Goal: Task Accomplishment & Management: Manage account settings

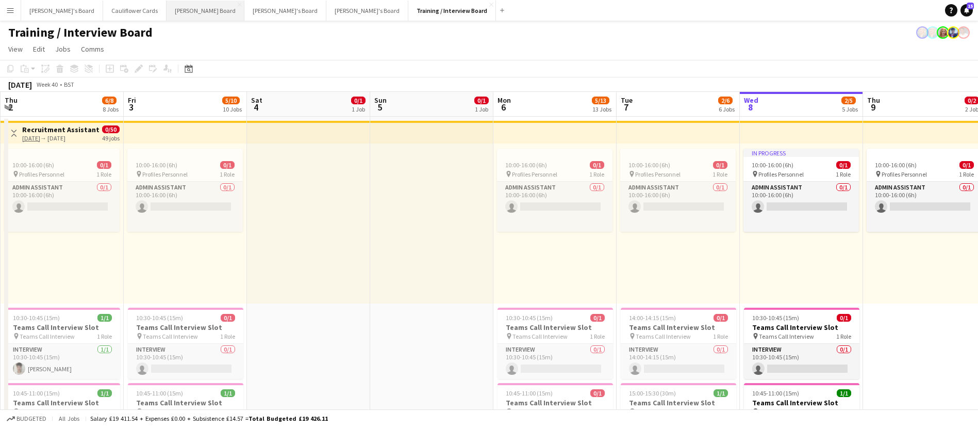
scroll to position [0, 246]
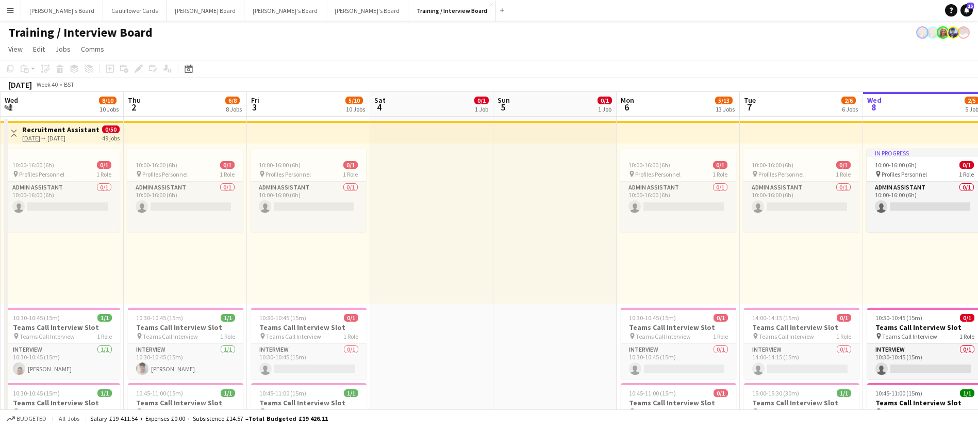
drag, startPoint x: 172, startPoint y: 8, endPoint x: 660, endPoint y: 57, distance: 490.9
click at [660, 57] on app-page-menu "View Day view expanded Day view collapsed Month view Date picker Jump to today …" at bounding box center [489, 50] width 978 height 20
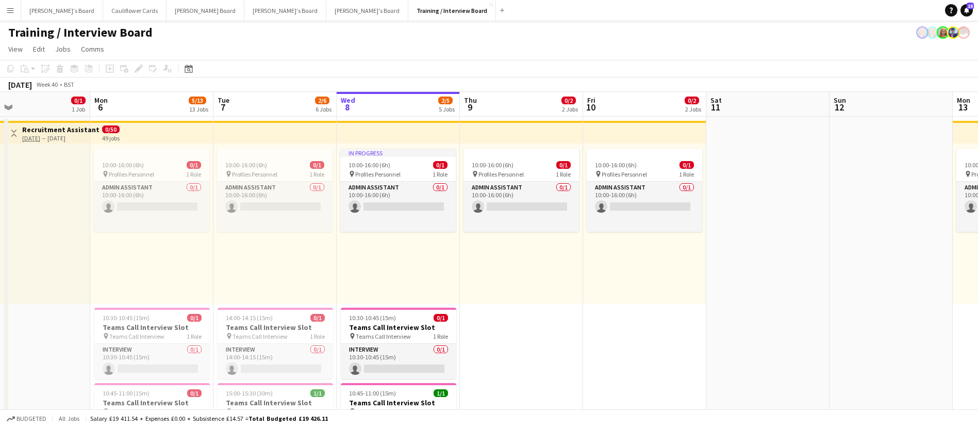
drag, startPoint x: 916, startPoint y: 247, endPoint x: 385, endPoint y: 245, distance: 531.2
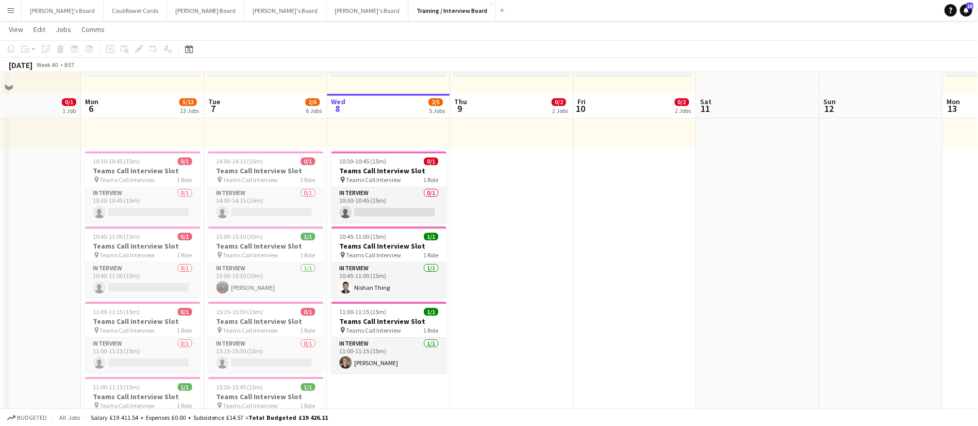
scroll to position [232, 0]
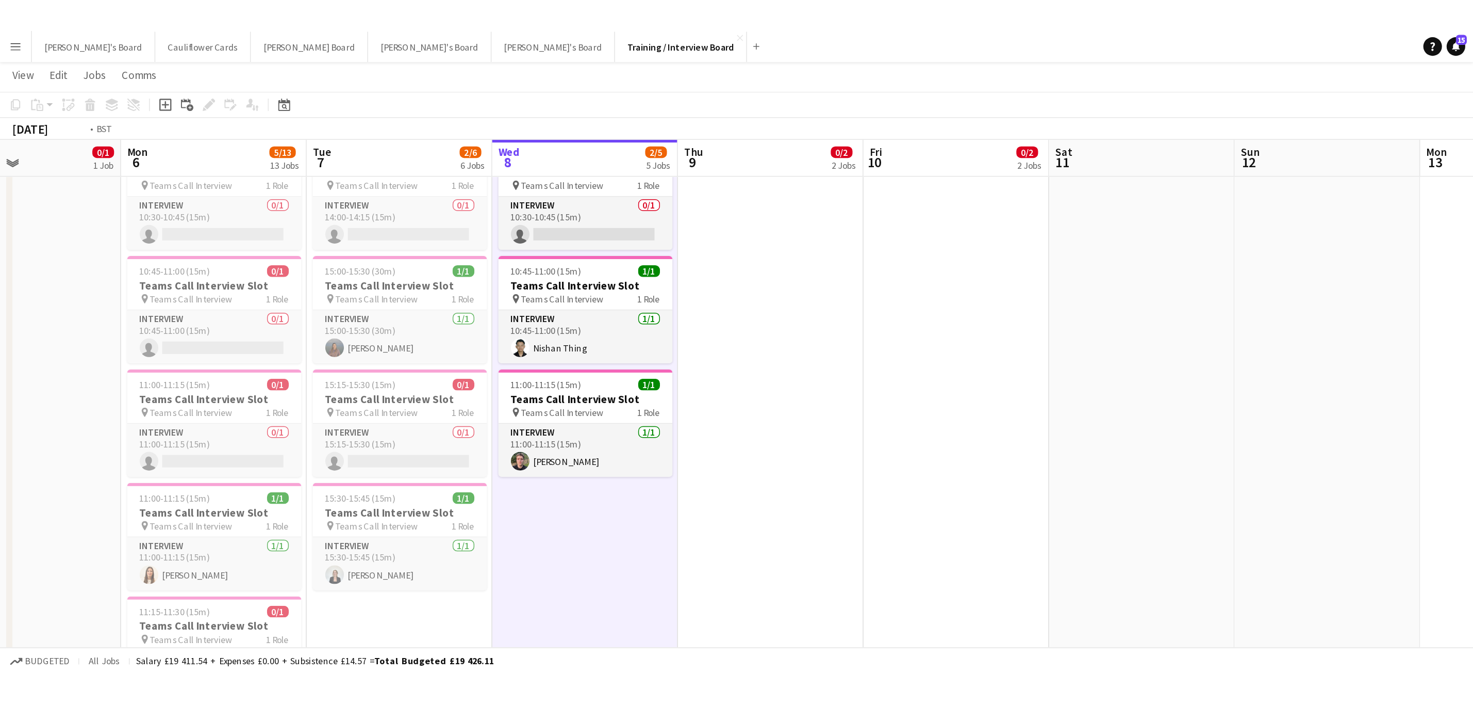
scroll to position [0, 412]
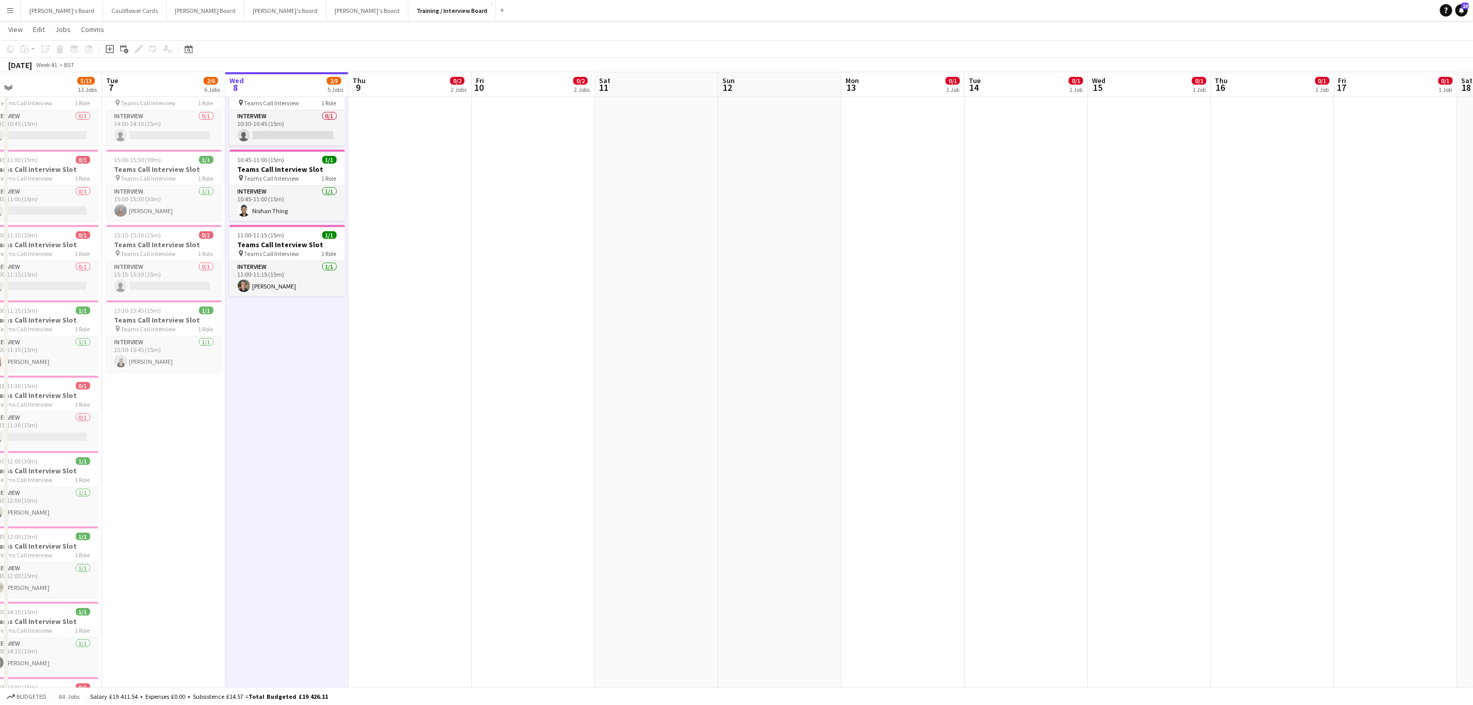
drag, startPoint x: 417, startPoint y: 291, endPoint x: 565, endPoint y: 292, distance: 148.0
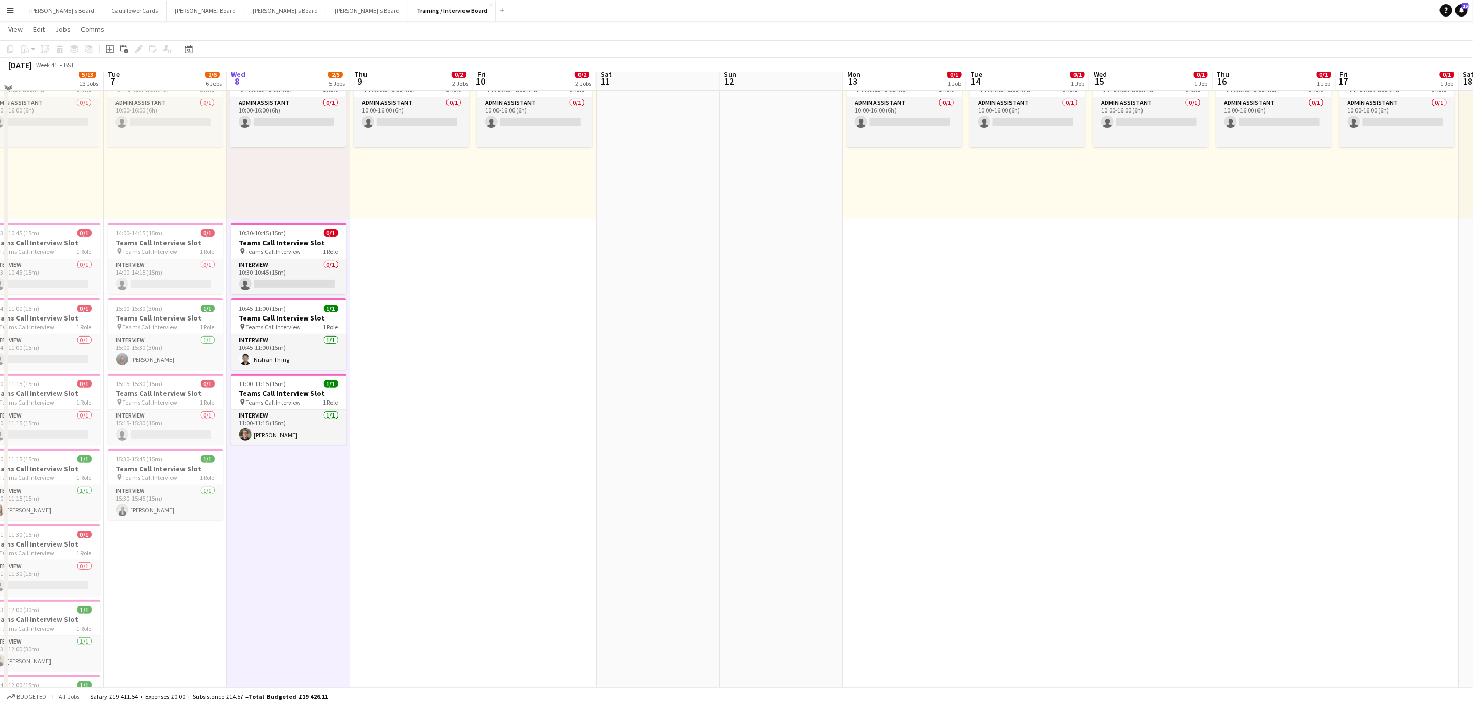
scroll to position [77, 0]
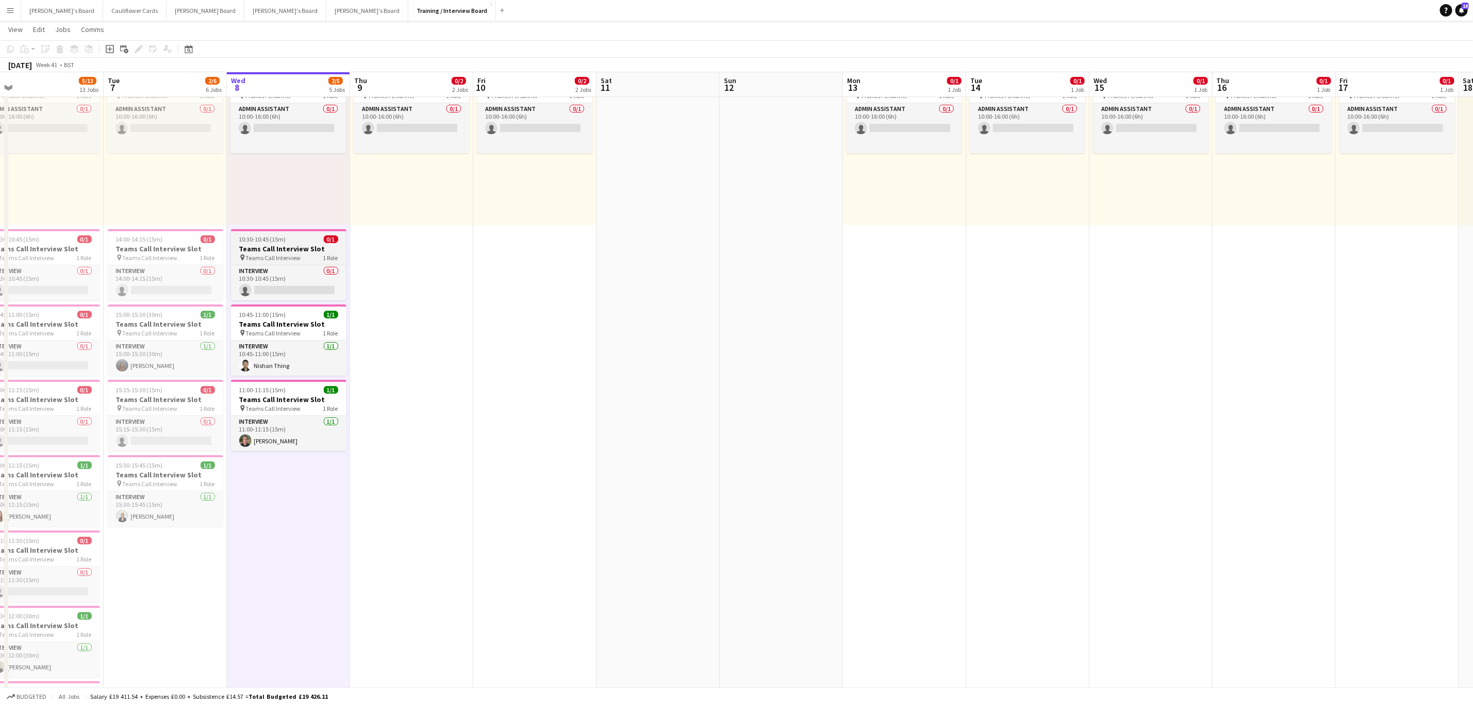
click at [283, 250] on h3 "Teams Call Interview Slot" at bounding box center [289, 248] width 116 height 9
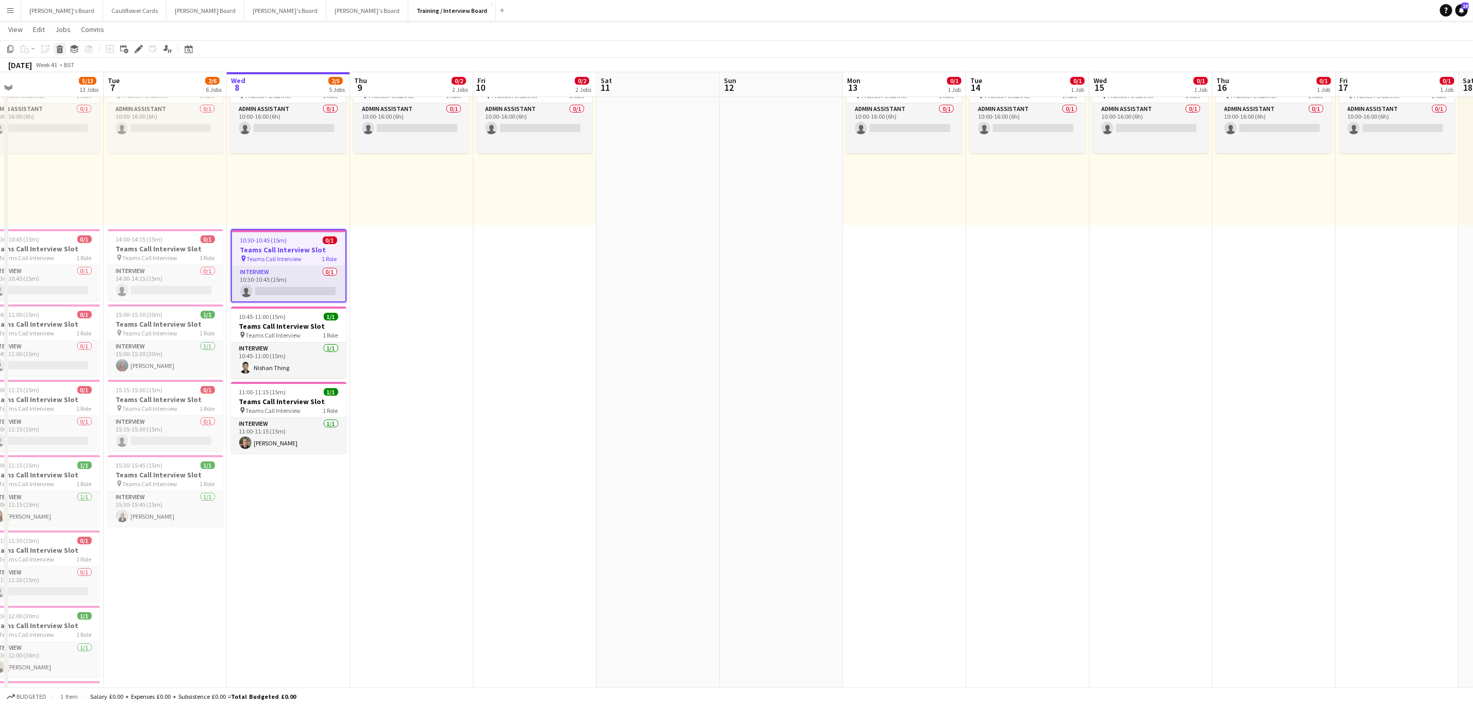
click at [61, 50] on icon at bounding box center [60, 50] width 6 height 5
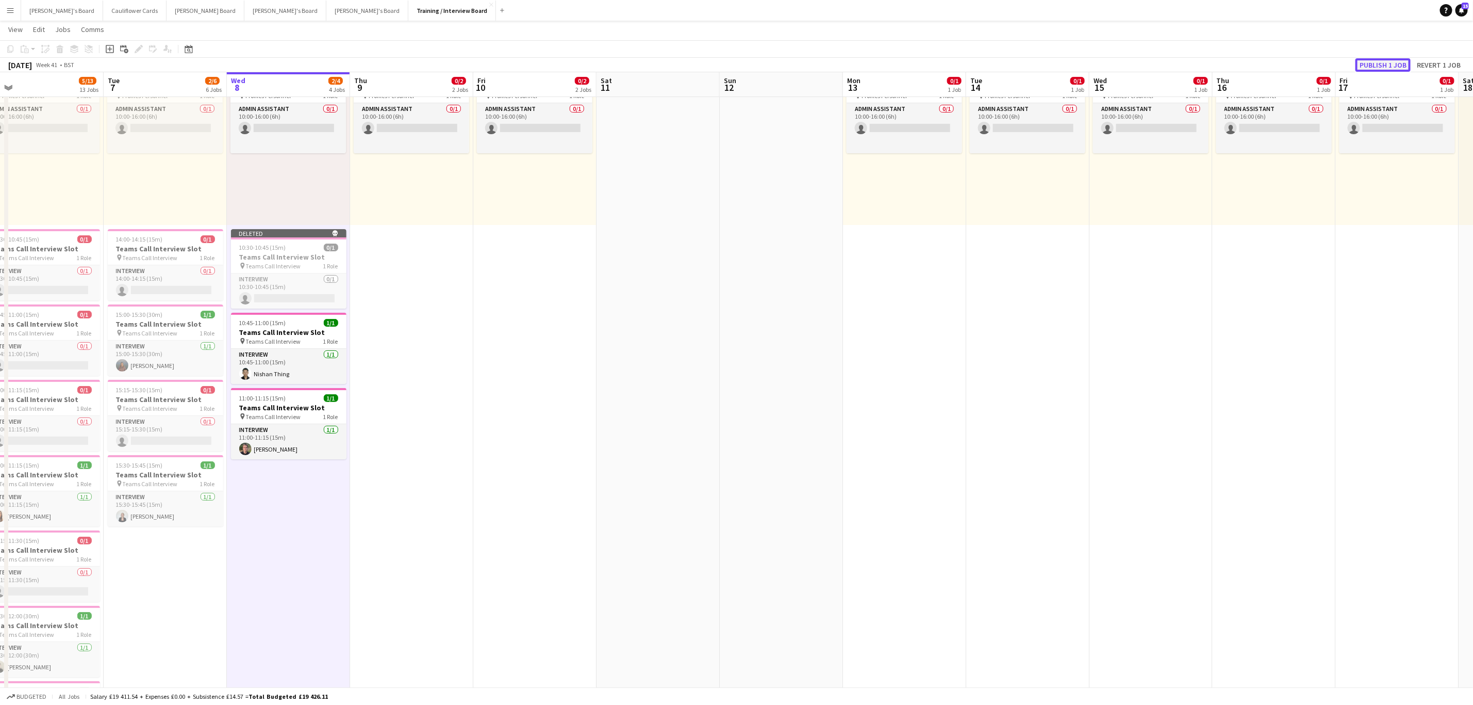
click at [724, 62] on button "Publish 1 job" at bounding box center [1383, 64] width 55 height 13
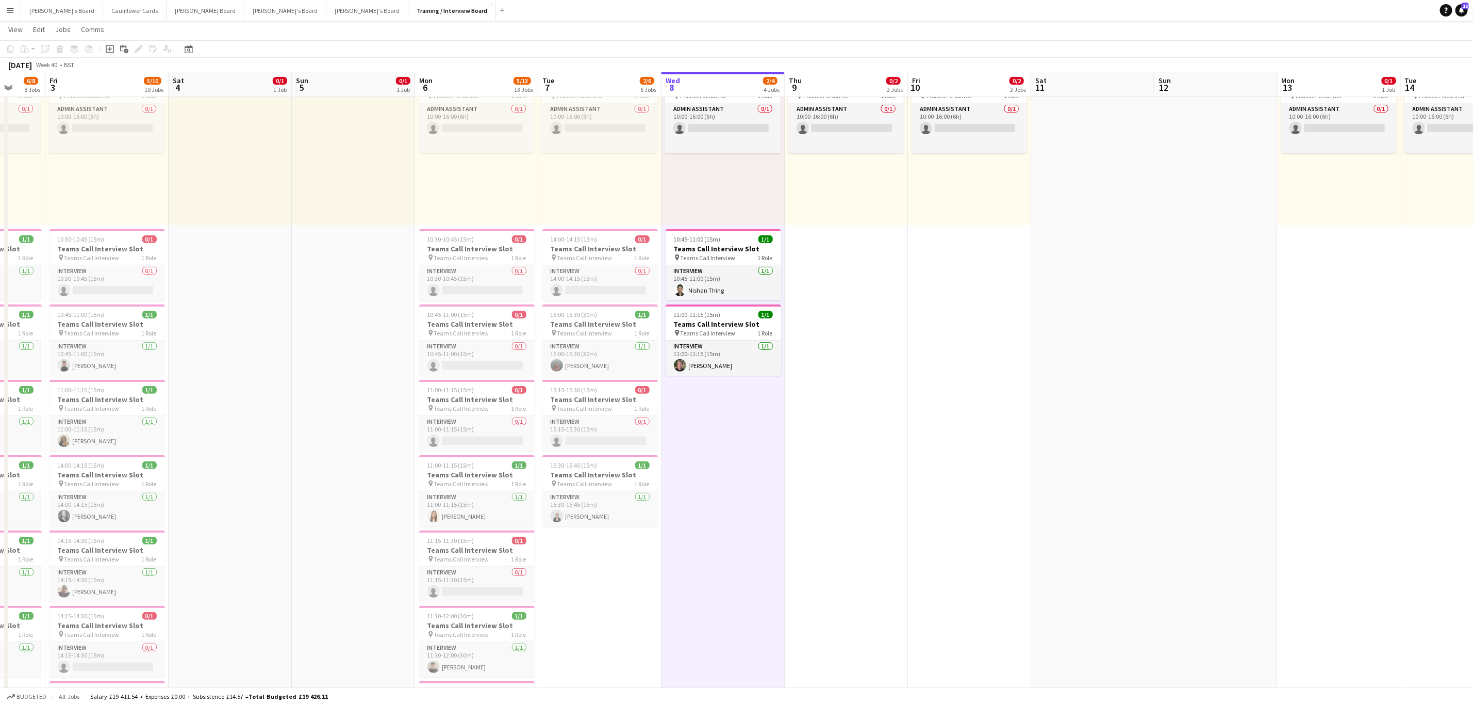
scroll to position [0, 259]
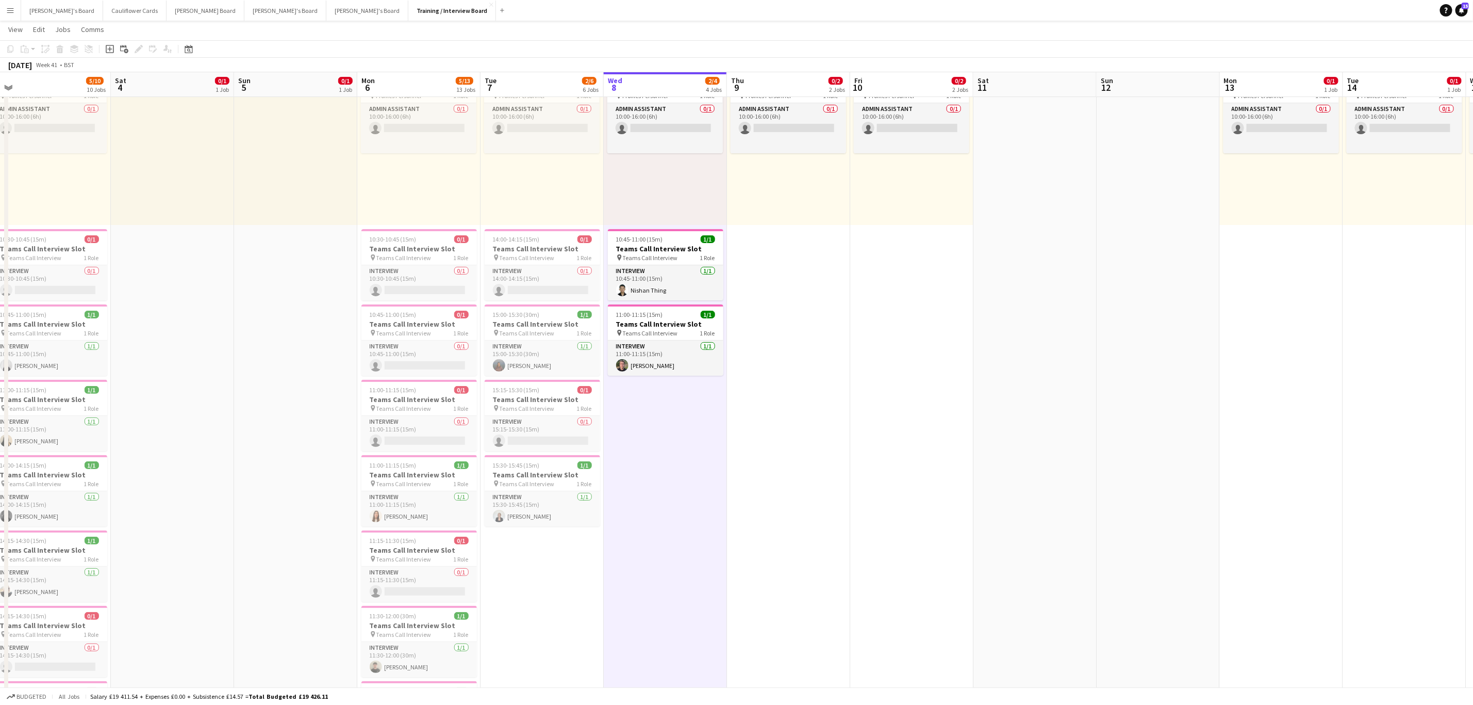
drag, startPoint x: 503, startPoint y: 553, endPoint x: 1003, endPoint y: 513, distance: 501.4
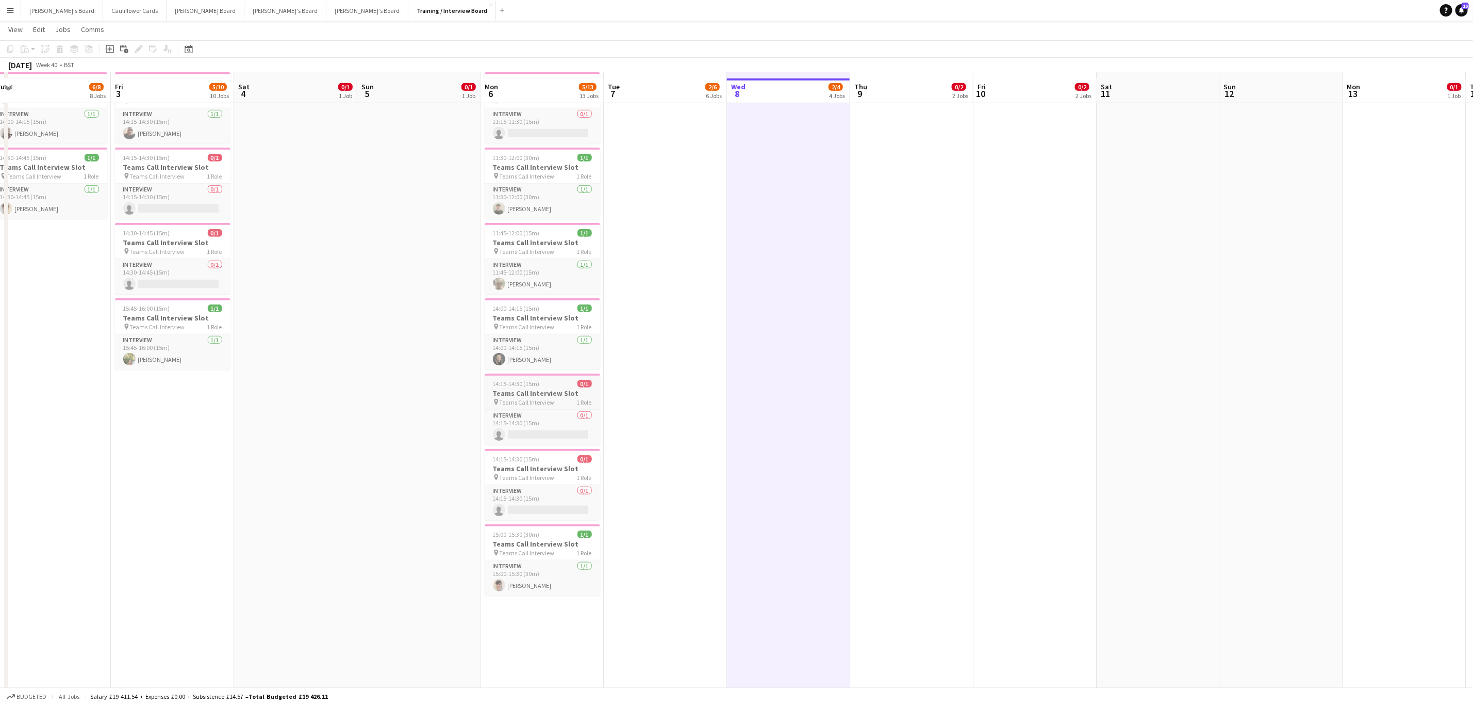
scroll to position [542, 0]
click at [520, 306] on span "14:00-14:15 (15m)" at bounding box center [516, 302] width 47 height 8
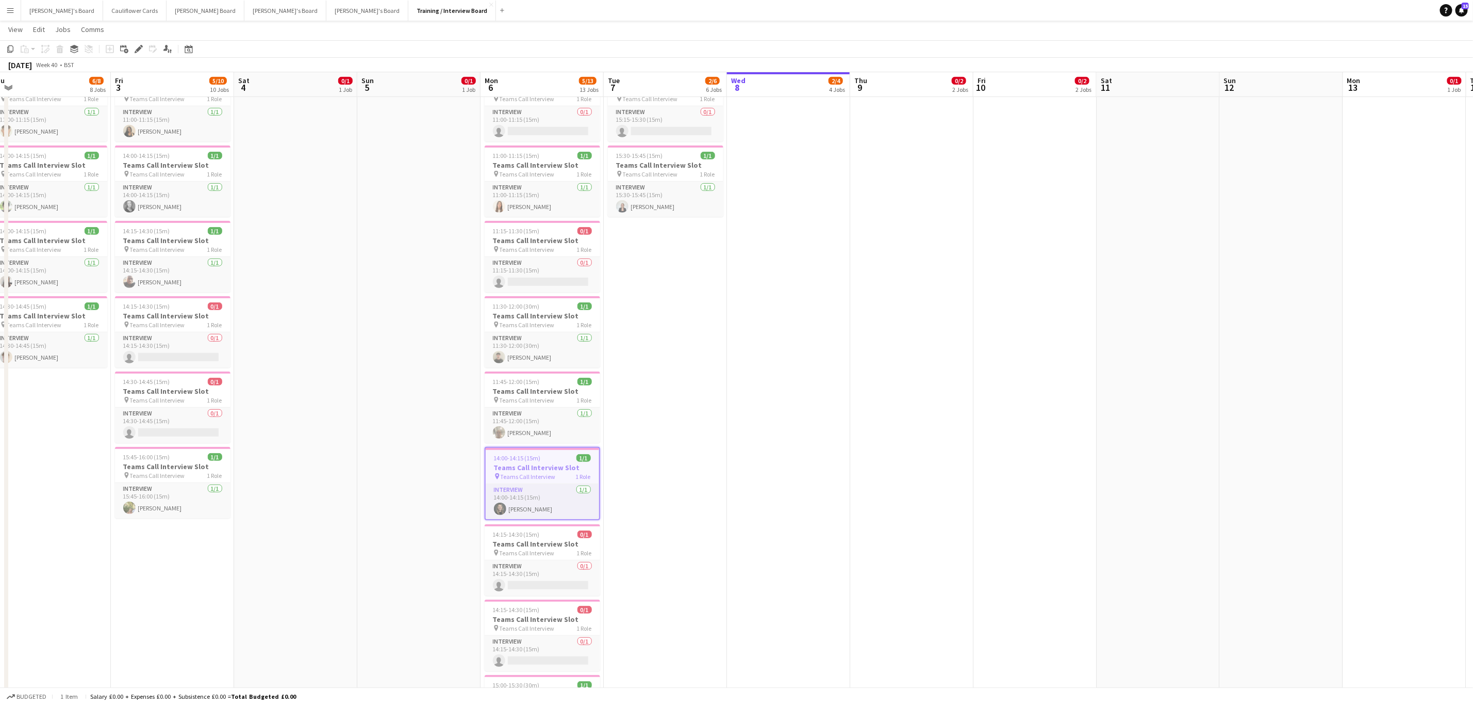
scroll to position [464, 0]
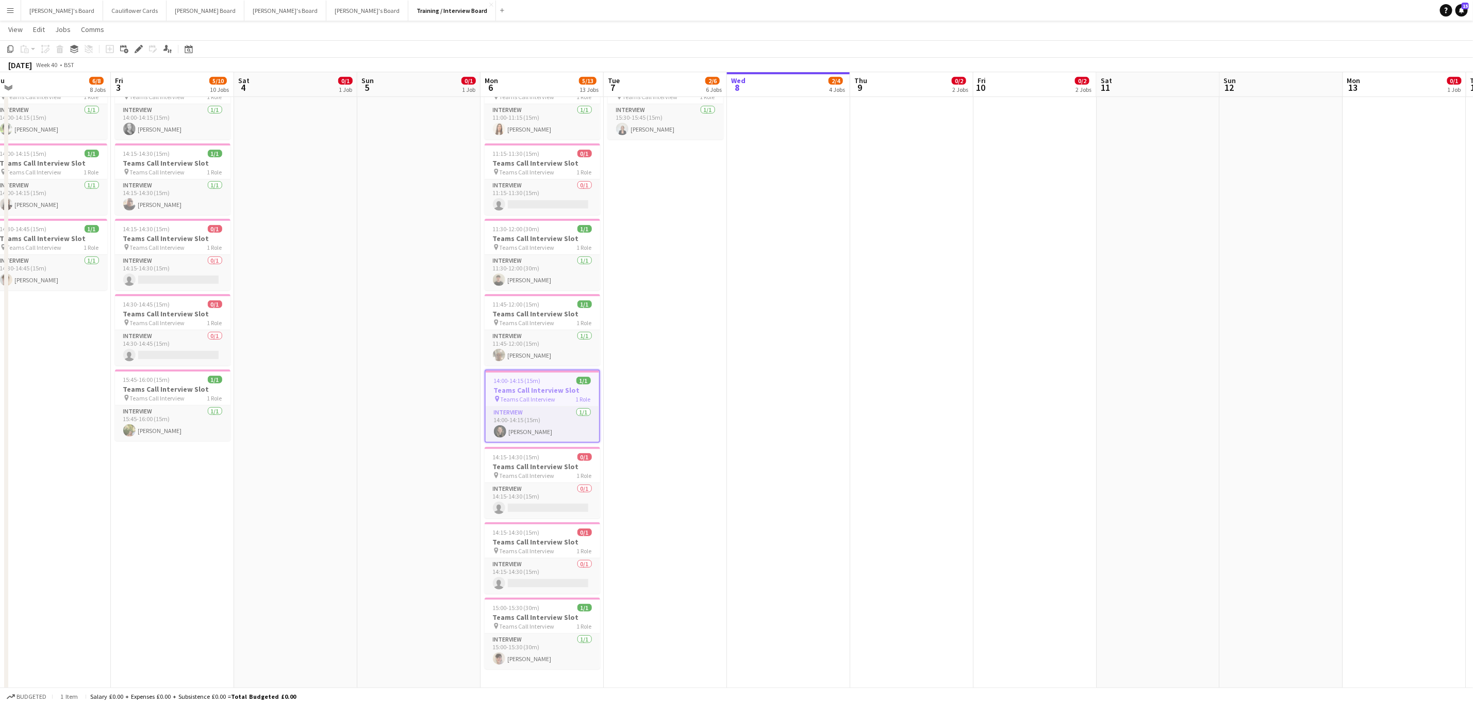
click at [724, 315] on app-date-cell "In progress 10:00-16:00 (6h) 0/1 pin Profiles Personnel 1 Role Admin Assistant …" at bounding box center [788, 395] width 123 height 1488
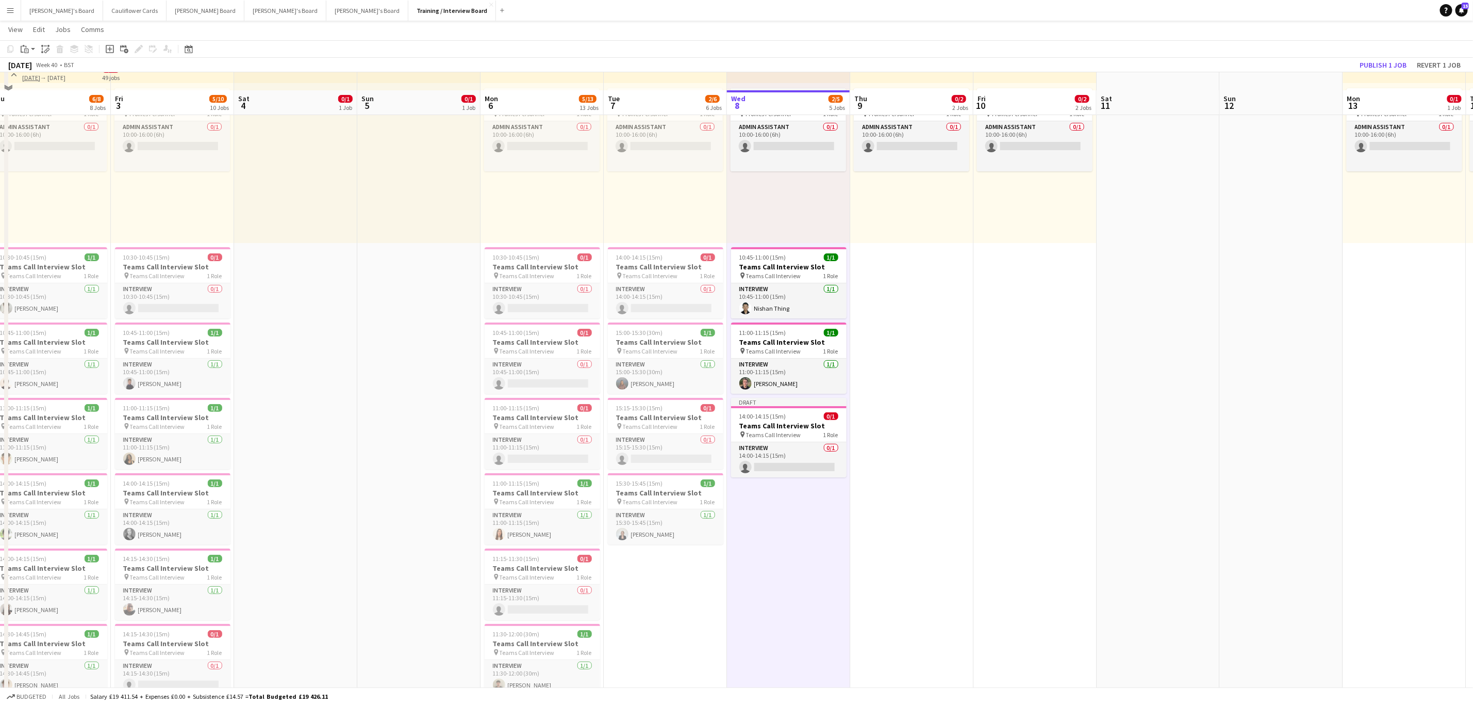
scroll to position [77, 0]
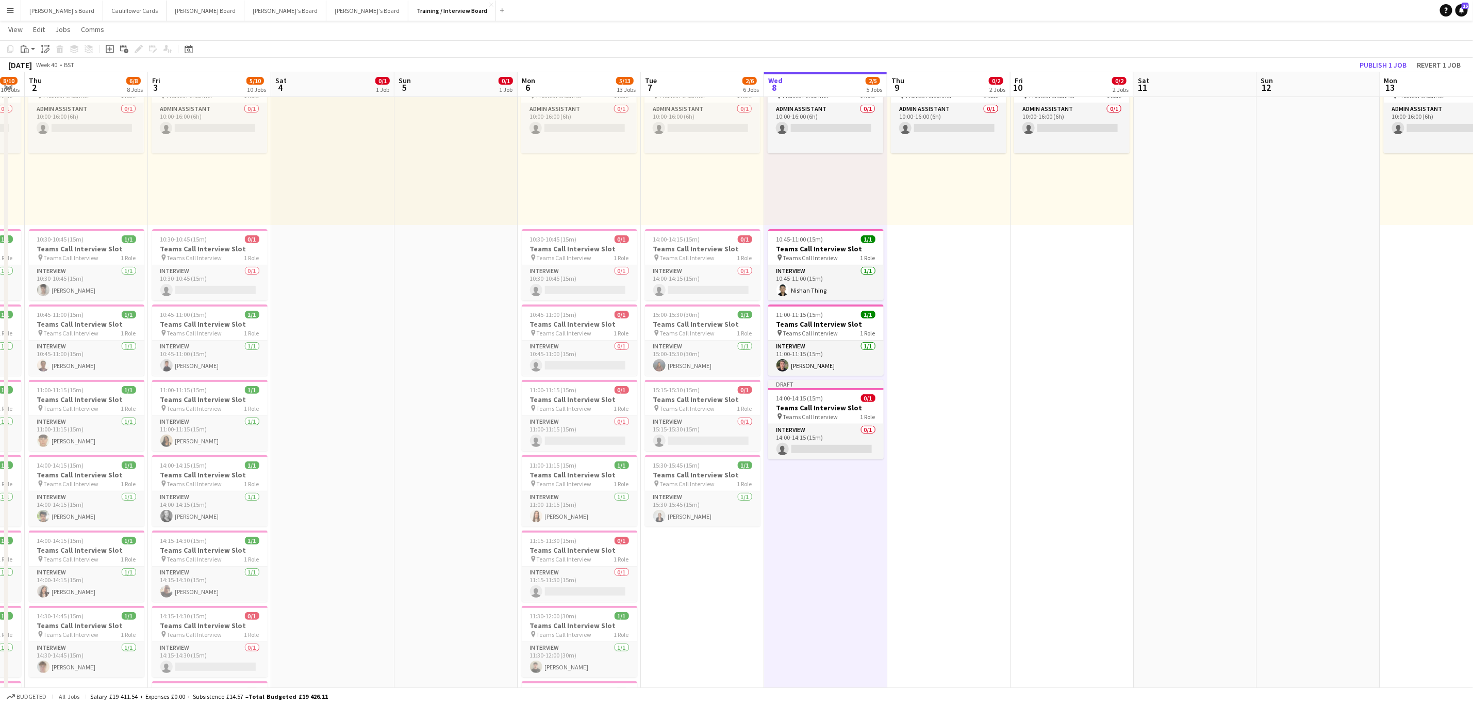
drag, startPoint x: 979, startPoint y: 494, endPoint x: 1066, endPoint y: 496, distance: 86.7
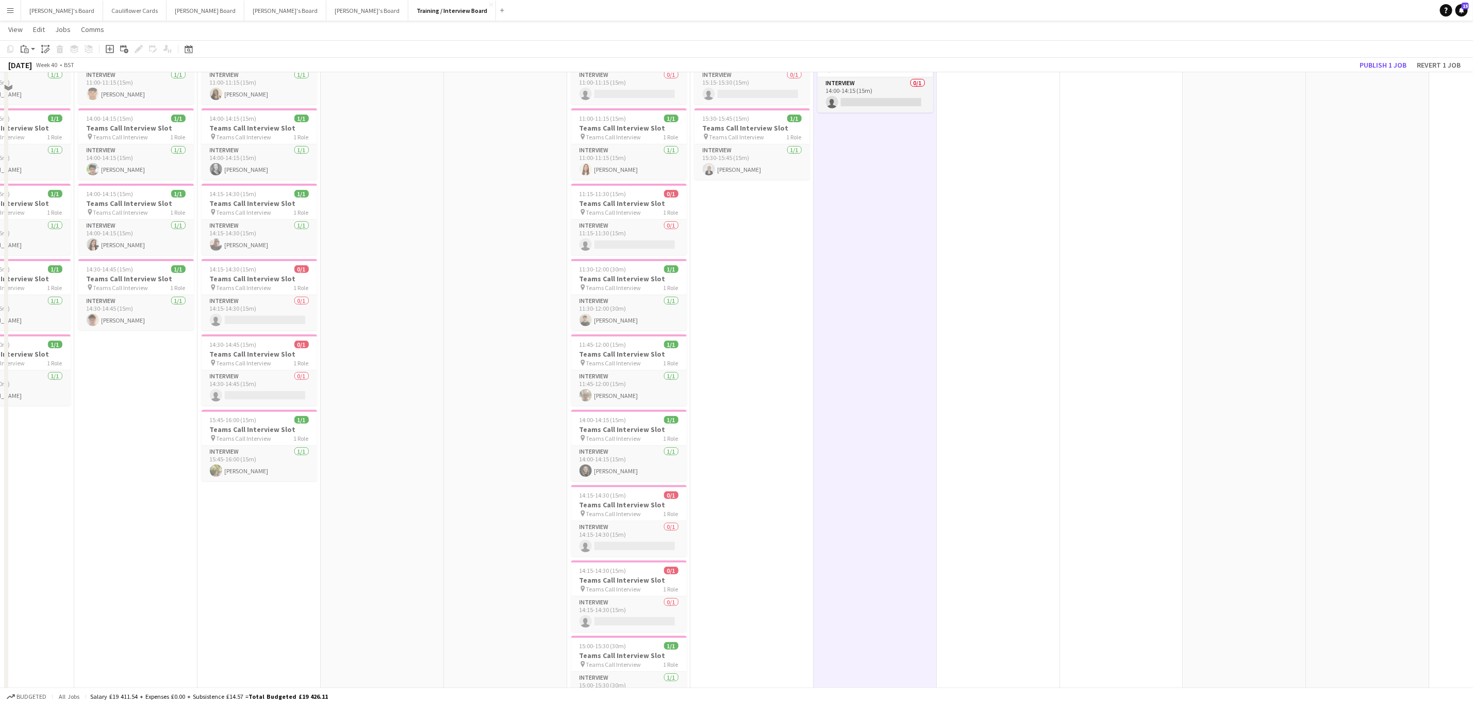
scroll to position [464, 0]
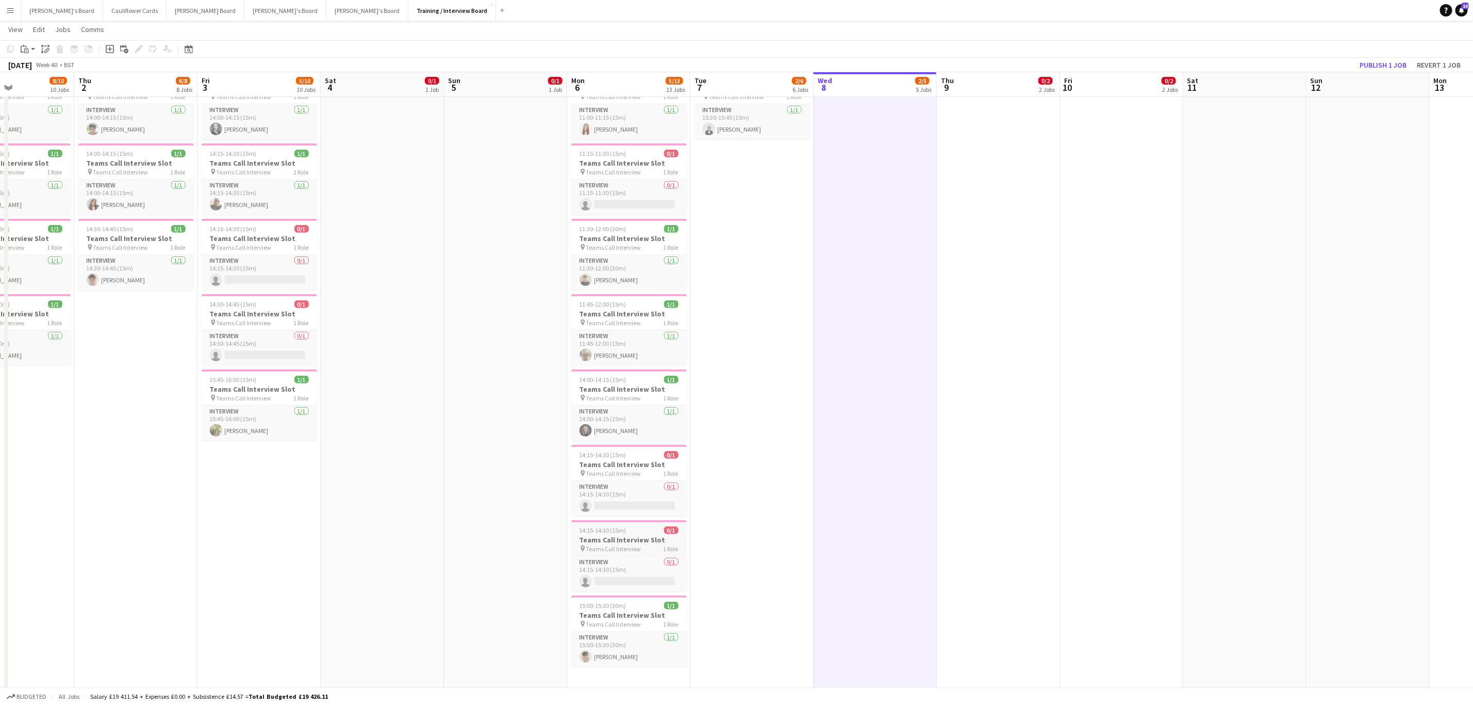
click at [616, 315] on h3 "Teams Call Interview Slot" at bounding box center [629, 539] width 116 height 9
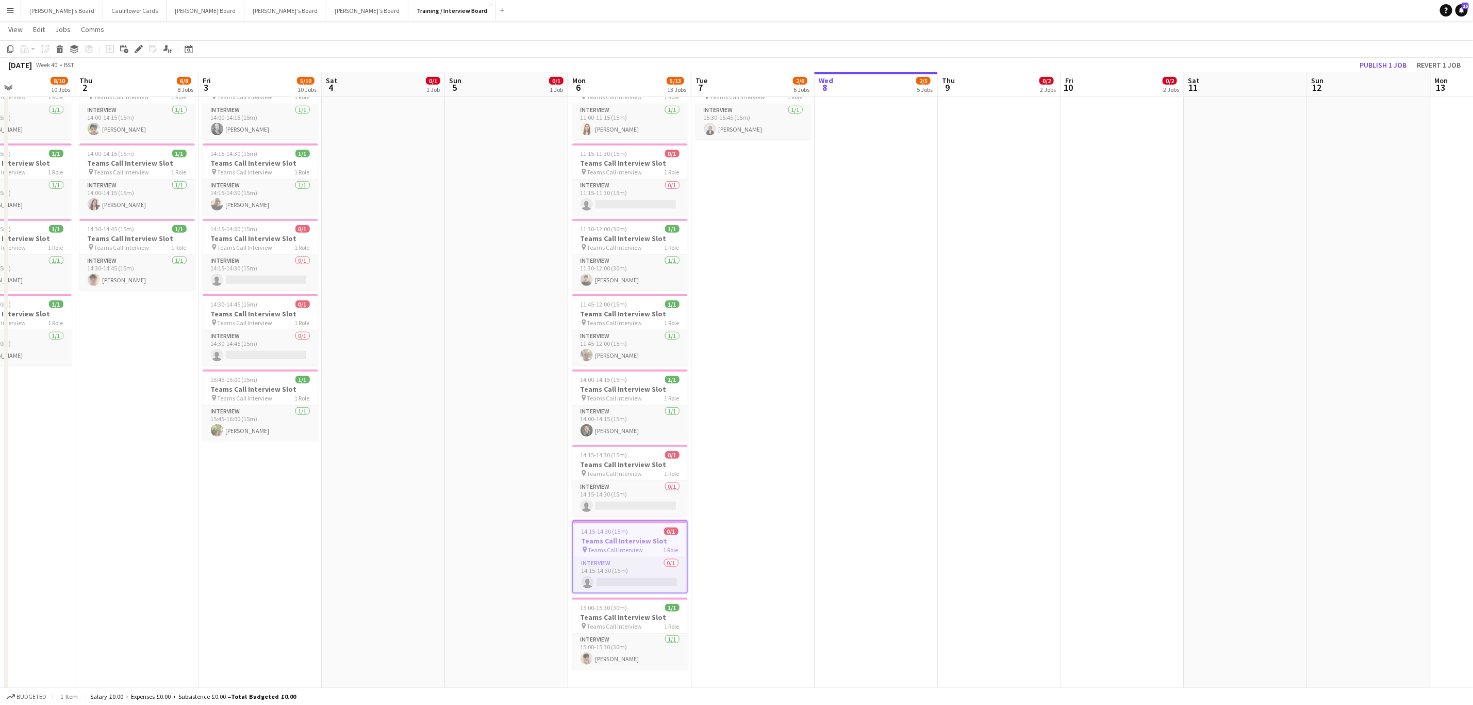
click at [724, 315] on app-date-cell "In progress 10:00-16:00 (6h) 0/1 pin Profiles Personnel 1 Role Admin Assistant …" at bounding box center [876, 395] width 123 height 1488
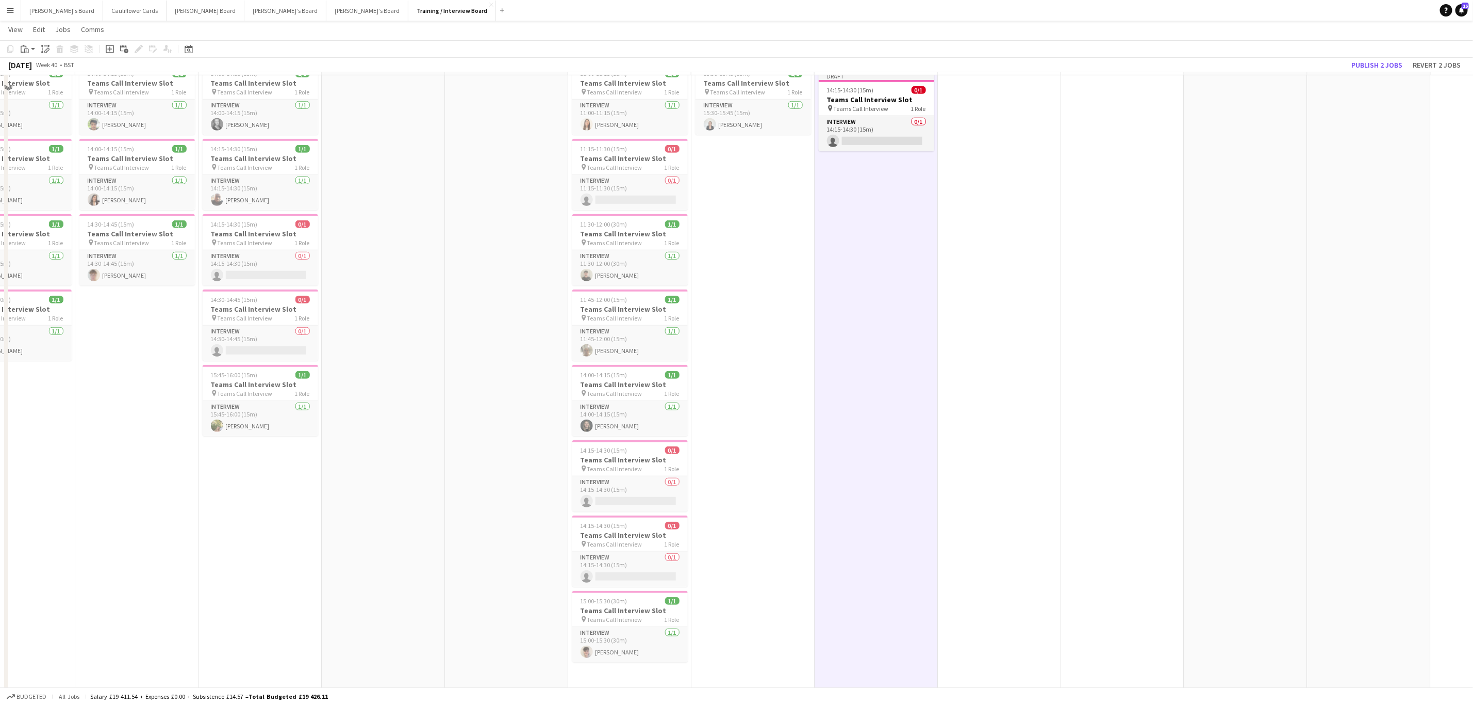
scroll to position [542, 0]
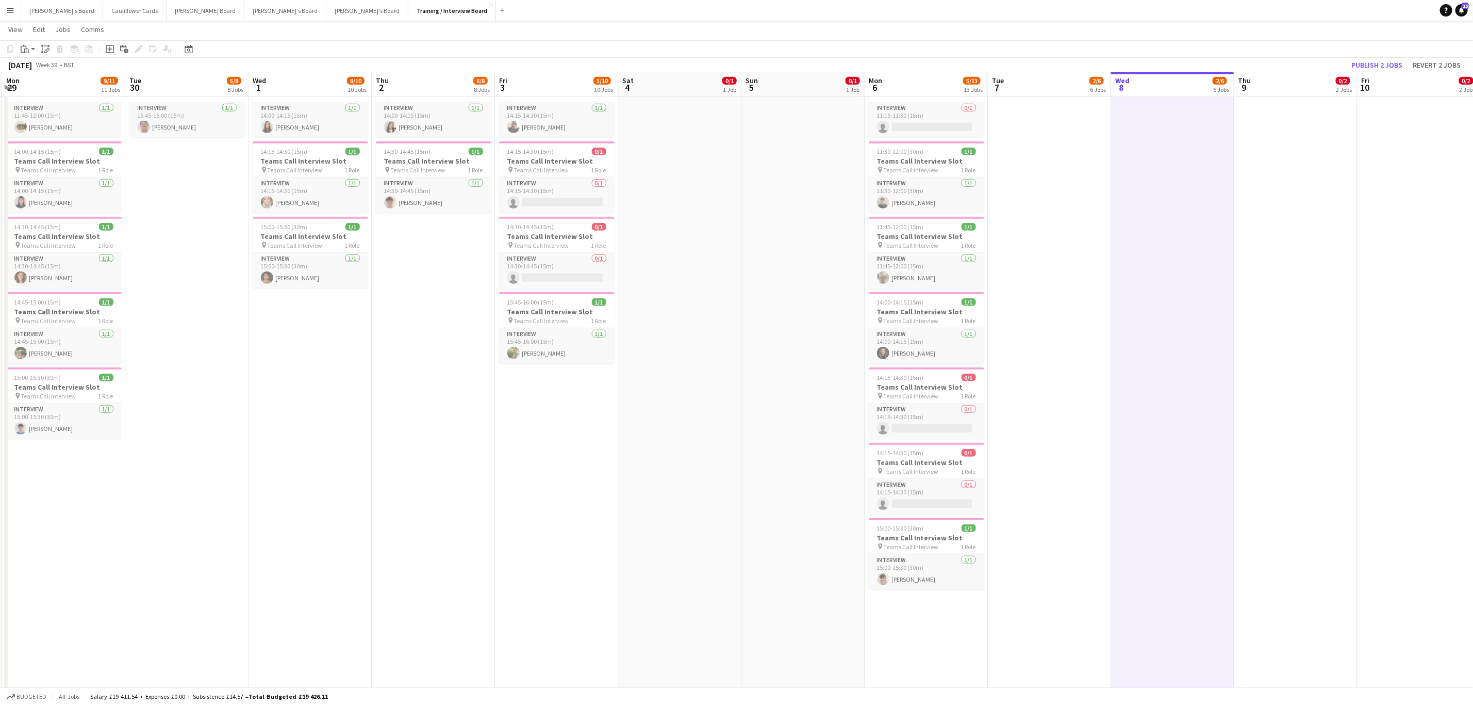
drag, startPoint x: 424, startPoint y: 451, endPoint x: 724, endPoint y: 435, distance: 300.1
click at [724, 315] on app-calendar-viewport "Sat 27 20/20 2 Jobs Sun 28 Mon 29 9/11 11 Jobs Tue 30 5/8 8 Jobs Wed 1 8/10 10 …" at bounding box center [736, 684] width 1473 height 2371
click at [562, 246] on span "Teams Call Interview" at bounding box center [544, 245] width 55 height 8
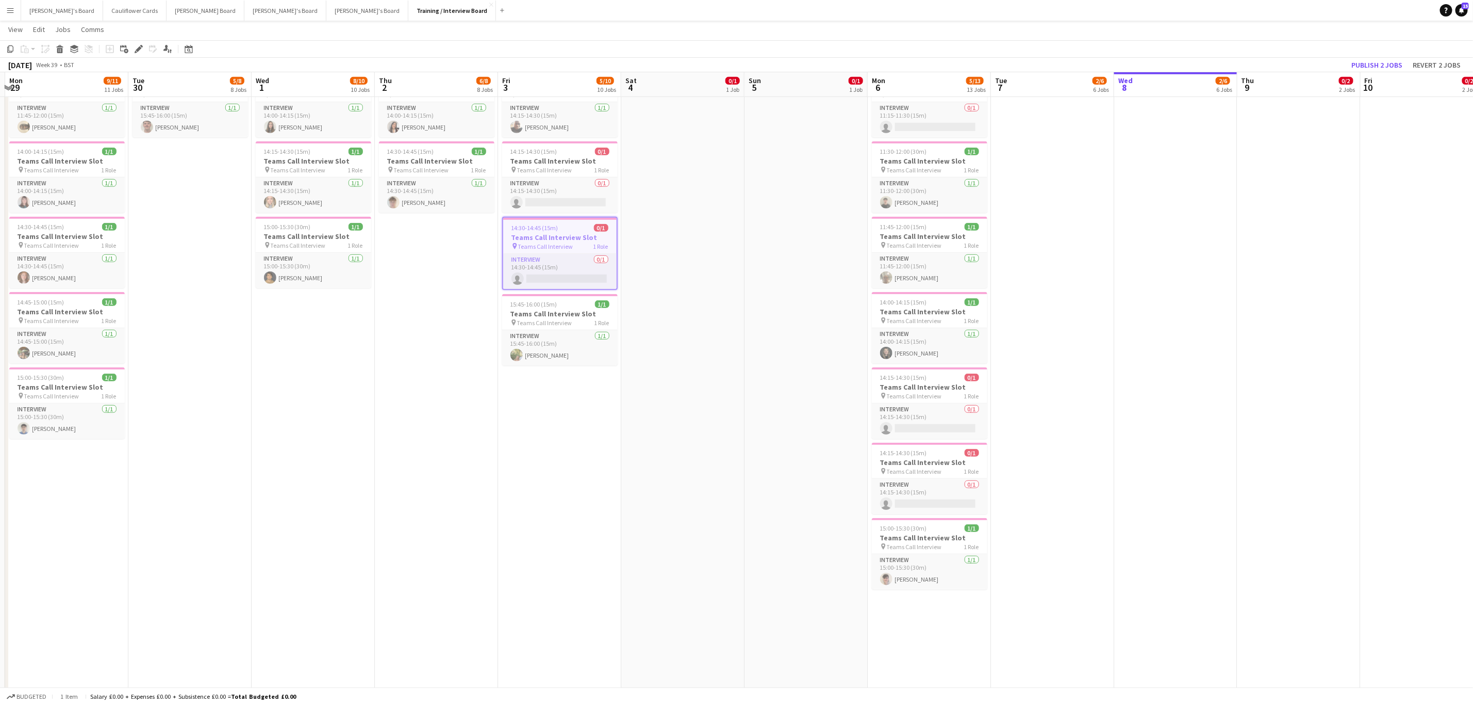
click at [724, 218] on app-date-cell "In progress 10:00-16:00 (6h) 0/1 pin Profiles Personnel 1 Role Admin Assistant …" at bounding box center [1176, 318] width 123 height 1488
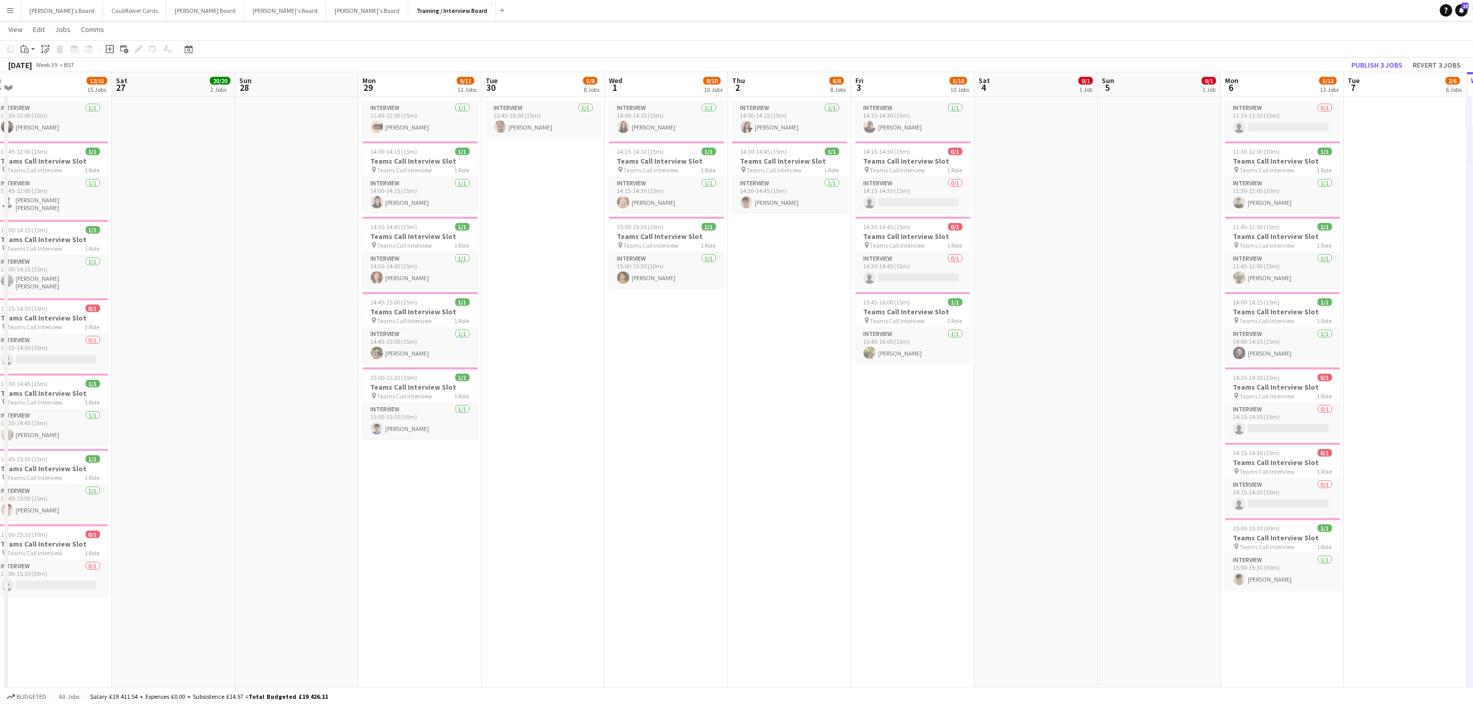
scroll to position [0, 311]
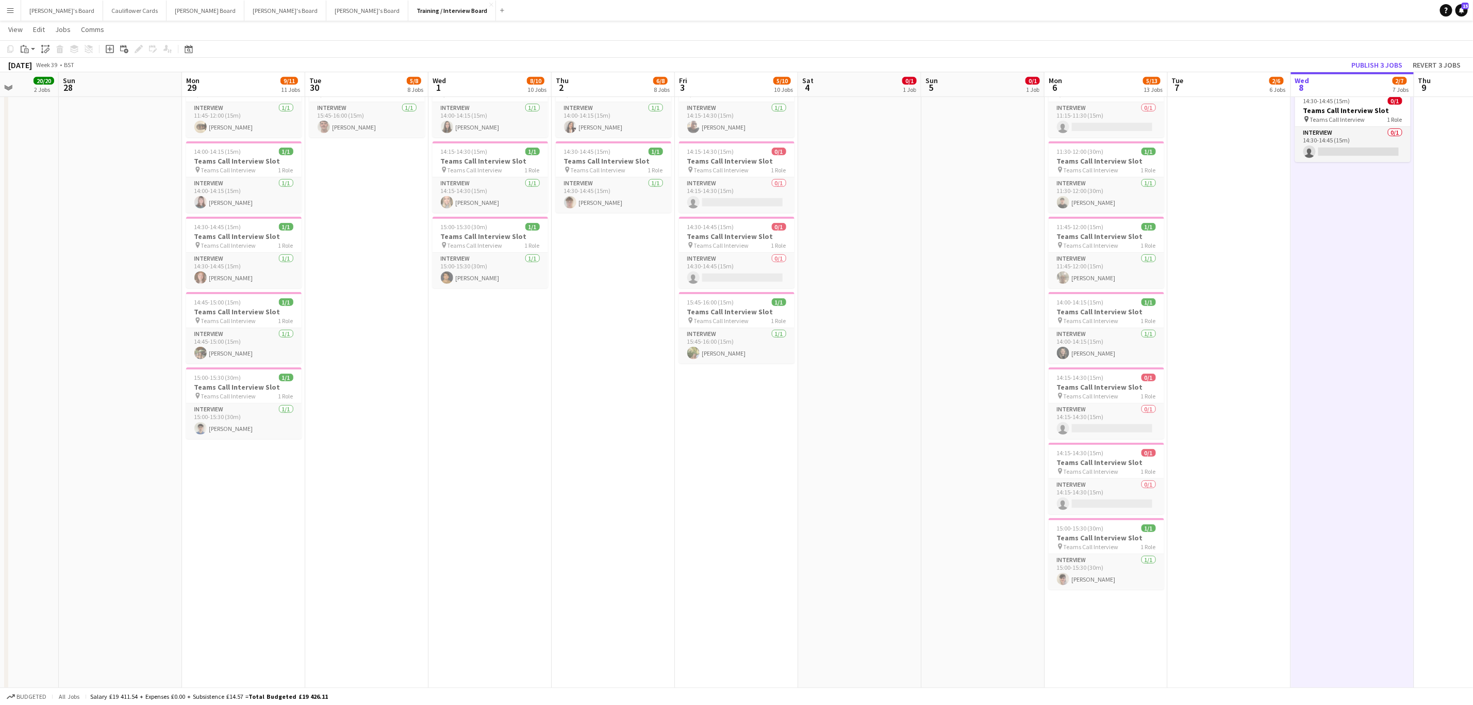
drag, startPoint x: 277, startPoint y: 371, endPoint x: 452, endPoint y: 365, distance: 174.9
click at [452, 315] on app-calendar-viewport "Thu 25 9/14 14 Jobs Fri 26 12/15 15 Jobs Sat 27 20/20 2 Jobs Sun 28 Mon 29 9/11…" at bounding box center [736, 684] width 1473 height 2371
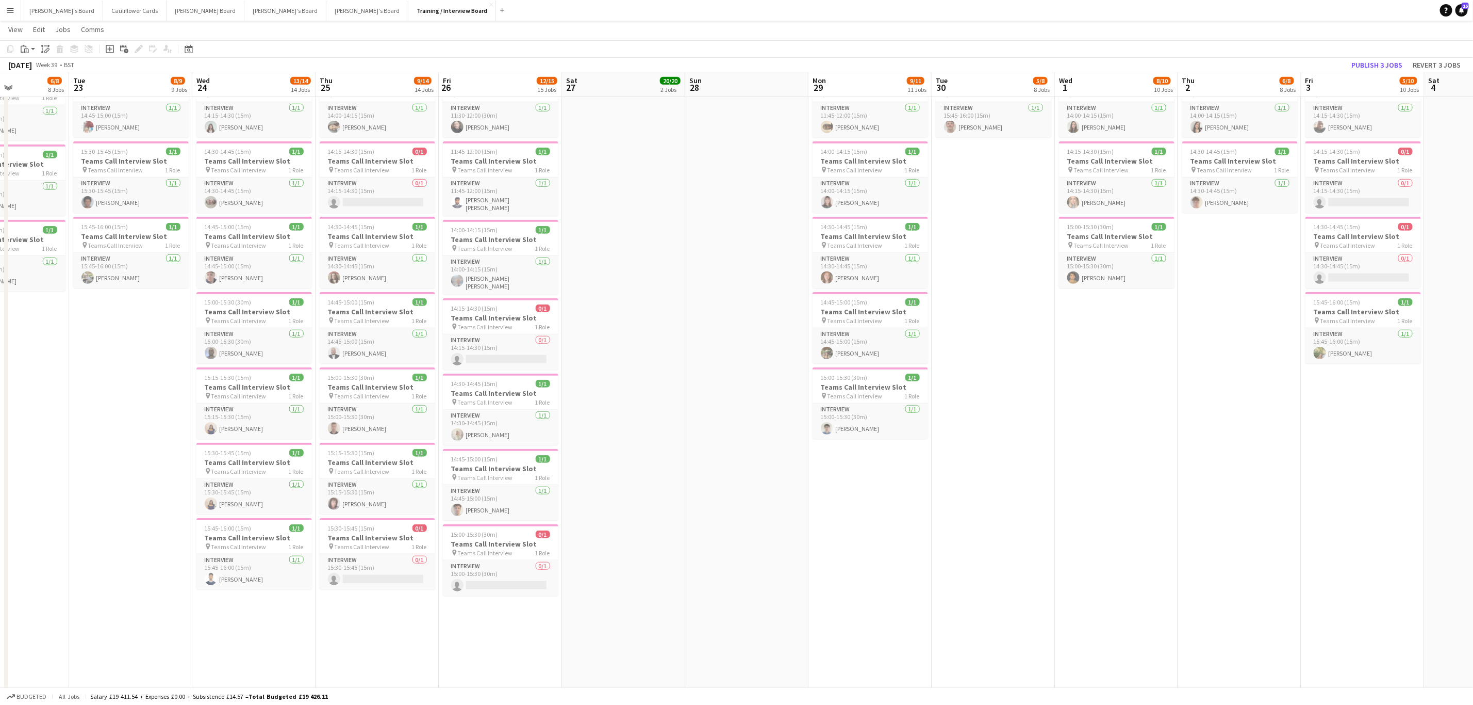
drag, startPoint x: 448, startPoint y: 390, endPoint x: 1091, endPoint y: 376, distance: 643.3
click at [724, 315] on app-calendar-viewport "Sat 20 Sun 21 Mon 22 6/8 8 Jobs Tue 23 8/9 9 Jobs Wed 24 13/14 14 Jobs Thu 25 9…" at bounding box center [736, 684] width 1473 height 2371
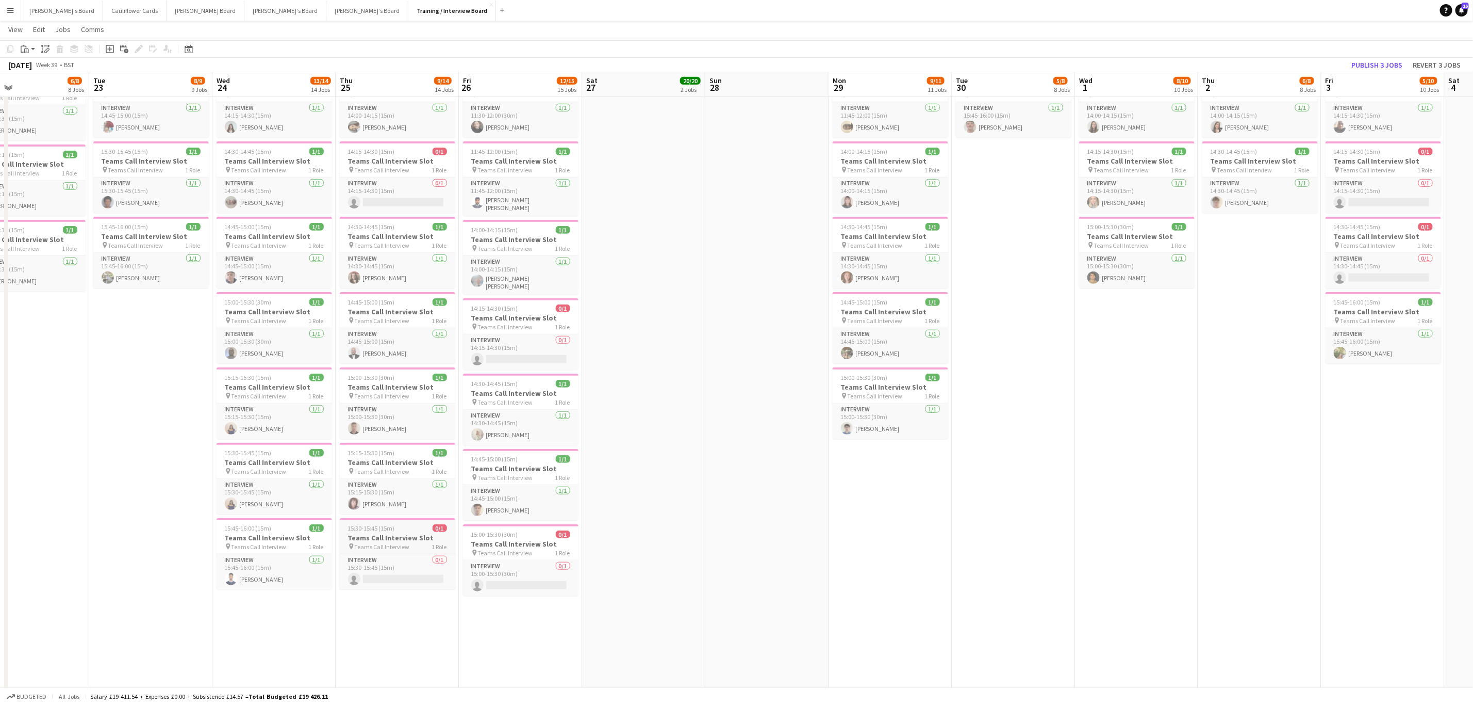
click at [429, 315] on h3 "Teams Call Interview Slot" at bounding box center [398, 537] width 116 height 9
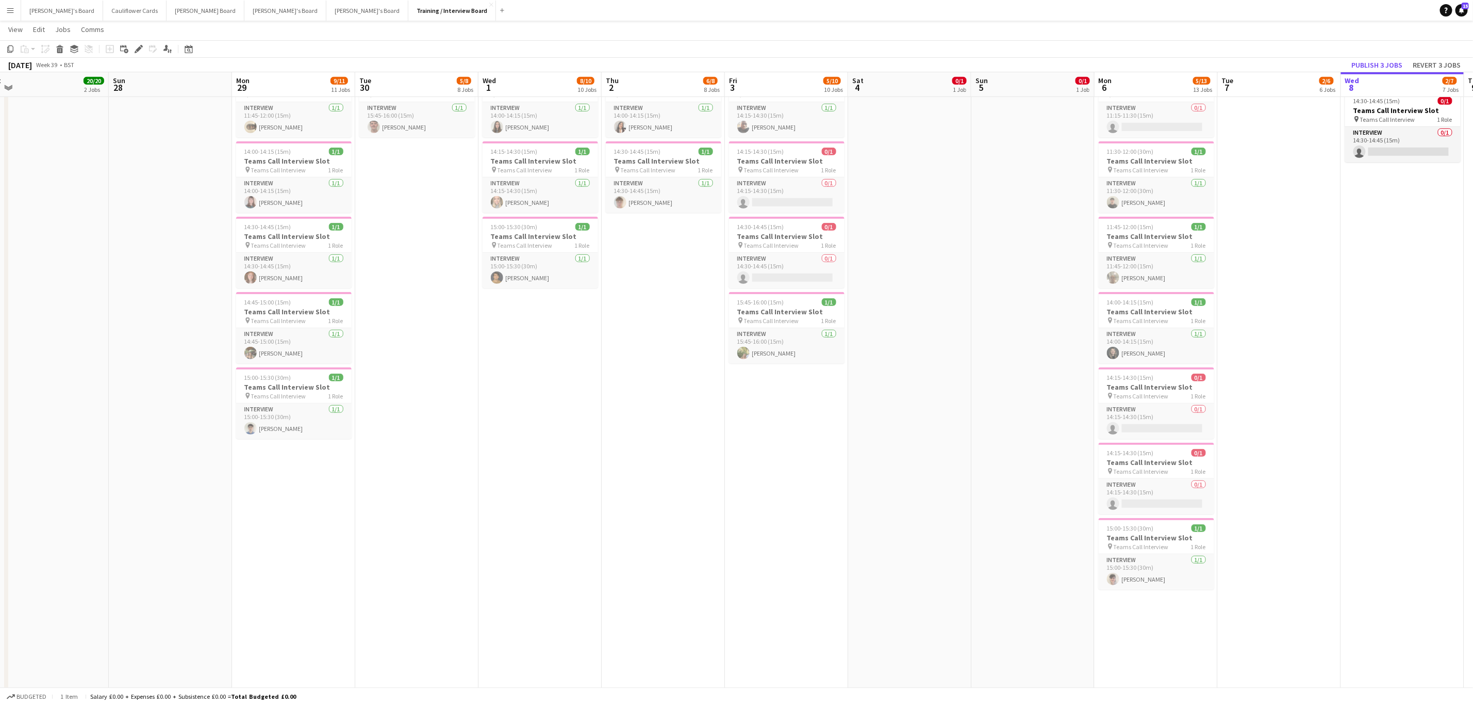
drag, startPoint x: 1372, startPoint y: 410, endPoint x: 964, endPoint y: 506, distance: 419.2
click at [724, 315] on app-calendar-viewport "Wed 24 13/14 14 Jobs Thu 25 9/14 14 Jobs Fri 26 12/15 15 Jobs Sat 27 20/20 2 Jo…" at bounding box center [736, 684] width 1473 height 2371
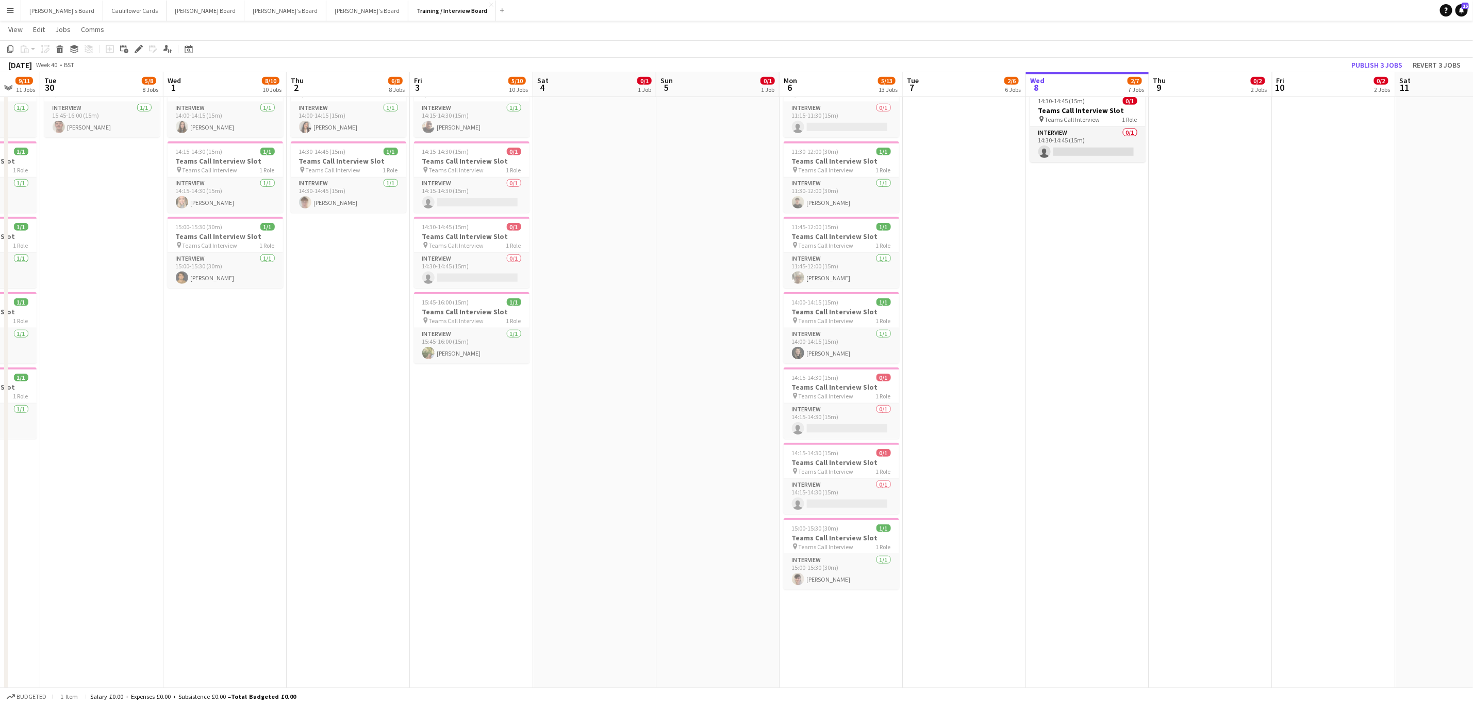
scroll to position [0, 342]
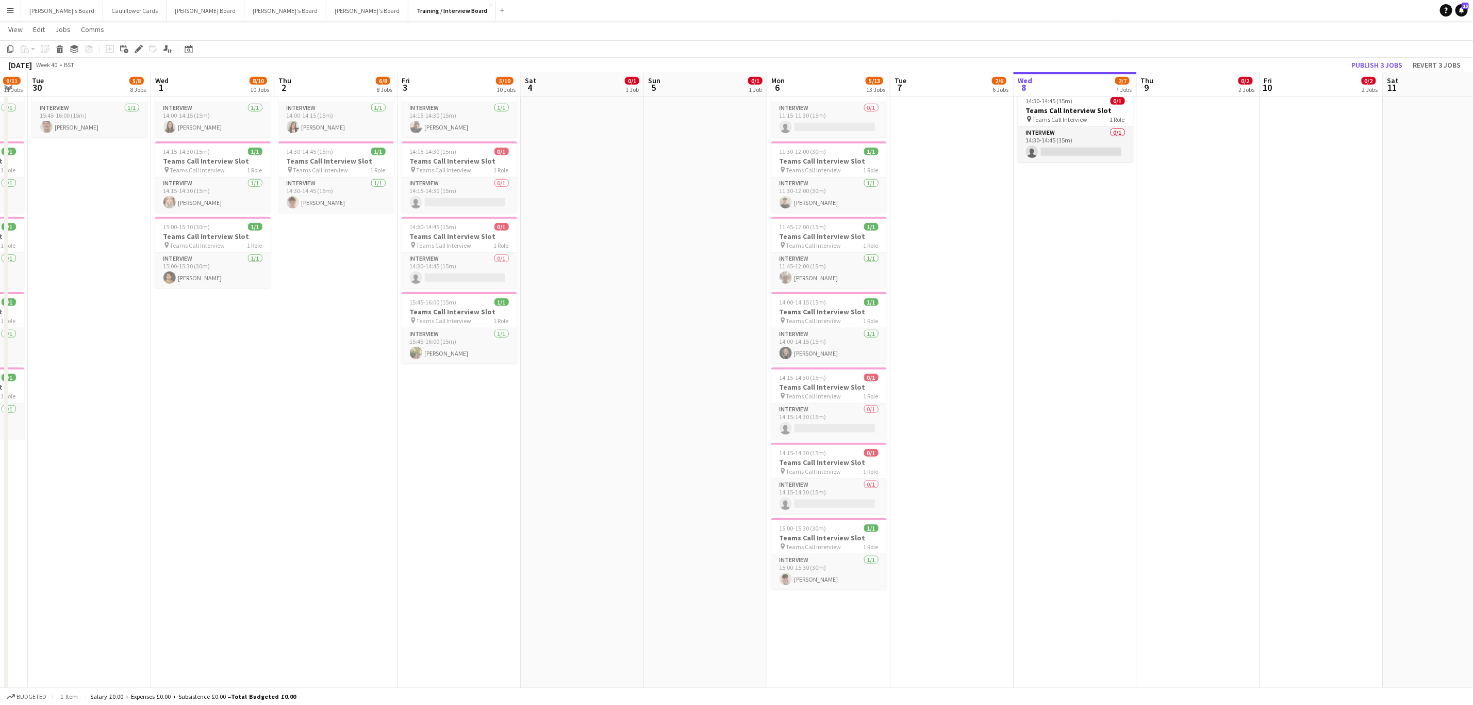
drag, startPoint x: 1452, startPoint y: 437, endPoint x: 1124, endPoint y: 494, distance: 333.0
click at [724, 315] on app-calendar-viewport "Sat 27 20/20 2 Jobs Sun 28 Mon 29 9/11 11 Jobs Tue 30 5/8 8 Jobs Wed 1 8/10 10 …" at bounding box center [736, 684] width 1473 height 2371
click at [724, 315] on app-date-cell "In progress 10:00-16:00 (6h) 0/1 pin Profiles Personnel 1 Role Admin Assistant …" at bounding box center [1075, 318] width 123 height 1488
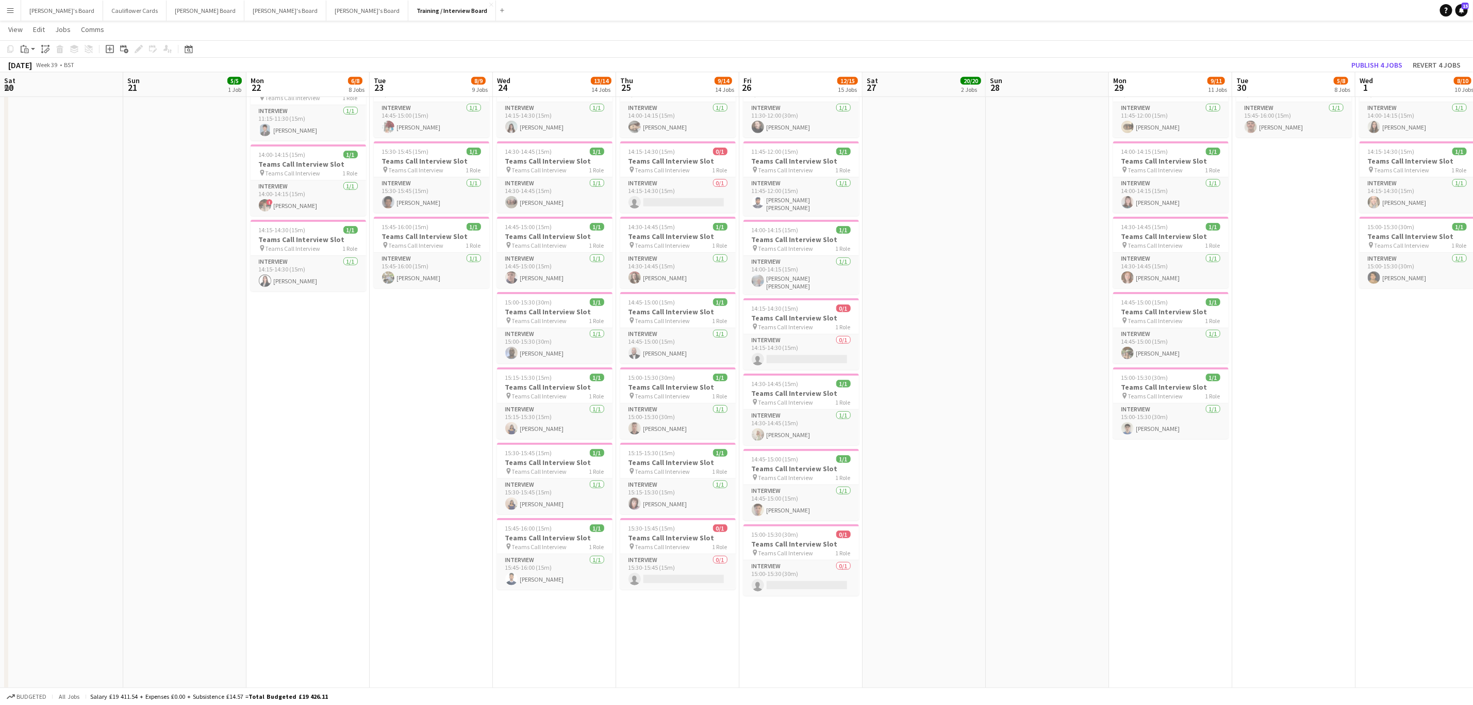
scroll to position [0, 301]
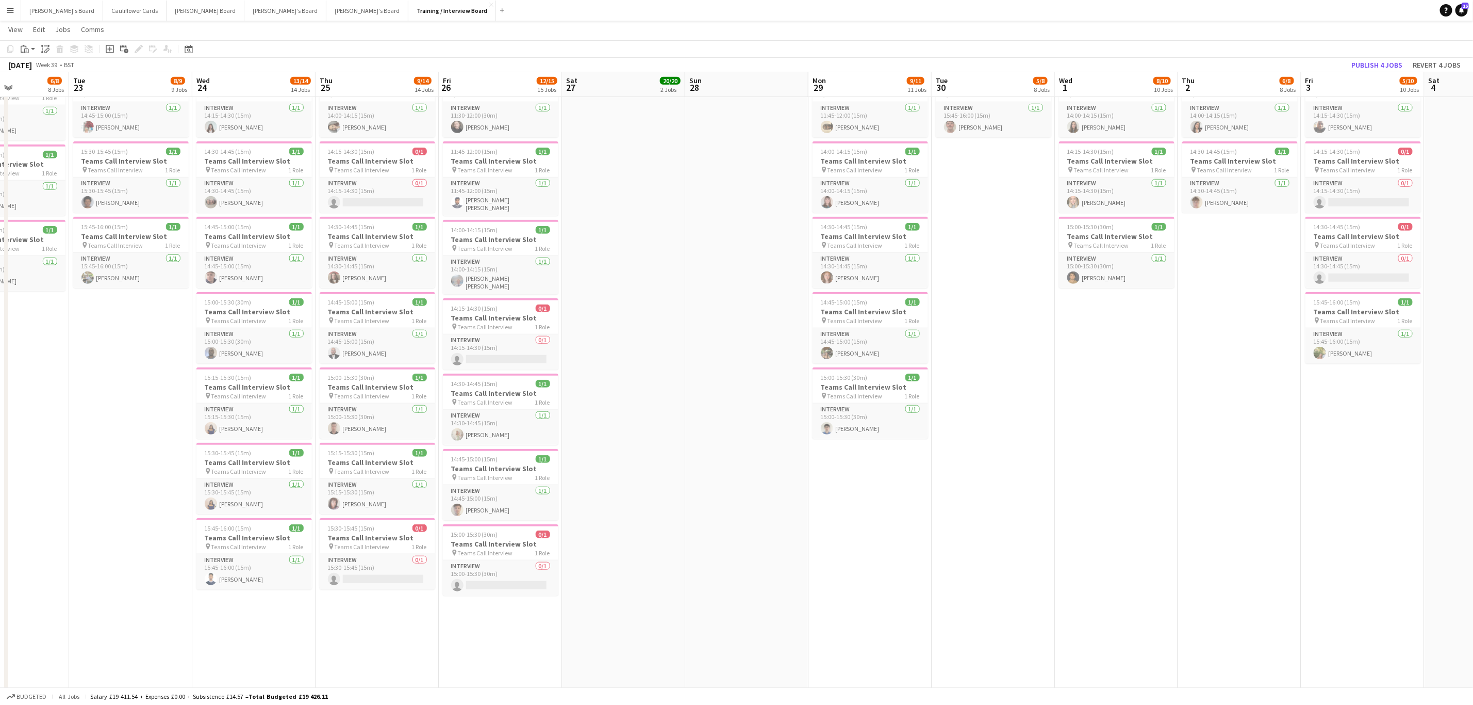
drag, startPoint x: 424, startPoint y: 469, endPoint x: 1326, endPoint y: 409, distance: 904.0
click at [724, 315] on app-calendar-viewport "Sat 20 Sun 21 5/5 1 Job Mon 22 6/8 8 Jobs Tue 23 8/9 9 Jobs Wed 24 13/14 14 Job…" at bounding box center [736, 684] width 1473 height 2371
click at [251, 315] on h3 "Teams Call Interview Slot" at bounding box center [254, 537] width 116 height 9
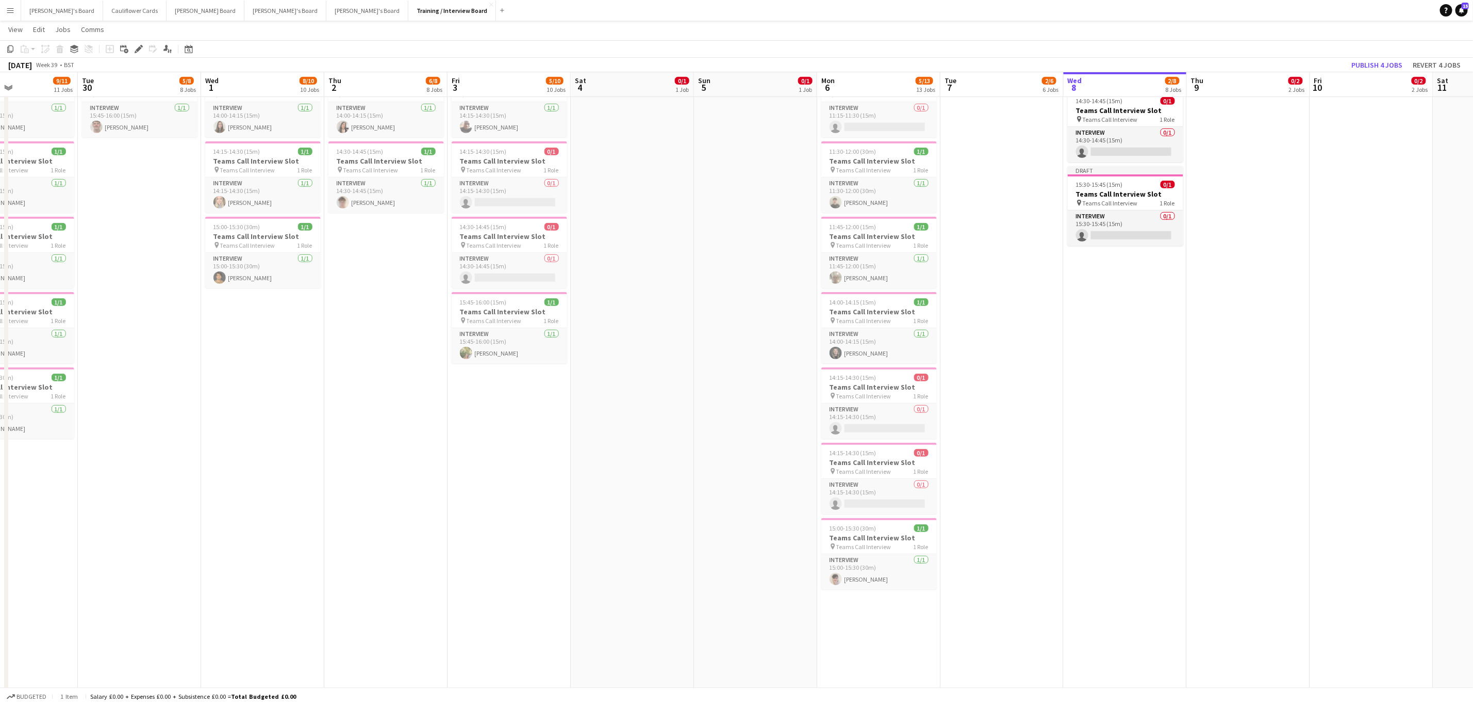
scroll to position [0, 336]
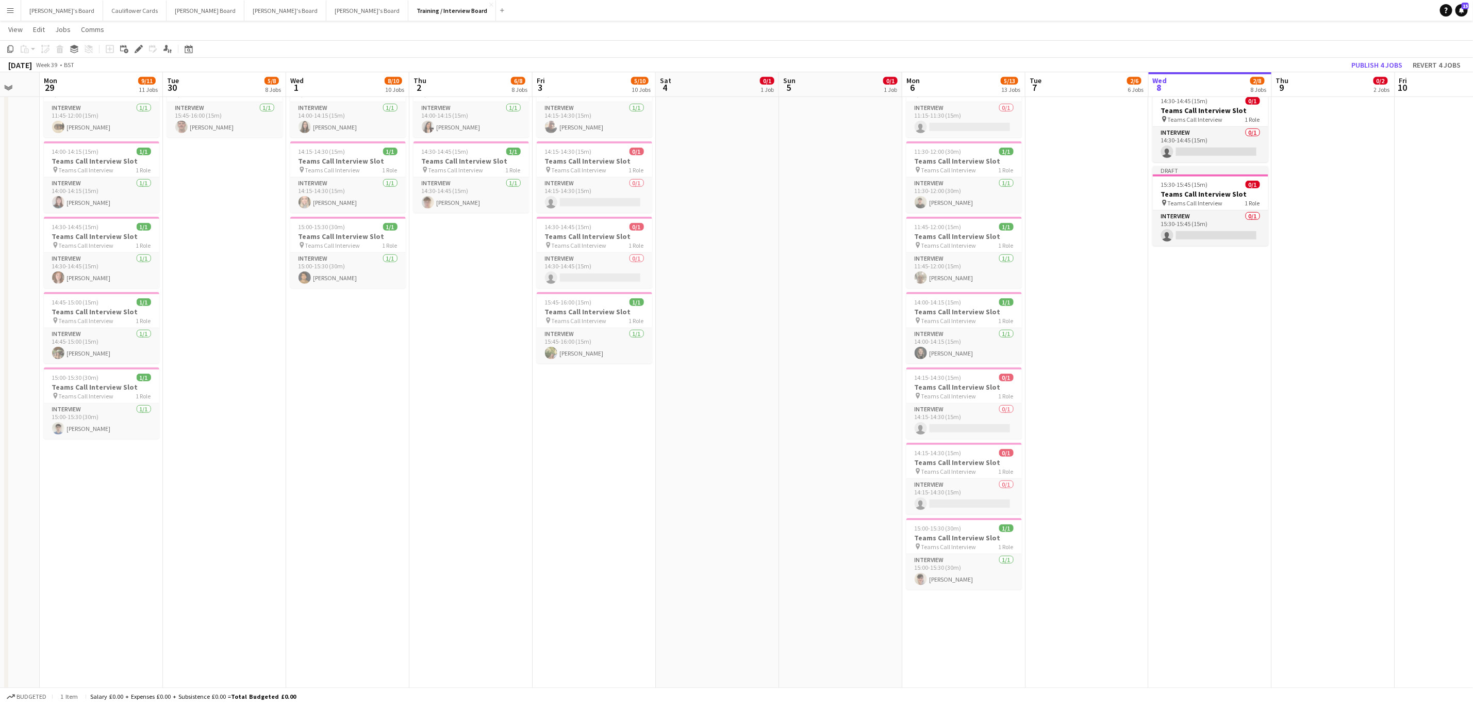
drag, startPoint x: 1359, startPoint y: 457, endPoint x: 726, endPoint y: 477, distance: 633.1
click at [585, 315] on app-calendar-viewport "Fri 26 12/15 15 Jobs Sat 27 20/20 2 Jobs Sun 28 Mon 29 9/11 11 Jobs Tue 30 5/8 …" at bounding box center [736, 684] width 1473 height 2371
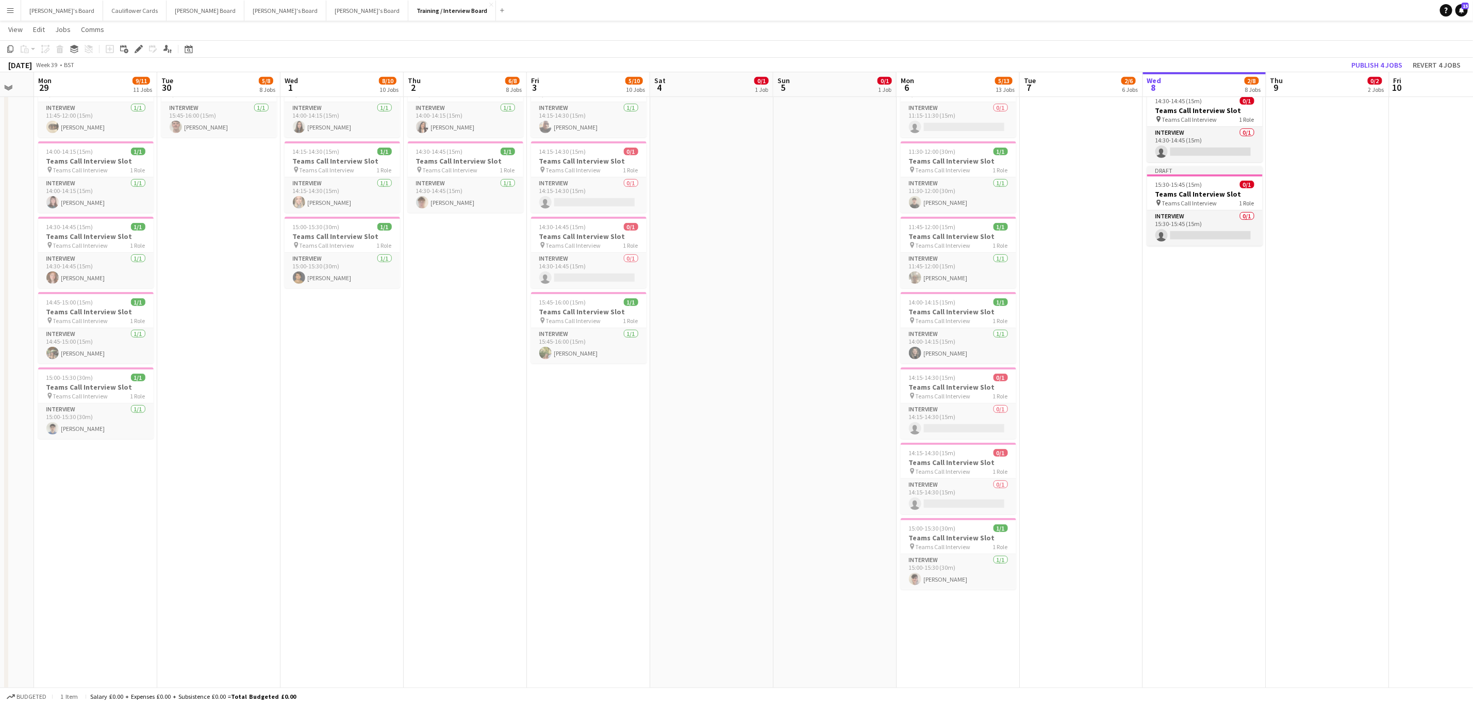
click at [724, 315] on app-date-cell "In progress 10:00-16:00 (6h) 0/1 pin Profiles Personnel 1 Role Admin Assistant …" at bounding box center [1204, 318] width 123 height 1488
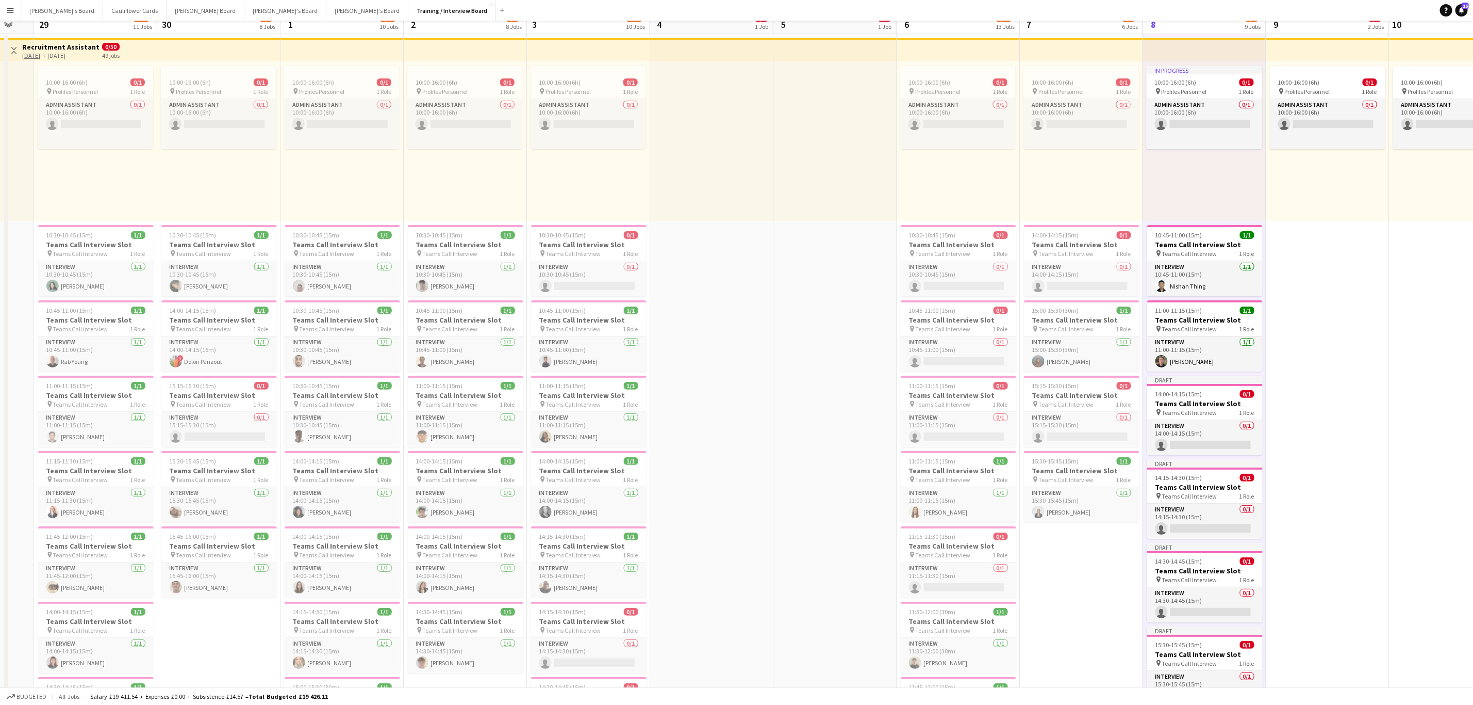
scroll to position [0, 0]
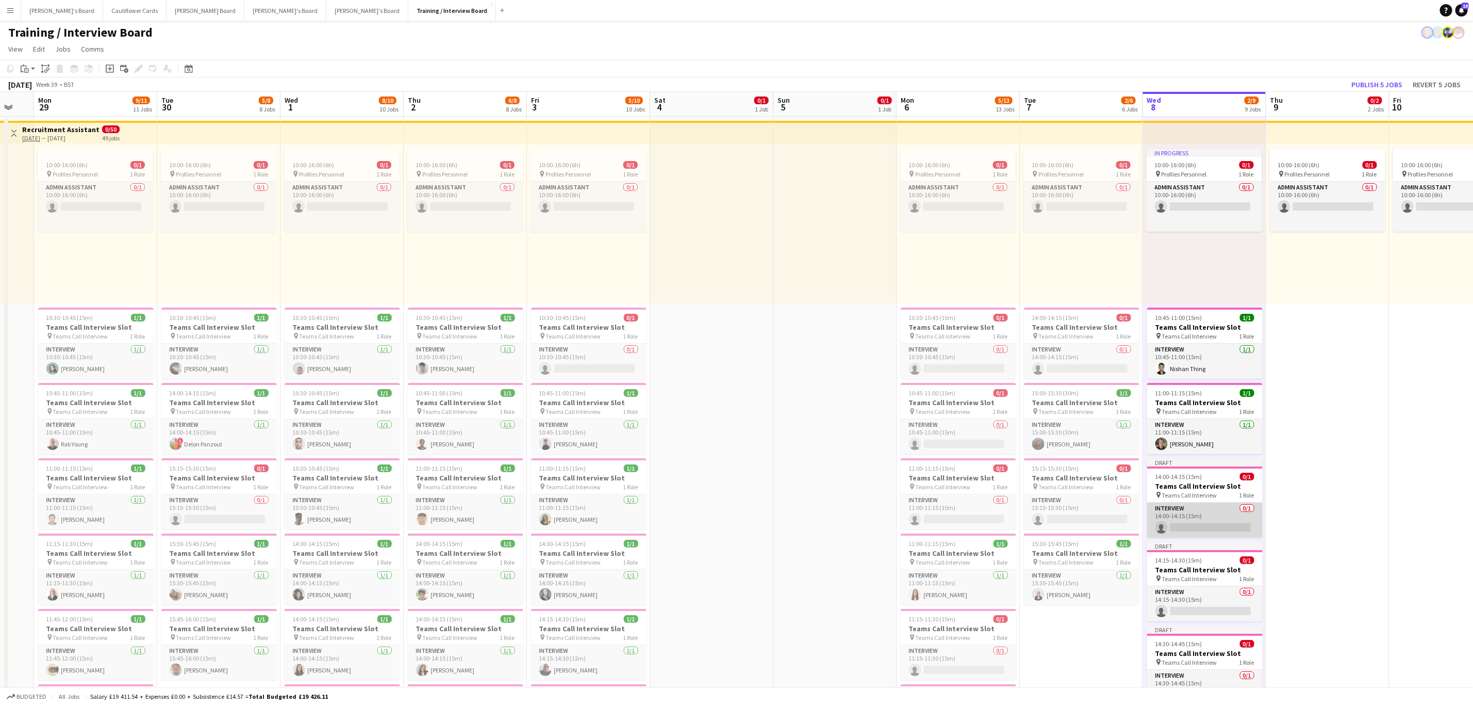
click at [724, 315] on app-card-role "Interview 0/1 14:00-14:15 (15m) single-neutral-actions" at bounding box center [1206, 519] width 116 height 35
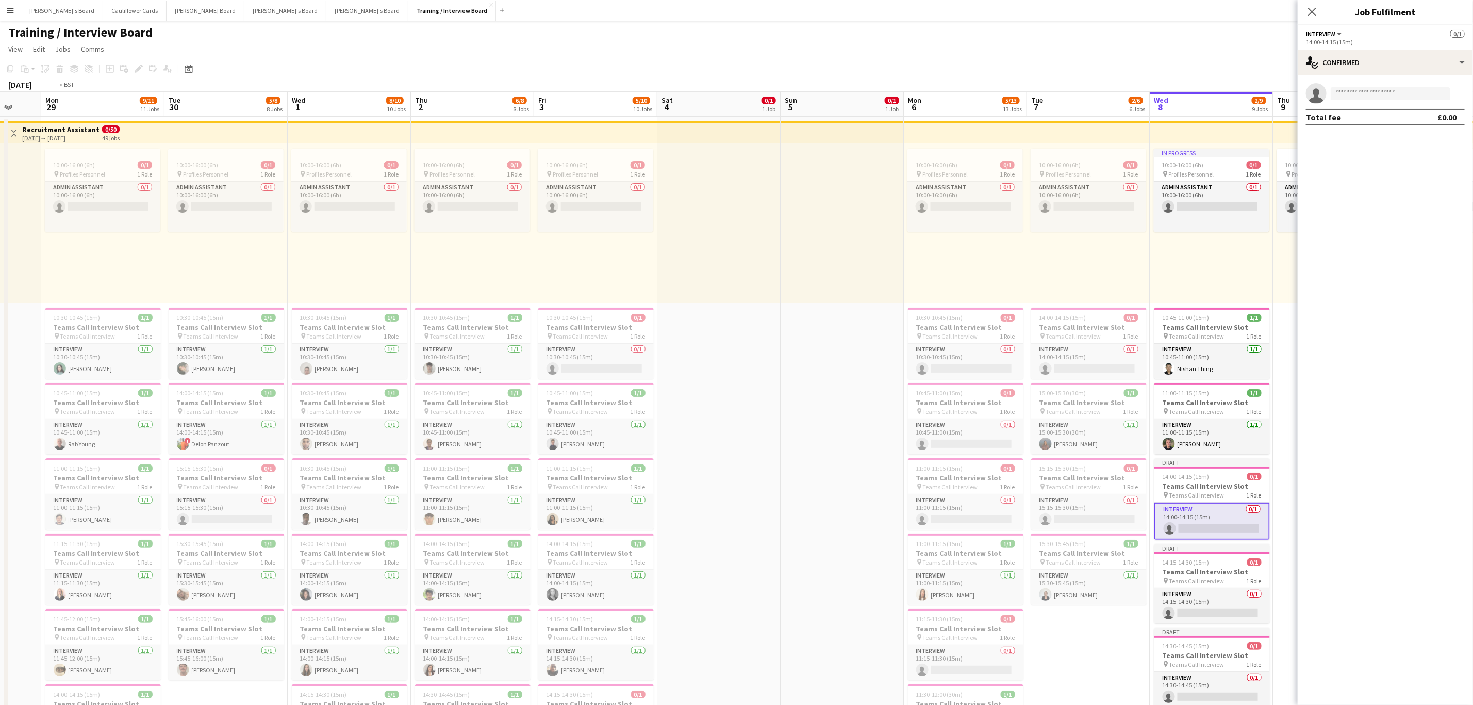
drag, startPoint x: 1280, startPoint y: 440, endPoint x: 1157, endPoint y: 441, distance: 122.8
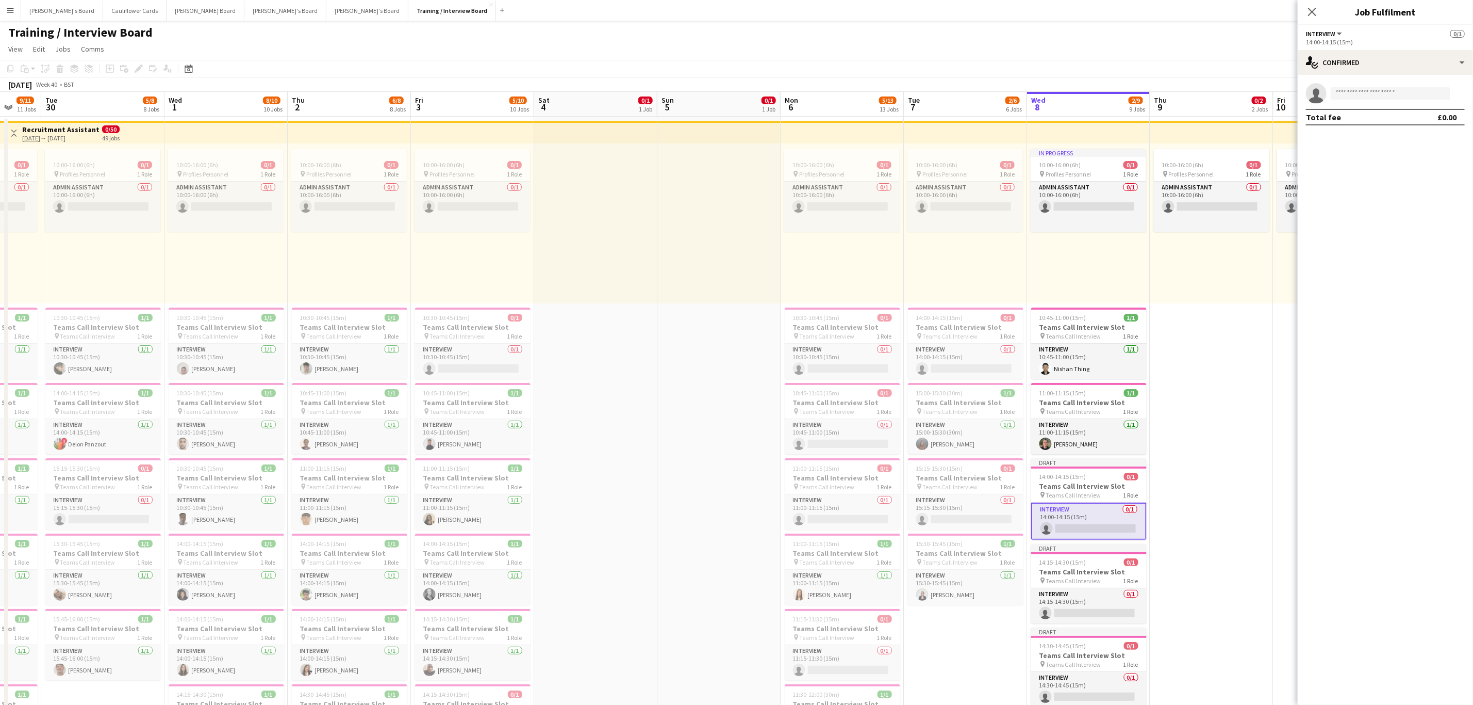
scroll to position [0, 335]
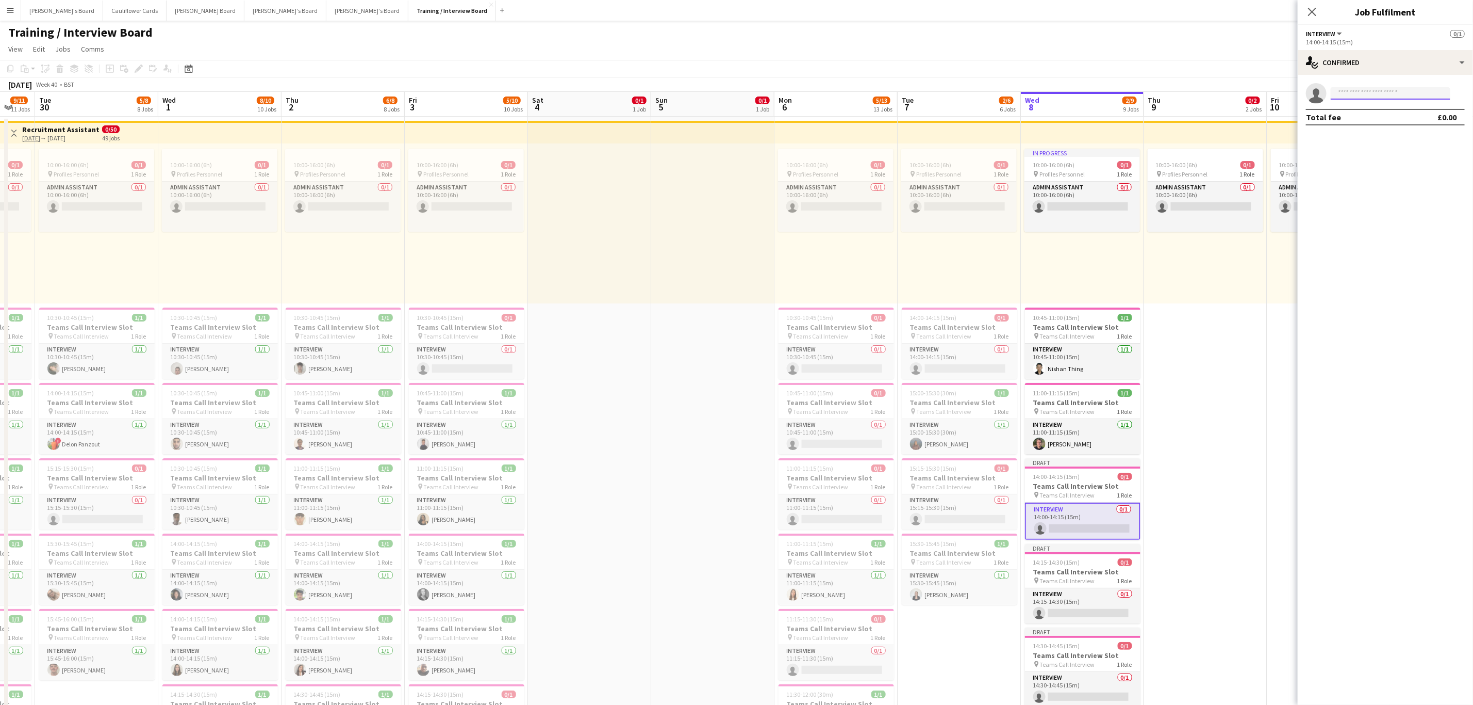
click at [724, 93] on input at bounding box center [1391, 93] width 120 height 12
paste input "**********"
type input "**********"
click at [724, 121] on span "+447552409987" at bounding box center [1390, 125] width 103 height 8
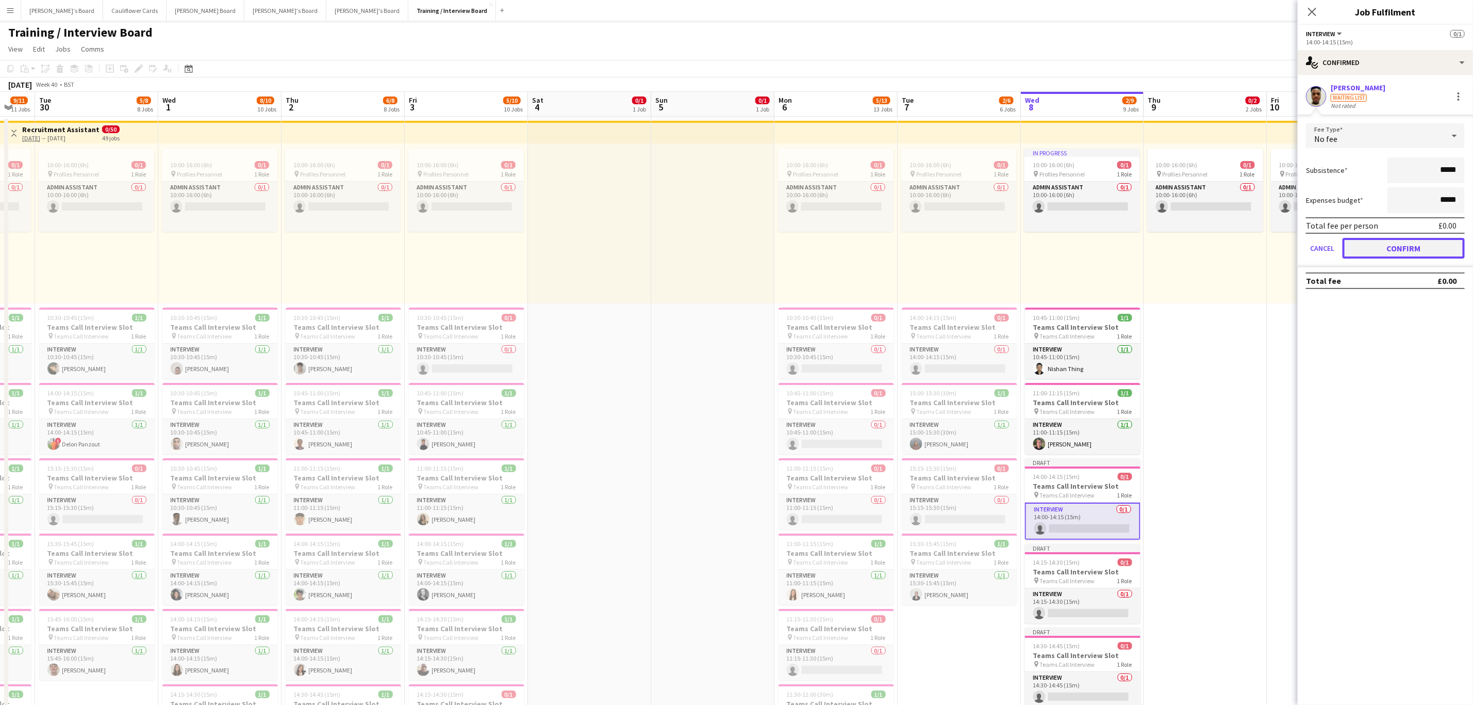
click at [724, 250] on button "Confirm" at bounding box center [1404, 248] width 122 height 21
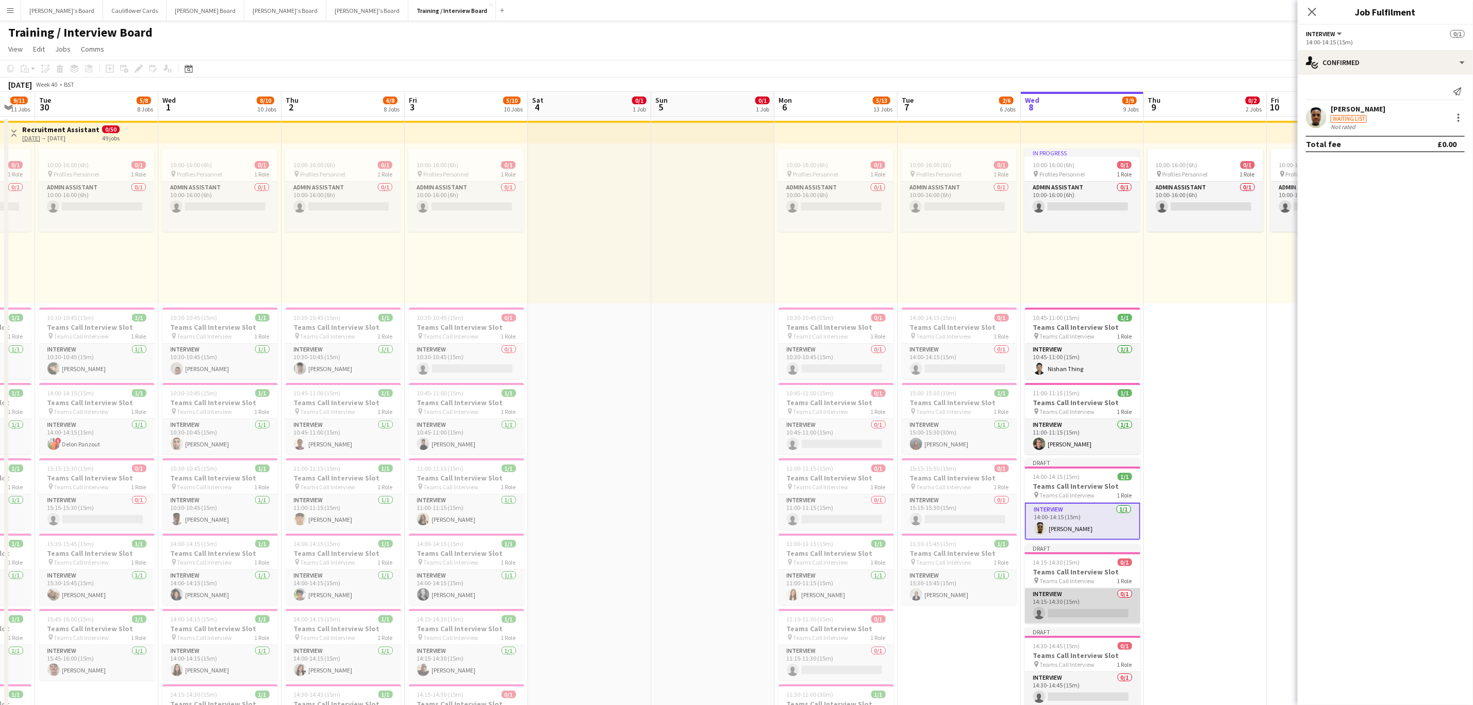
click at [724, 315] on app-card-role "Interview 0/1 14:15-14:30 (15m) single-neutral-actions" at bounding box center [1083, 605] width 116 height 35
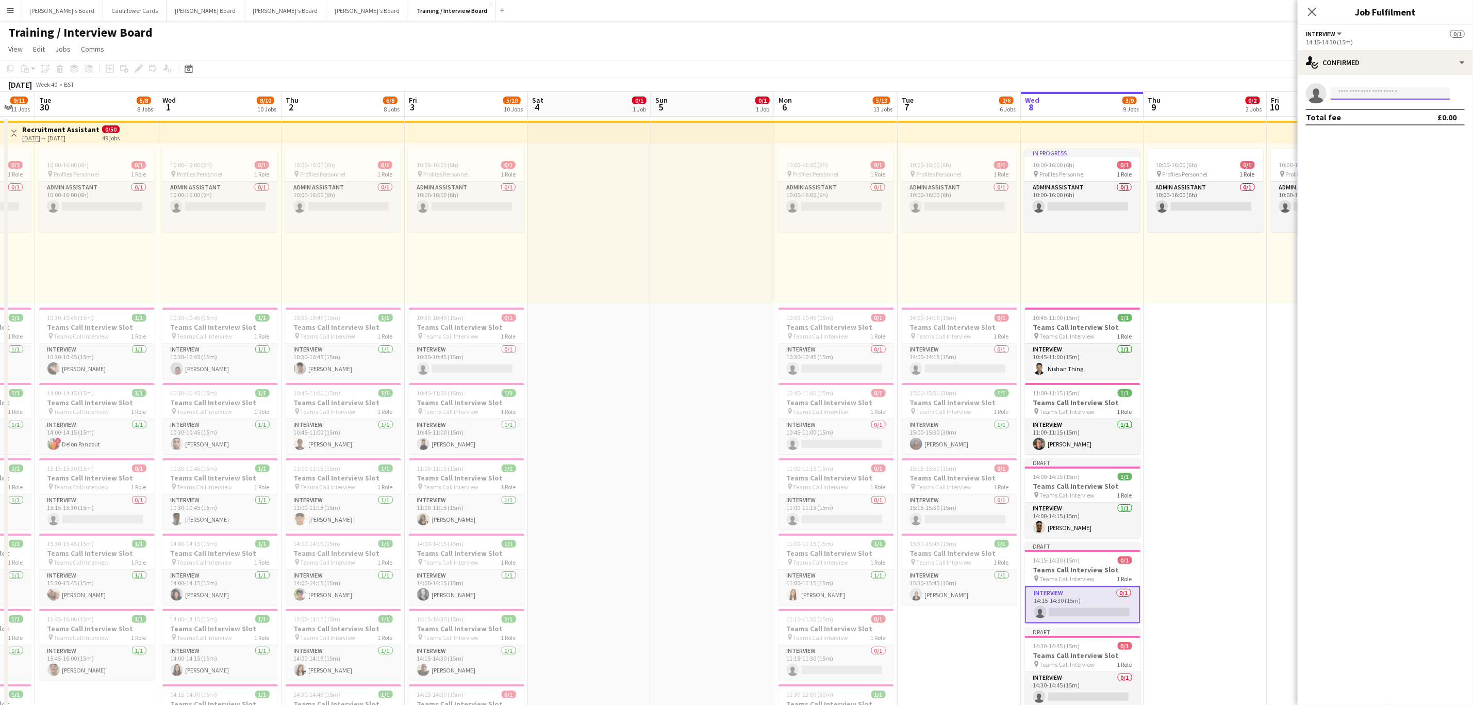
click at [724, 90] on input at bounding box center [1391, 93] width 120 height 12
paste input "**********"
type input "*"
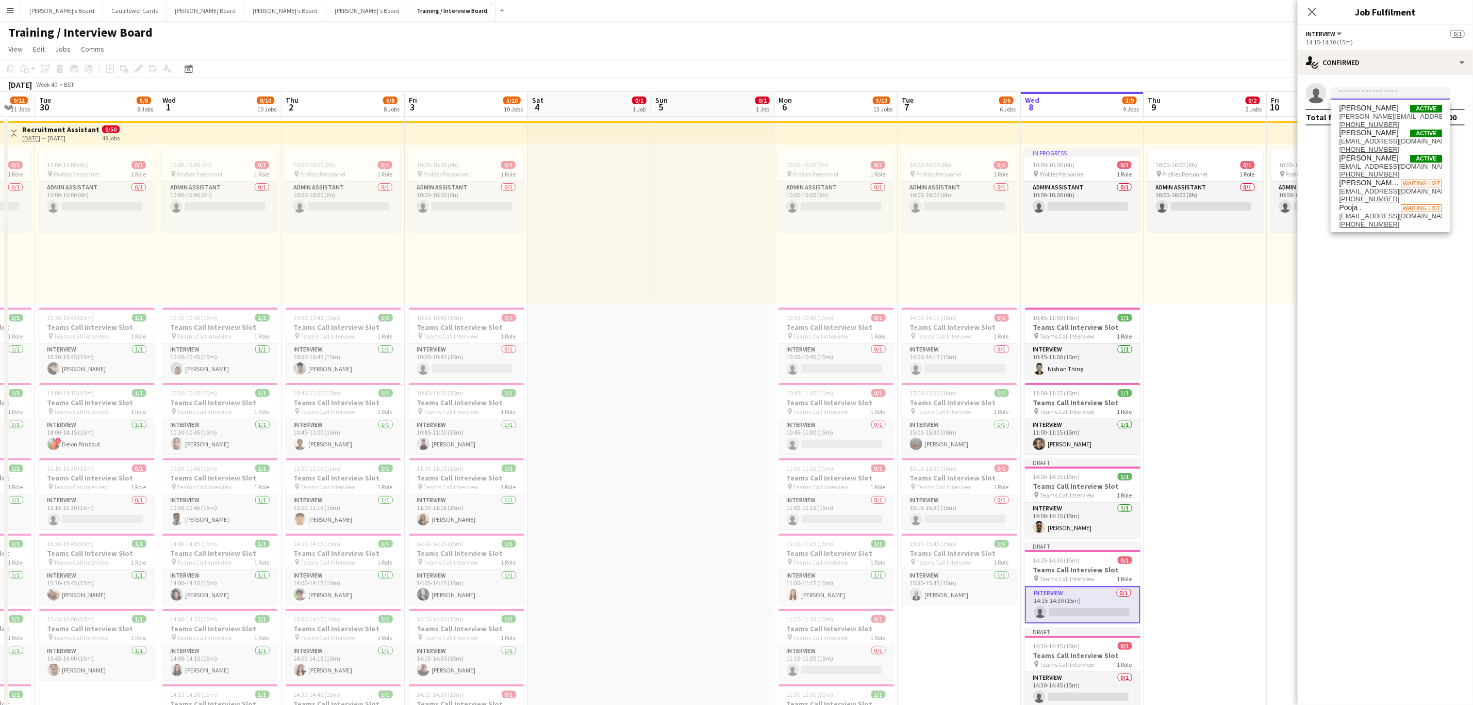
paste input "**********"
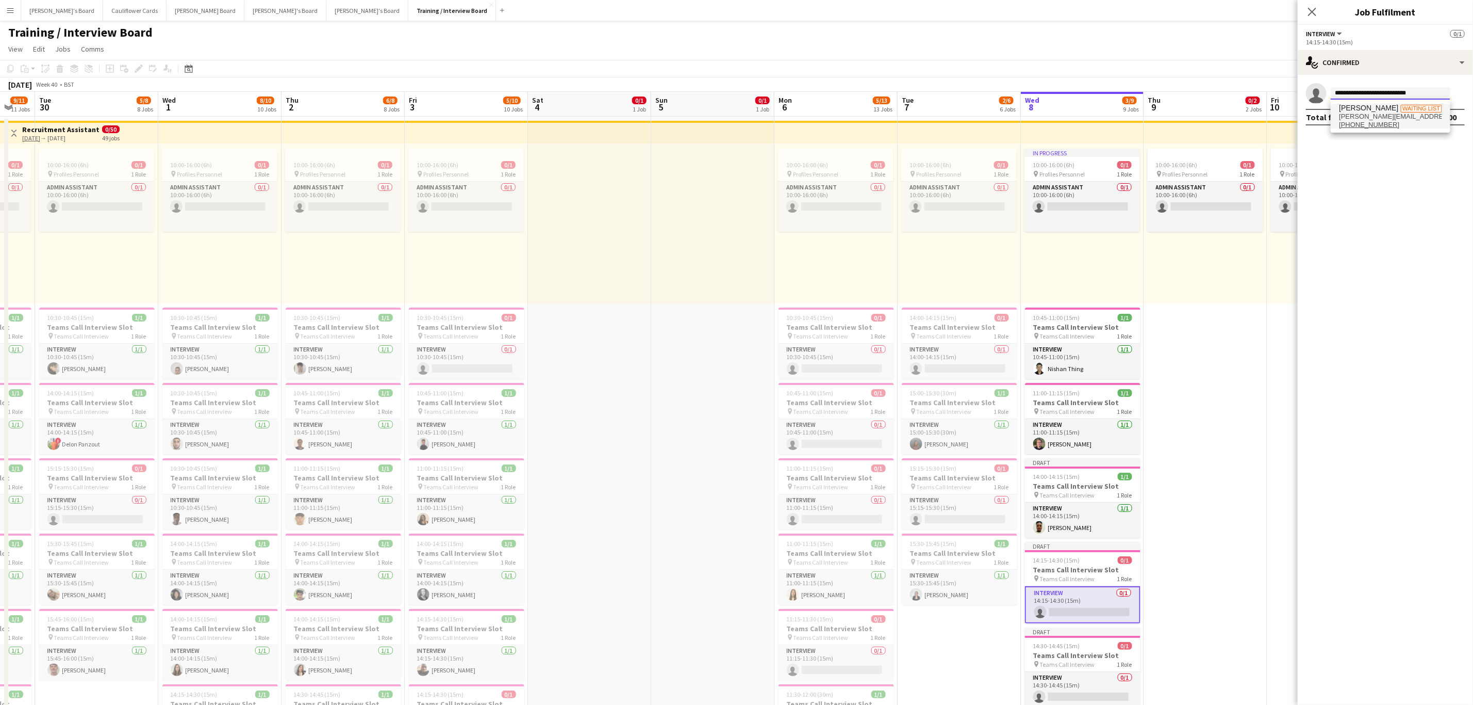
type input "**********"
click at [724, 127] on span "+4407742915562" at bounding box center [1390, 125] width 103 height 8
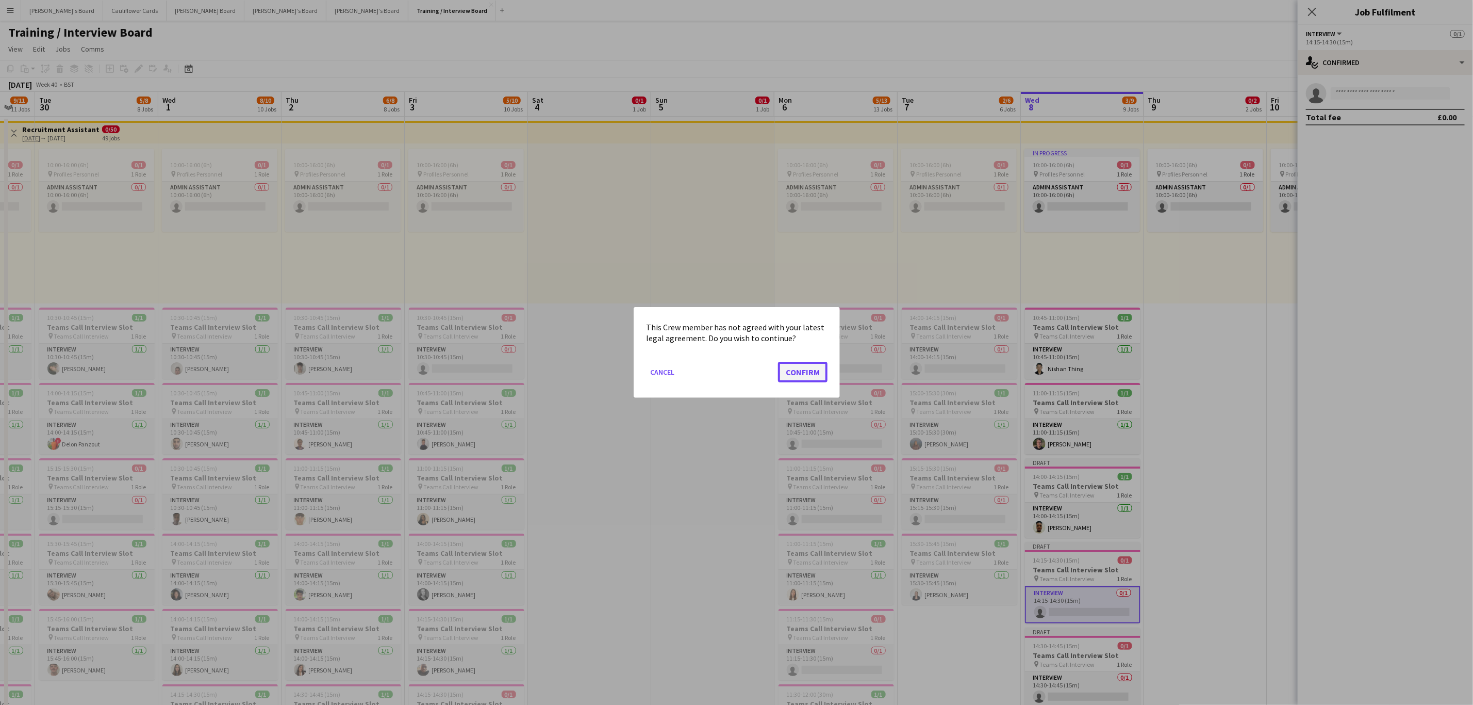
click at [724, 315] on button "Confirm" at bounding box center [803, 372] width 50 height 21
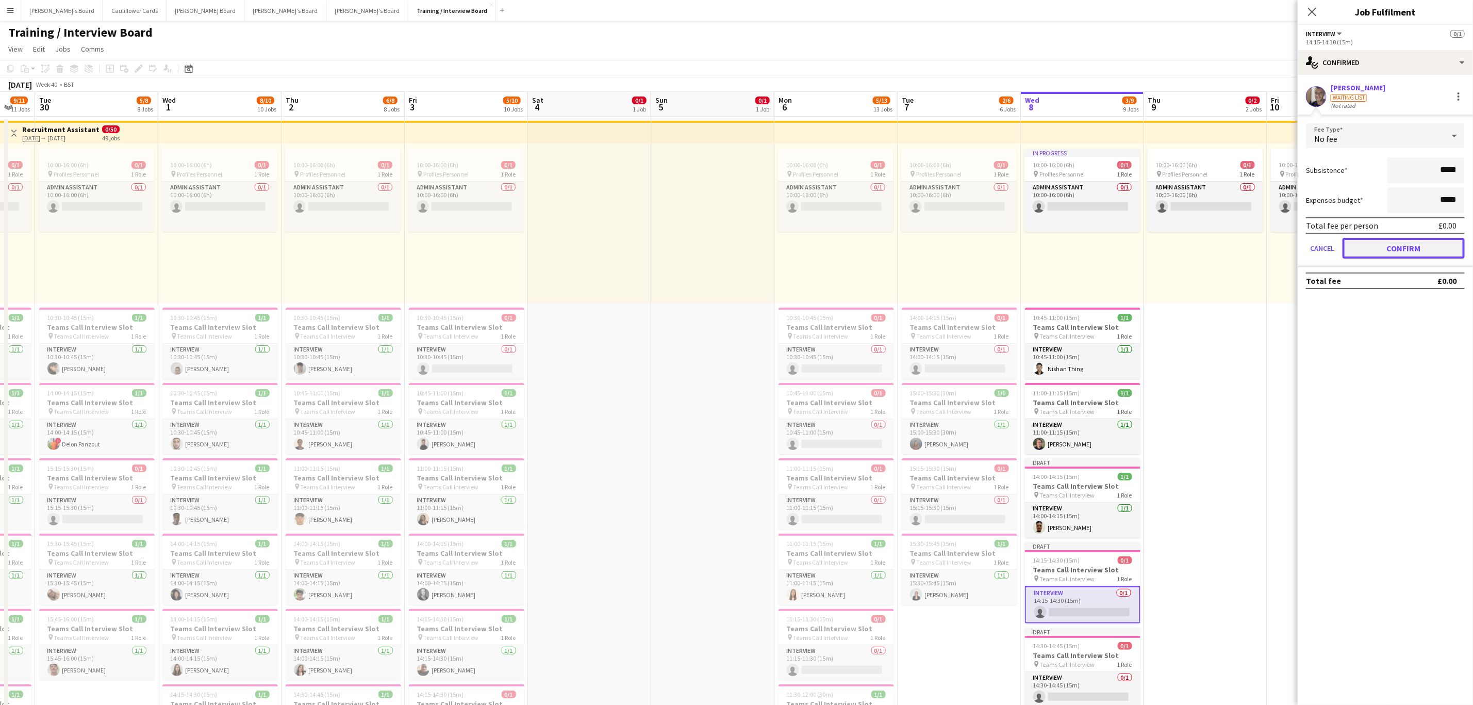
click at [724, 250] on button "Confirm" at bounding box center [1404, 248] width 122 height 21
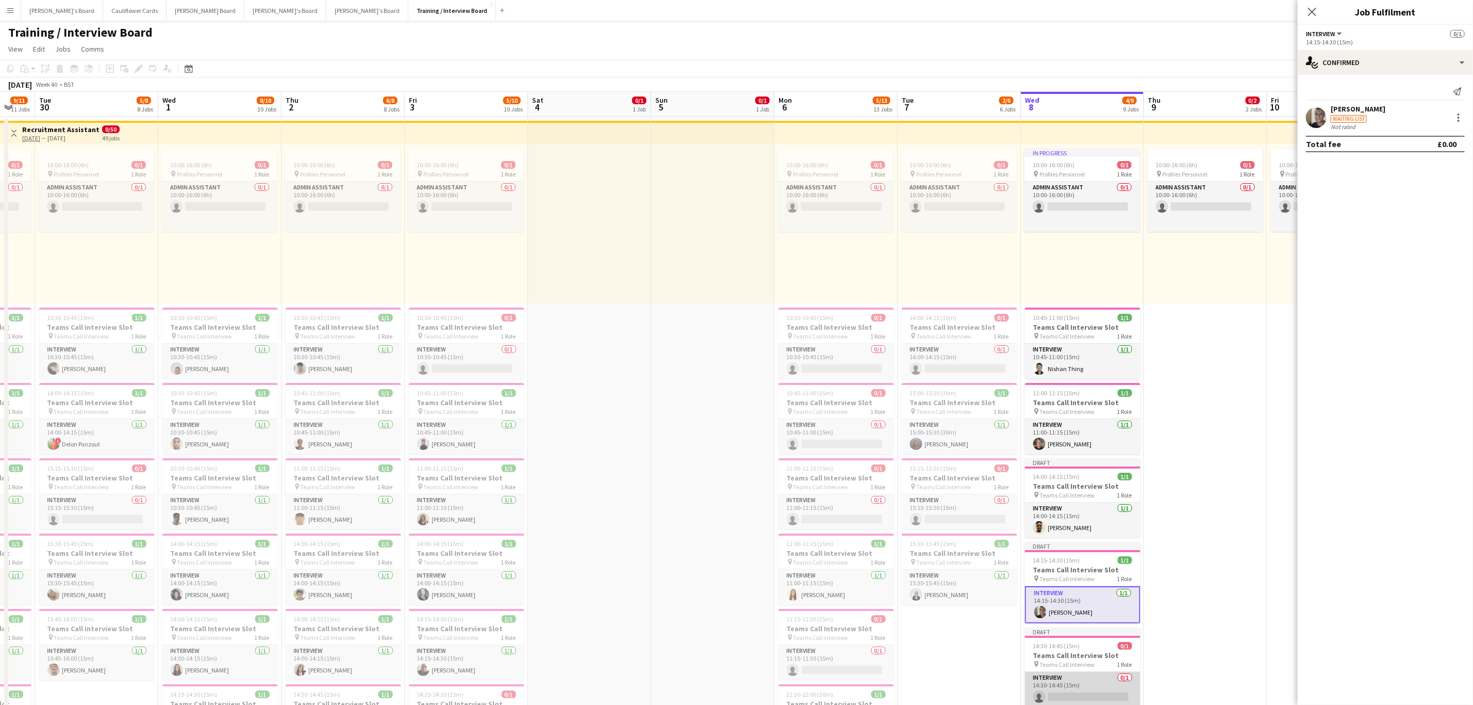
click at [724, 315] on app-card-role "Interview 0/1 14:30-14:45 (15m) single-neutral-actions" at bounding box center [1083, 689] width 116 height 35
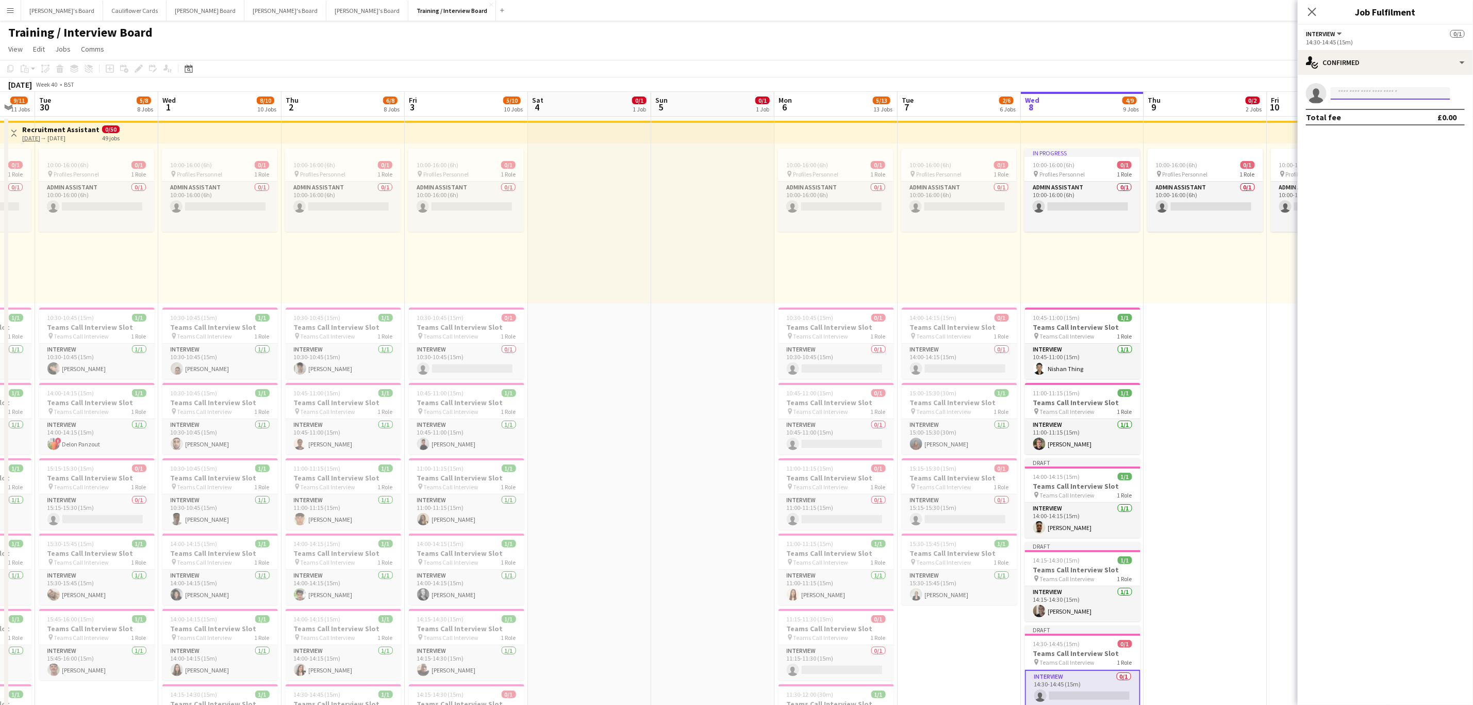
paste input "**********"
type input "**********"
click at [724, 123] on span "+447925158780" at bounding box center [1390, 125] width 103 height 8
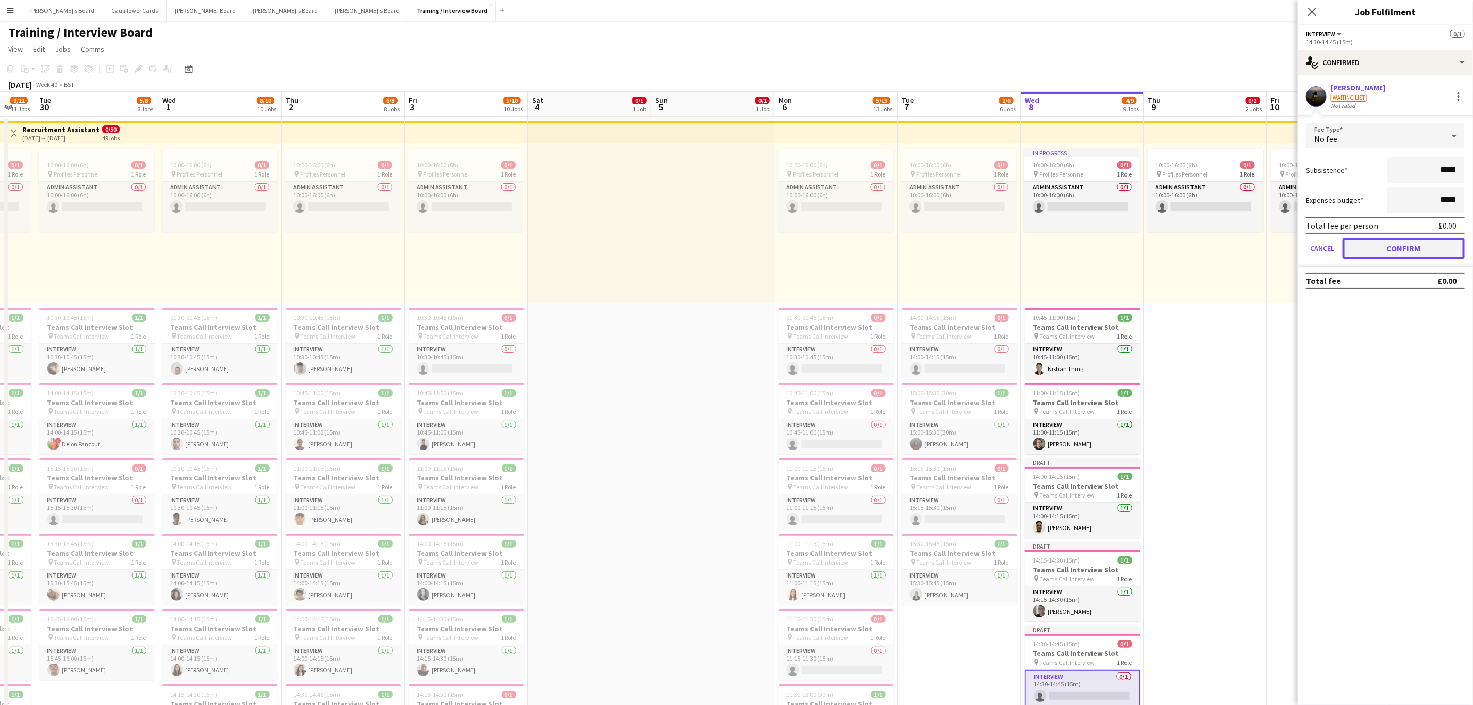
click at [724, 248] on button "Confirm" at bounding box center [1404, 248] width 122 height 21
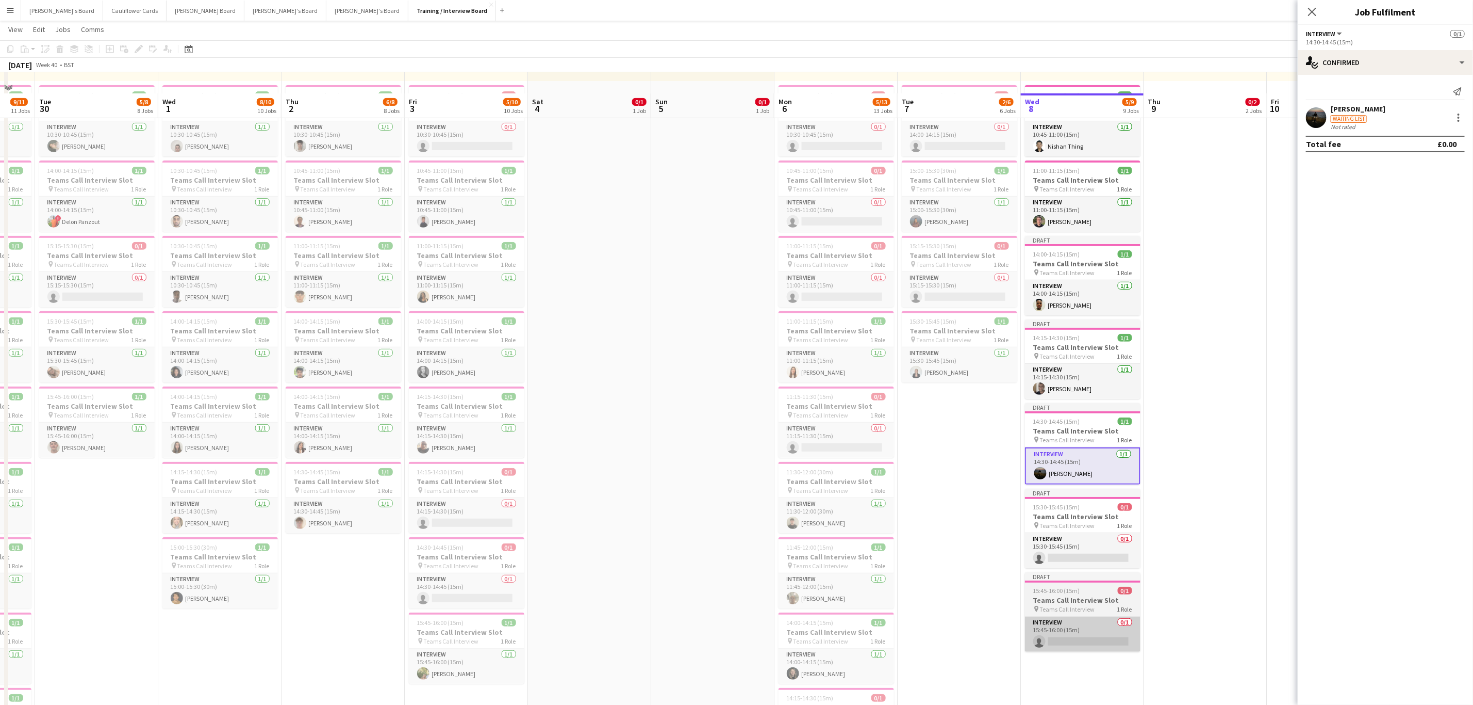
scroll to position [309, 0]
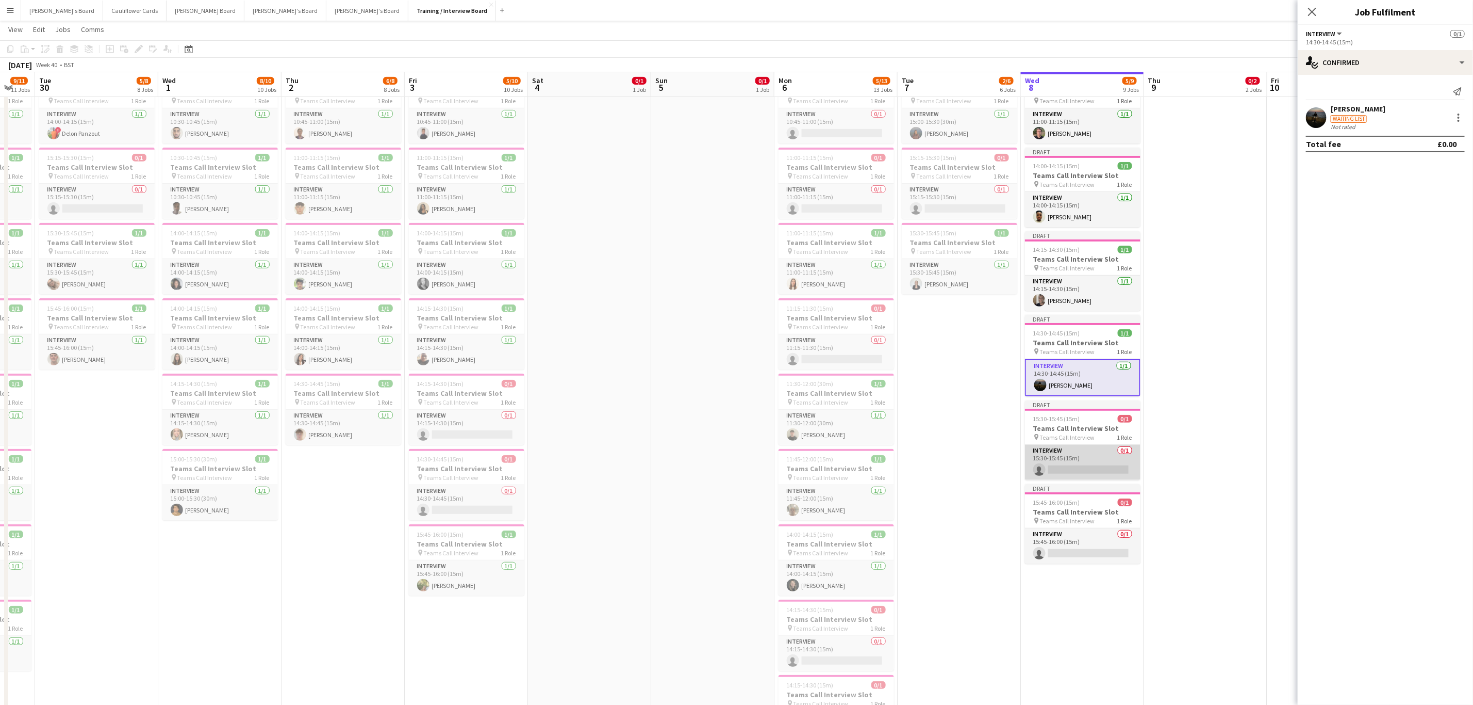
click at [724, 315] on app-card-role "Interview 0/1 15:30-15:45 (15m) single-neutral-actions" at bounding box center [1083, 462] width 116 height 35
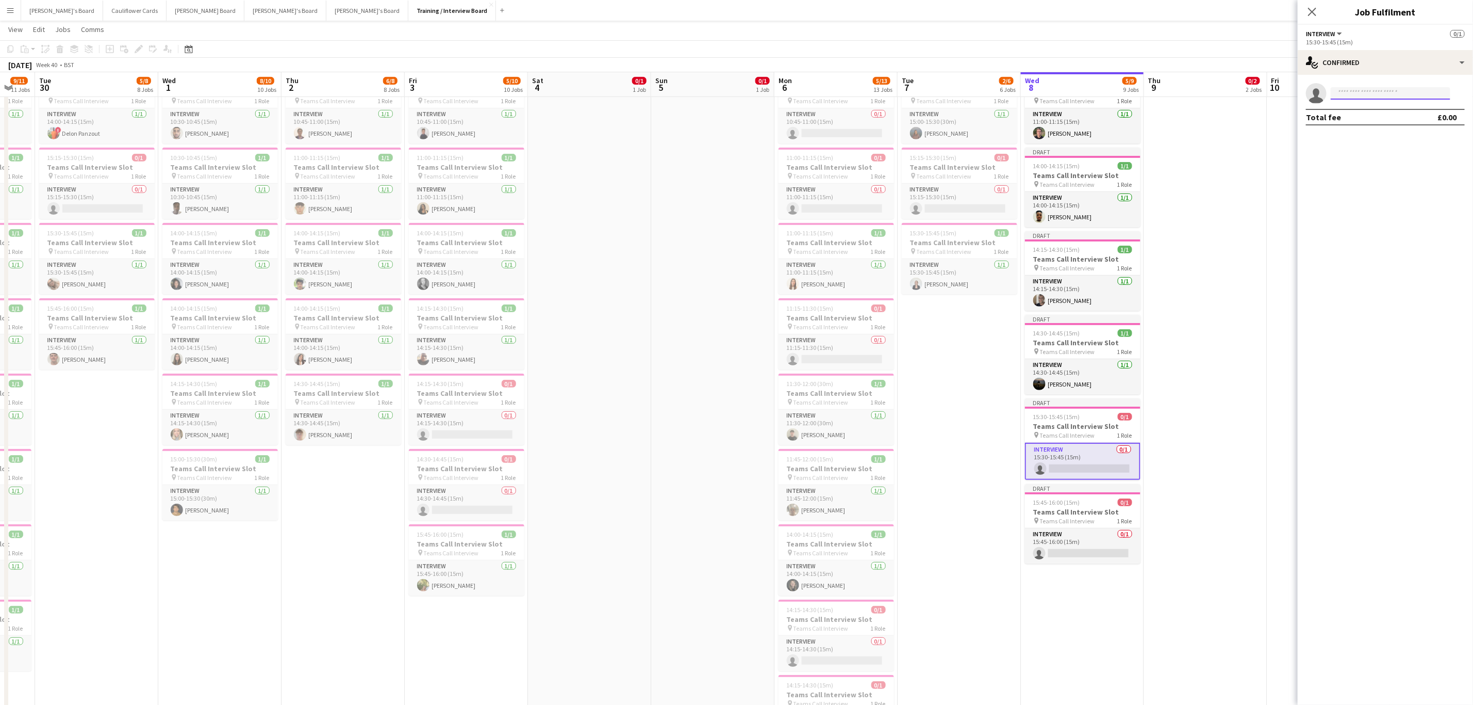
click at [724, 96] on input at bounding box center [1391, 93] width 120 height 12
paste input "**********"
type input "**********"
click at [724, 111] on span "Mansi Shah Waiting list" at bounding box center [1390, 108] width 103 height 9
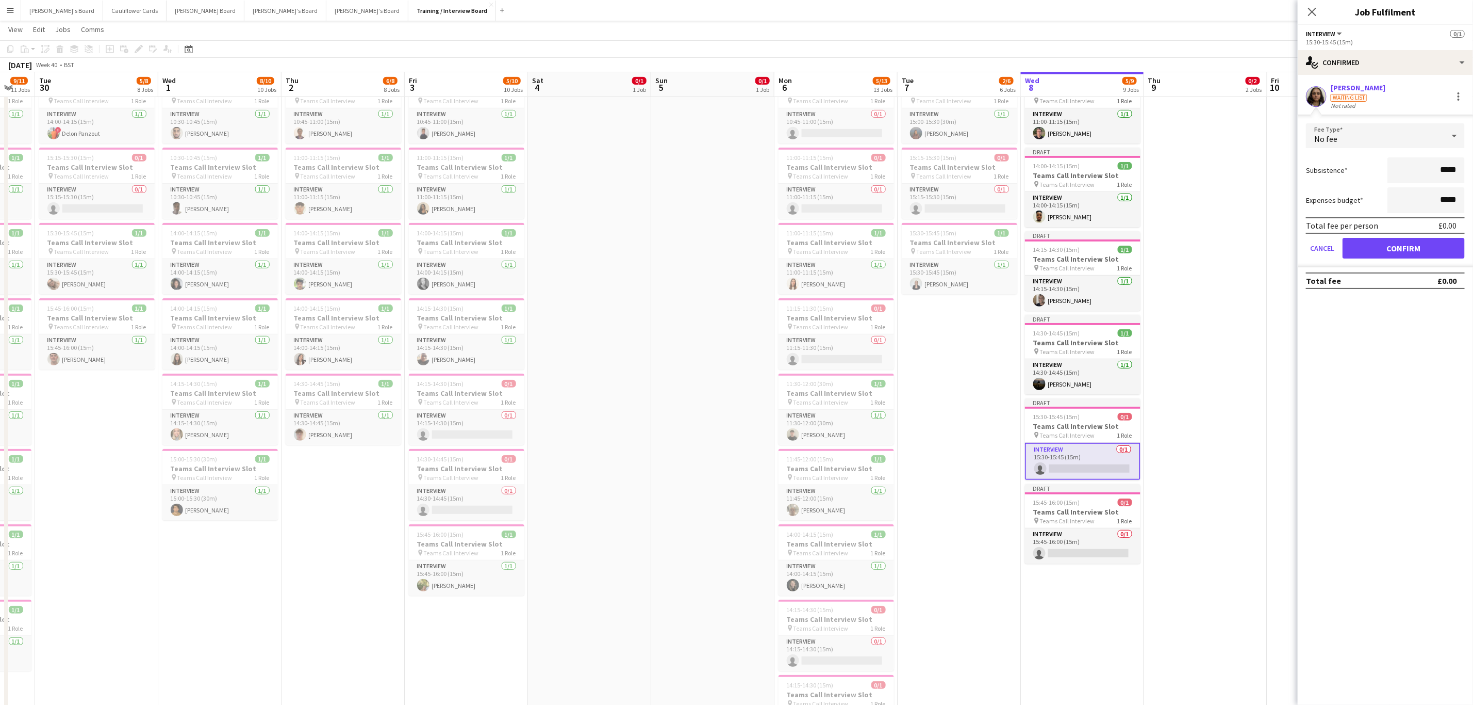
click at [724, 258] on form "Fee Type No fee Subsistence ***** Expenses budget ***** Total fee per person £0…" at bounding box center [1385, 195] width 175 height 144
click at [724, 254] on button "Confirm" at bounding box center [1404, 248] width 122 height 21
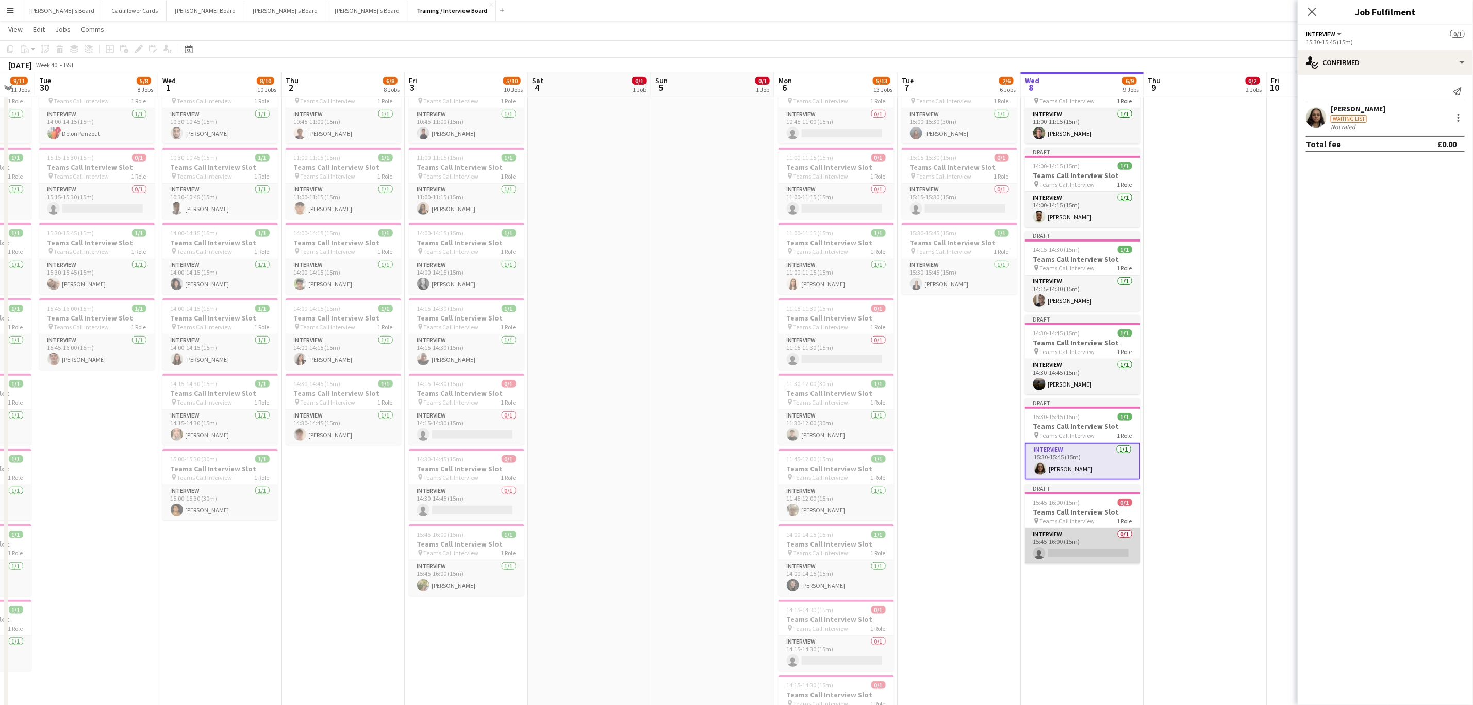
click at [724, 315] on app-card-role "Interview 0/1 15:45-16:00 (15m) single-neutral-actions" at bounding box center [1083, 545] width 116 height 35
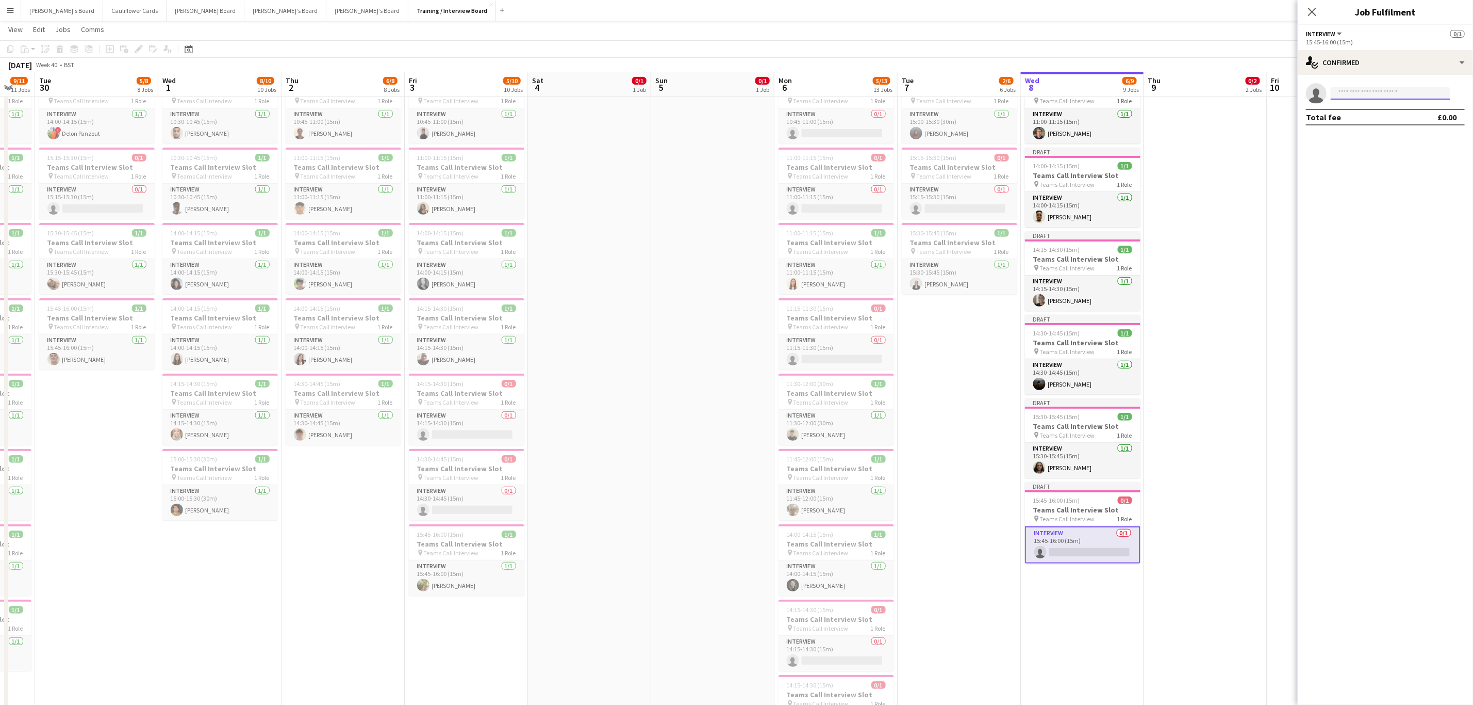
click at [724, 96] on input at bounding box center [1391, 93] width 120 height 12
paste input "**********"
type input "*"
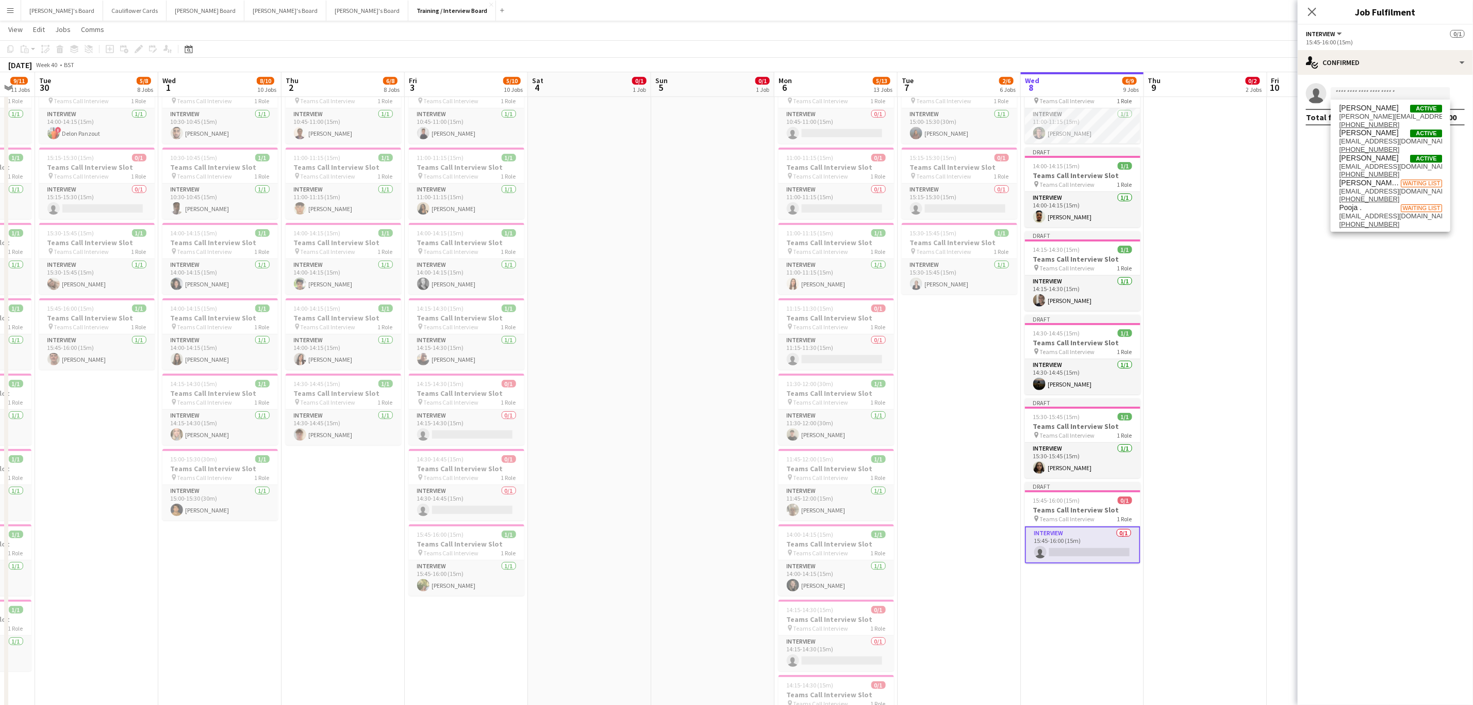
click at [724, 315] on app-date-cell "10:00-16:00 (6h) 0/1 pin Profiles Personnel 1 Role Admin Assistant 0/1 10:00-16…" at bounding box center [1205, 550] width 123 height 1488
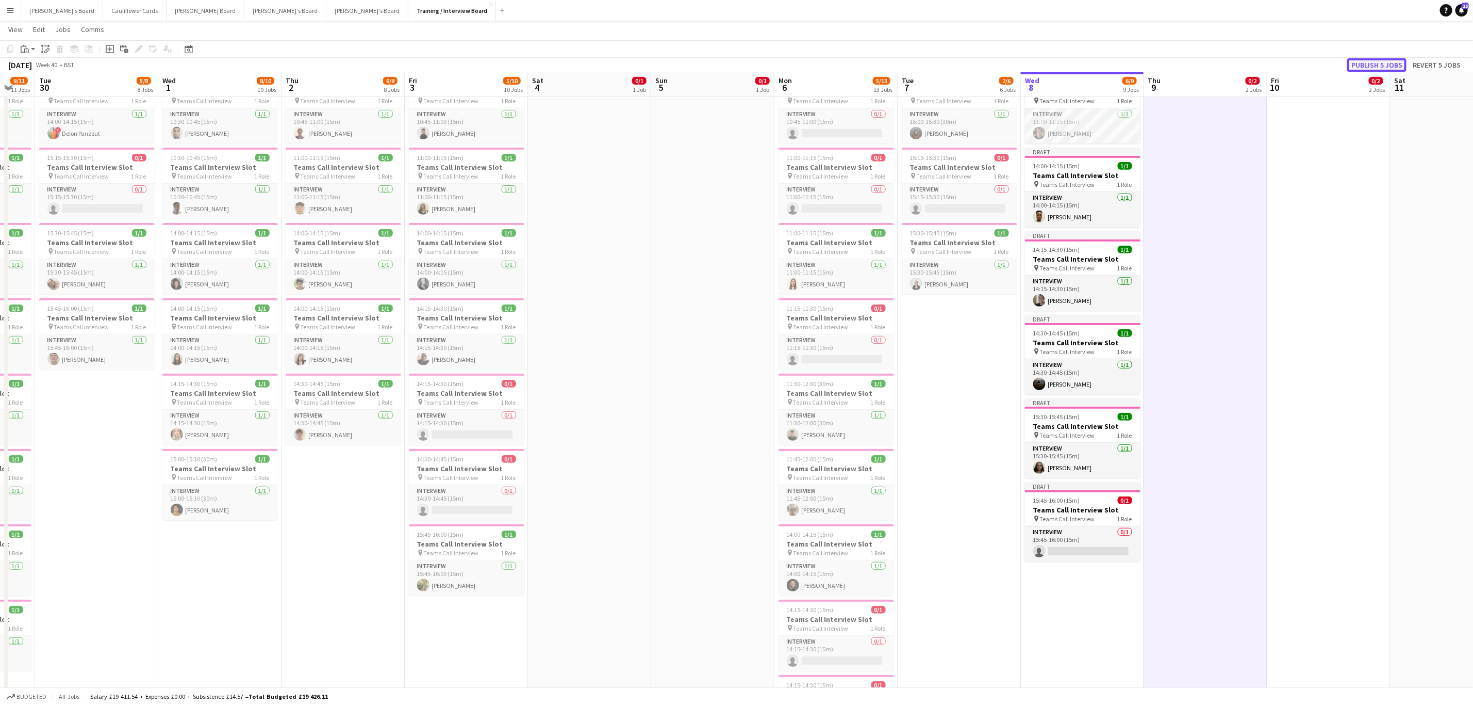
click at [724, 65] on button "Publish 5 jobs" at bounding box center [1377, 64] width 59 height 13
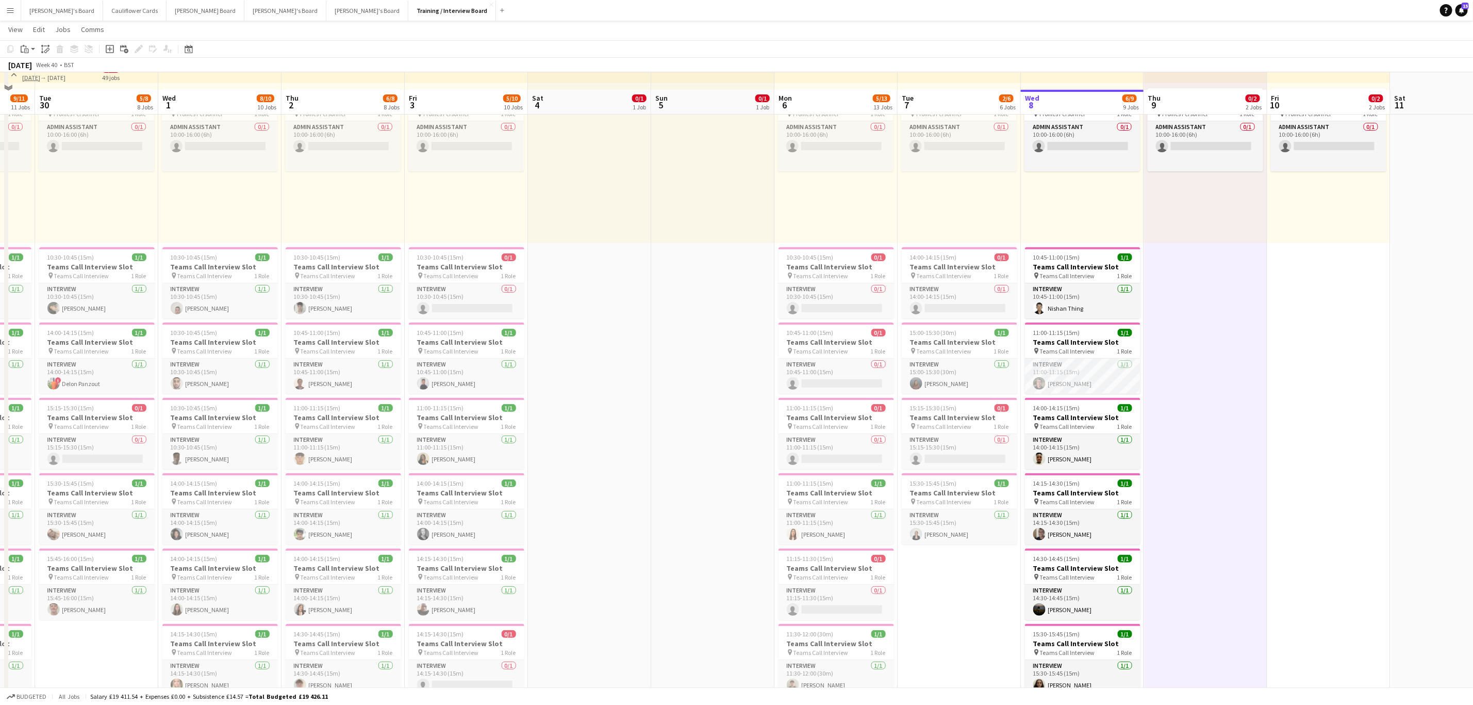
scroll to position [0, 0]
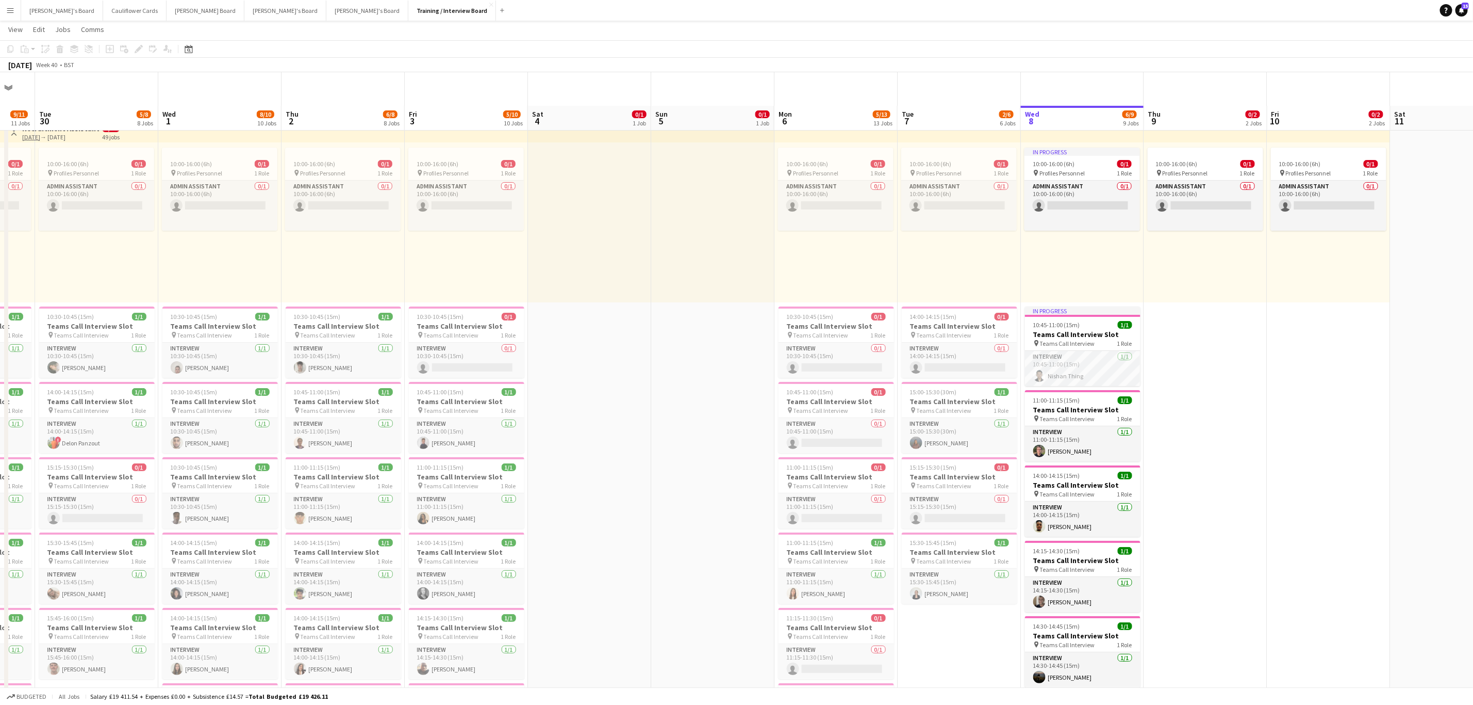
scroll to position [77, 0]
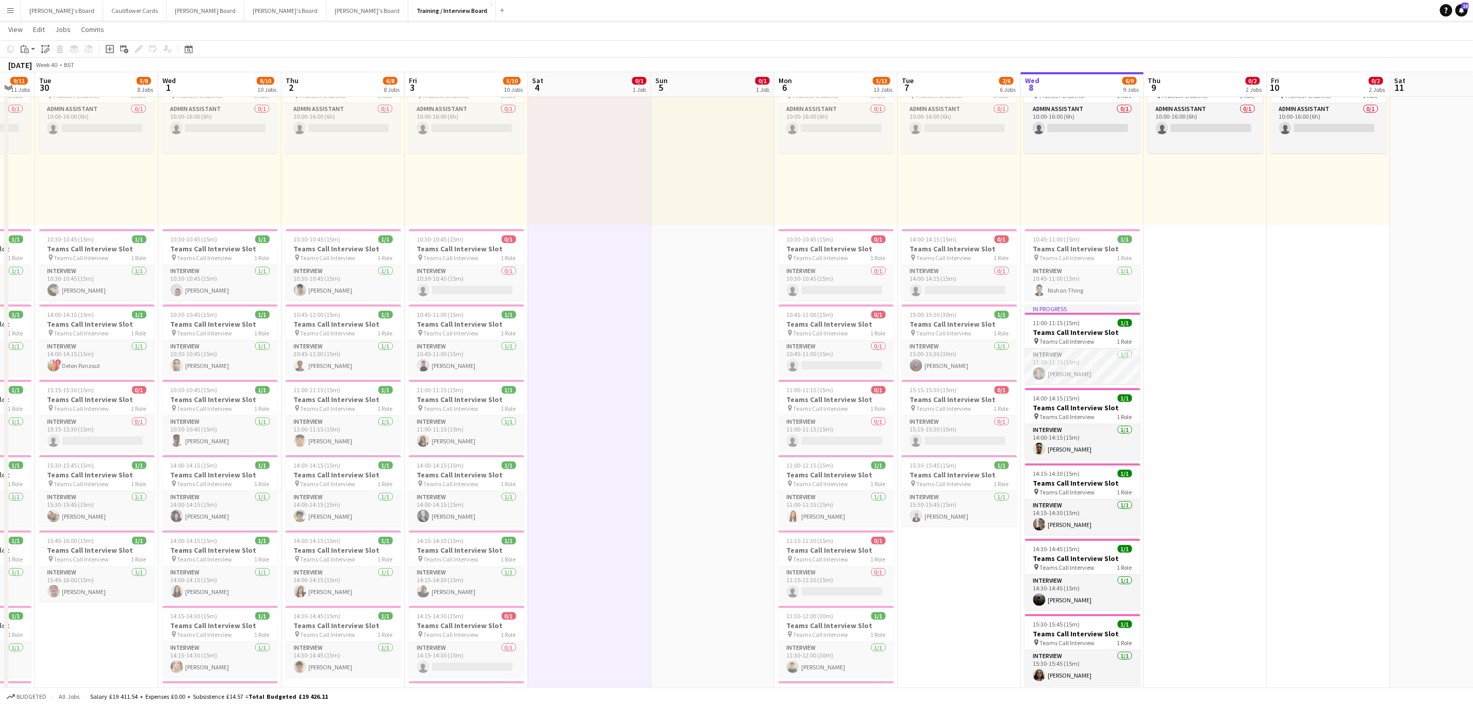
drag, startPoint x: 637, startPoint y: 294, endPoint x: 654, endPoint y: 296, distance: 17.1
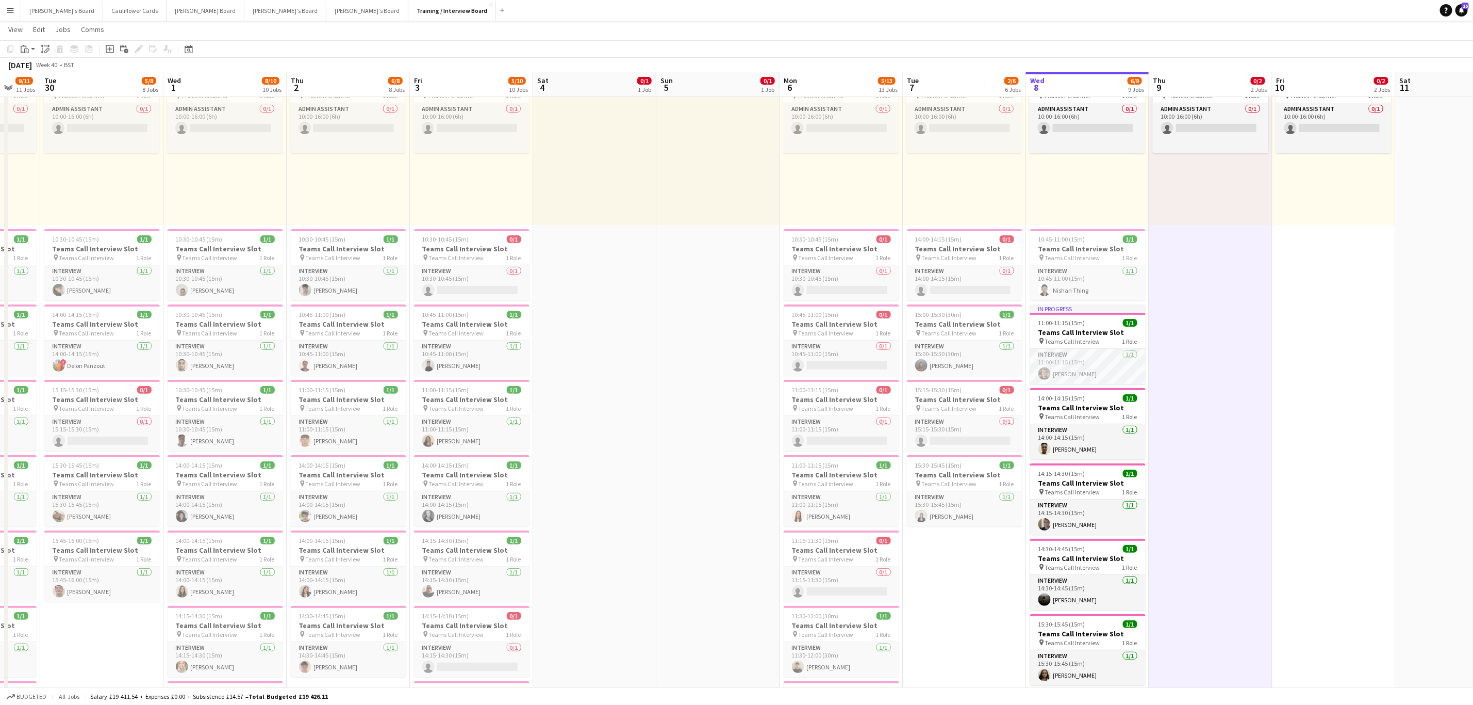
drag, startPoint x: 1354, startPoint y: 388, endPoint x: 1288, endPoint y: 400, distance: 67.5
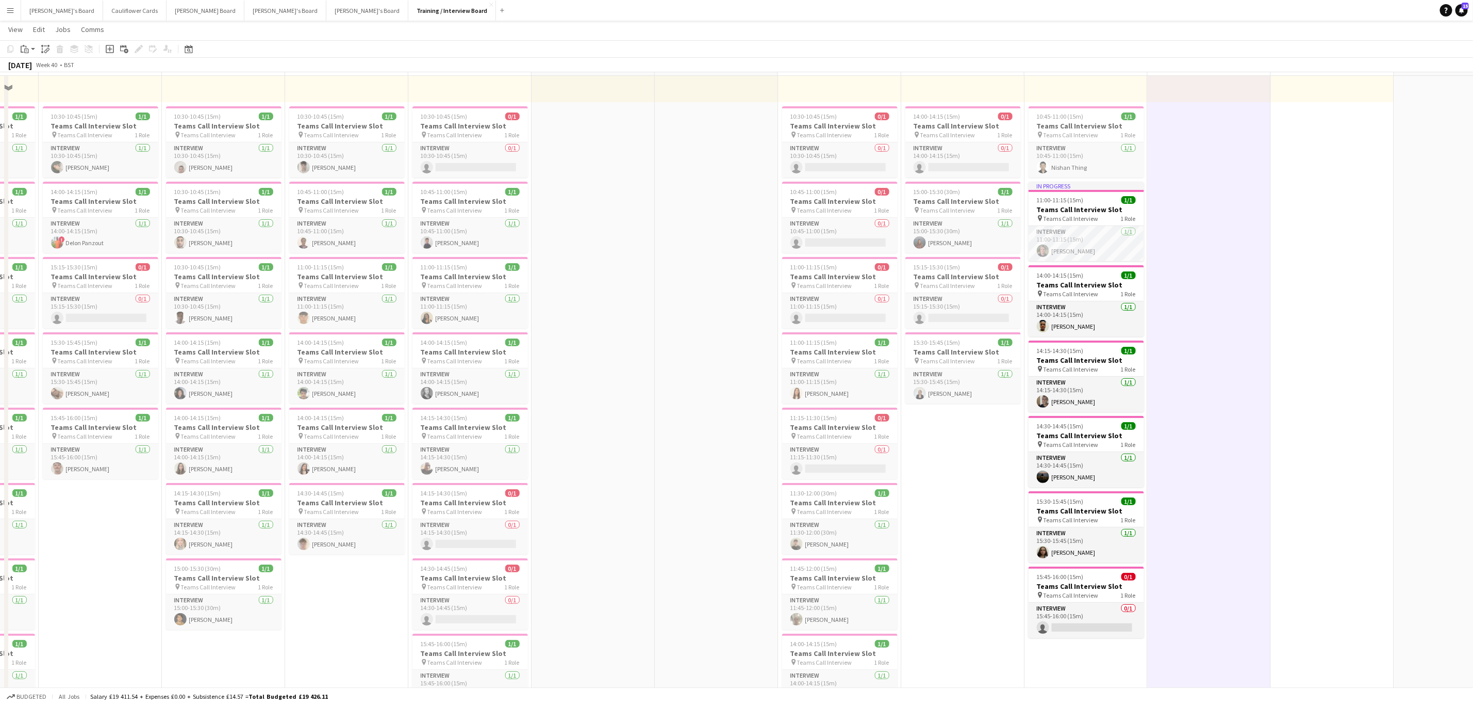
scroll to position [232, 0]
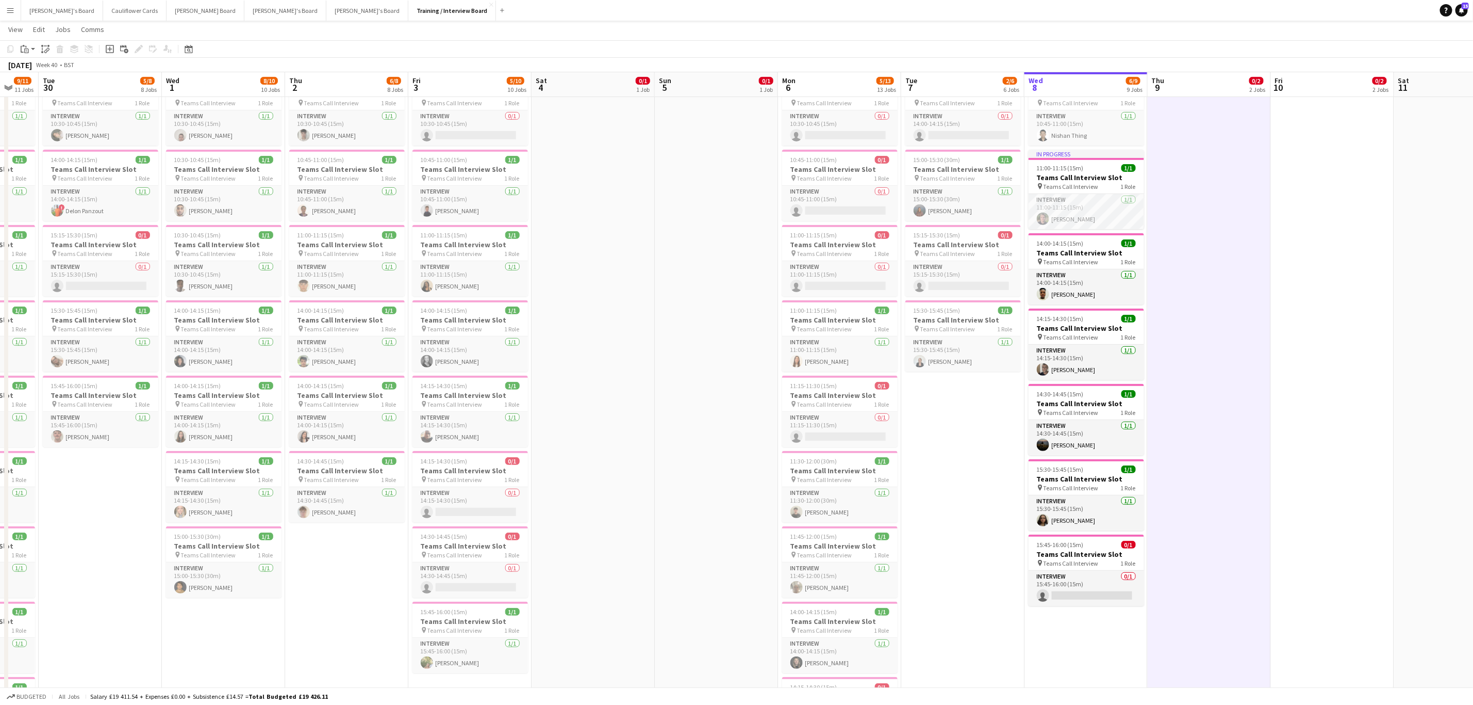
click at [724, 299] on app-date-cell "10:00-16:00 (6h) 0/1 pin Profiles Personnel 1 Role Admin Assistant 0/1 10:00-16…" at bounding box center [1332, 627] width 123 height 1488
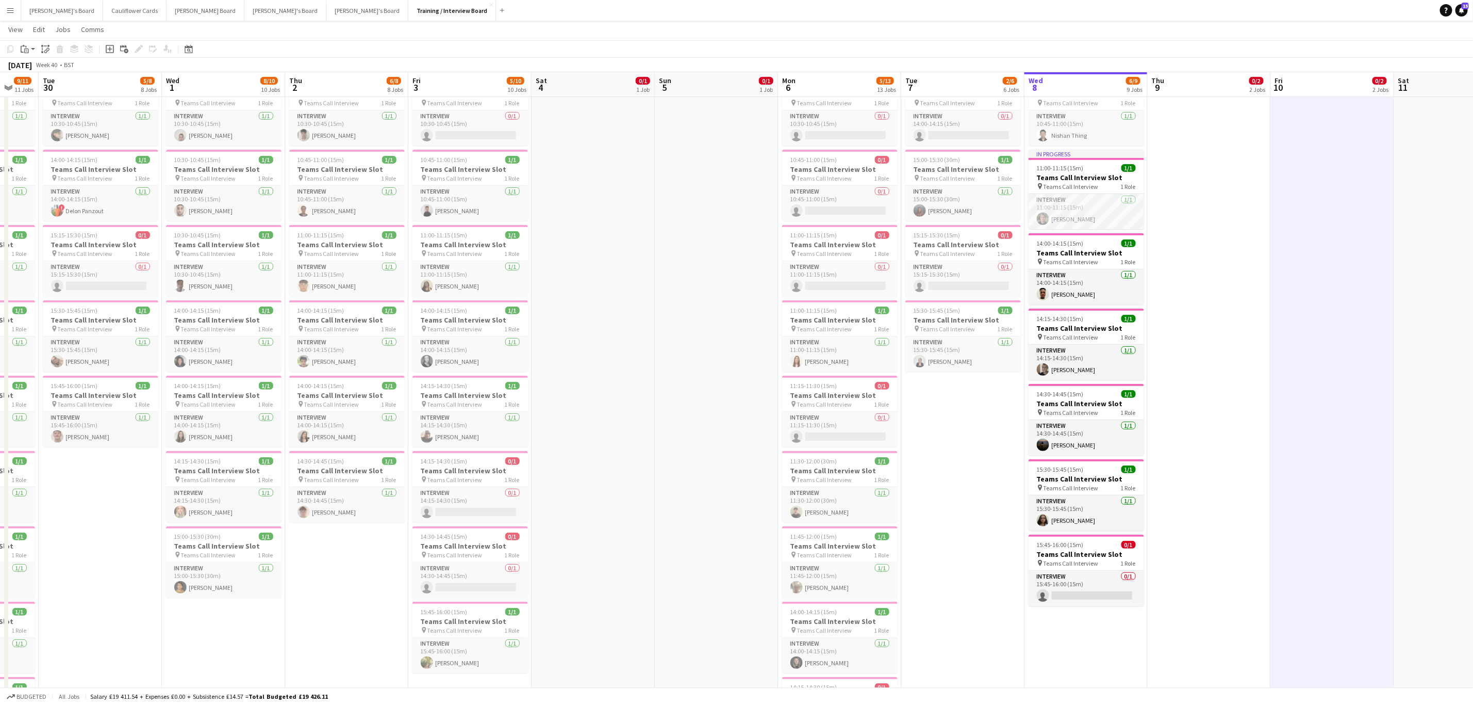
click at [724, 315] on app-date-cell "10:00-16:00 (6h) 0/1 pin Profiles Personnel 1 Role Admin Assistant 0/1 10:00-16…" at bounding box center [1209, 627] width 123 height 1488
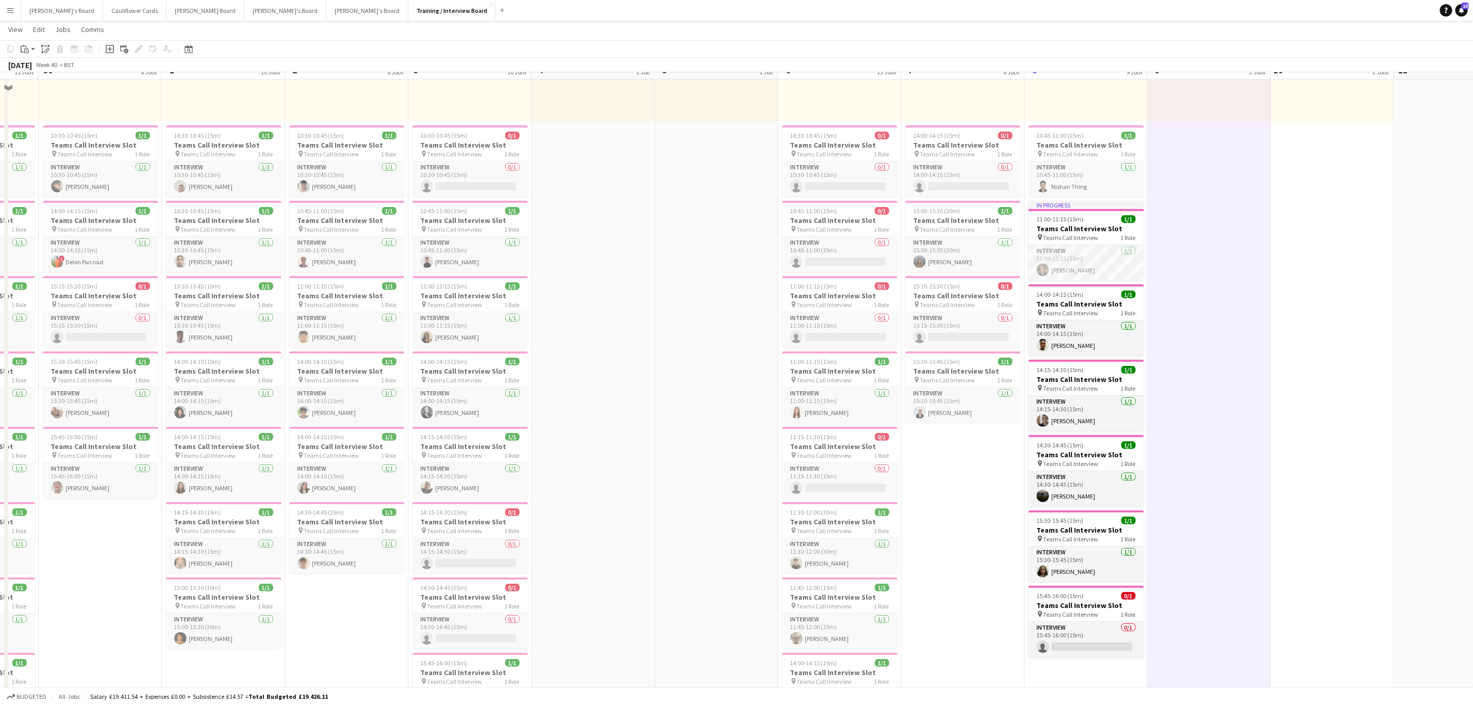
scroll to position [155, 0]
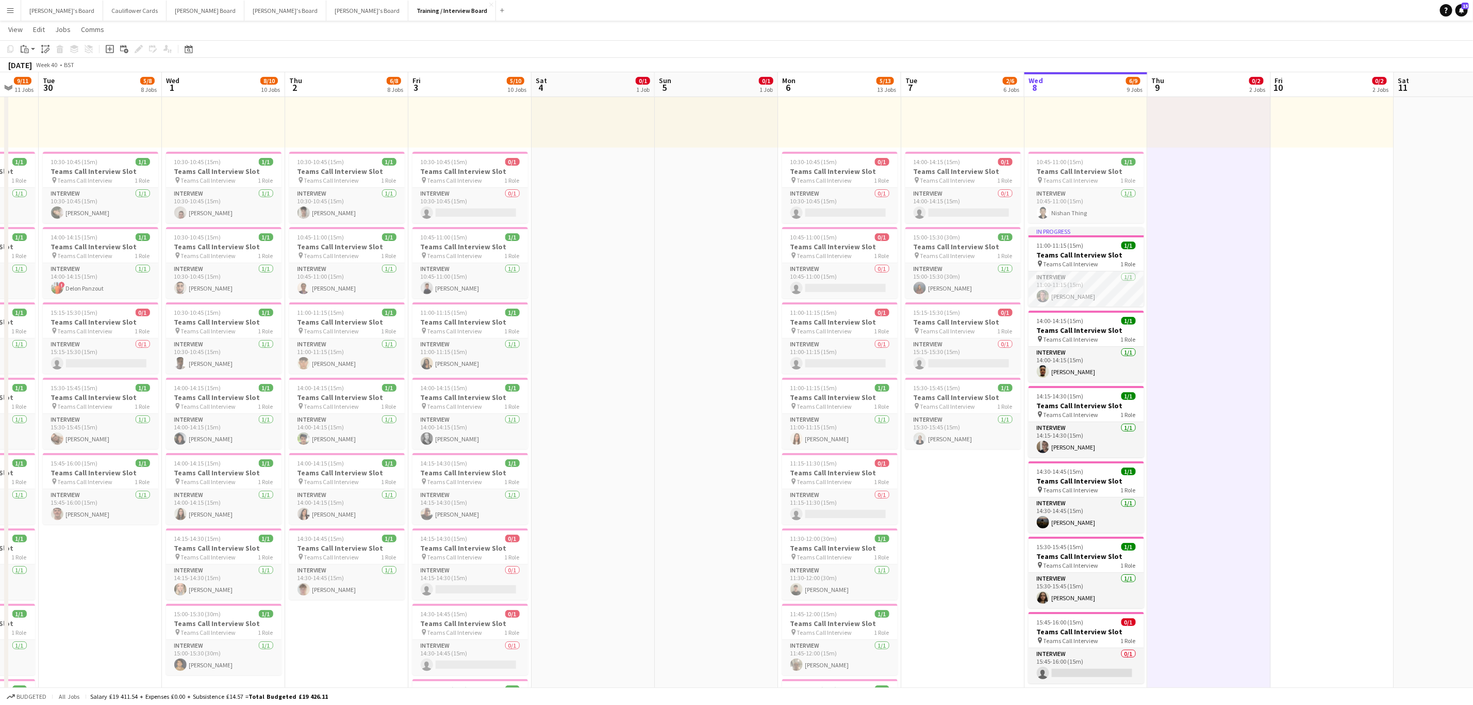
click at [724, 315] on app-date-cell "10:00-16:00 (6h) 0/1 pin Profiles Personnel 1 Role Admin Assistant 0/1 10:00-16…" at bounding box center [1332, 705] width 123 height 1488
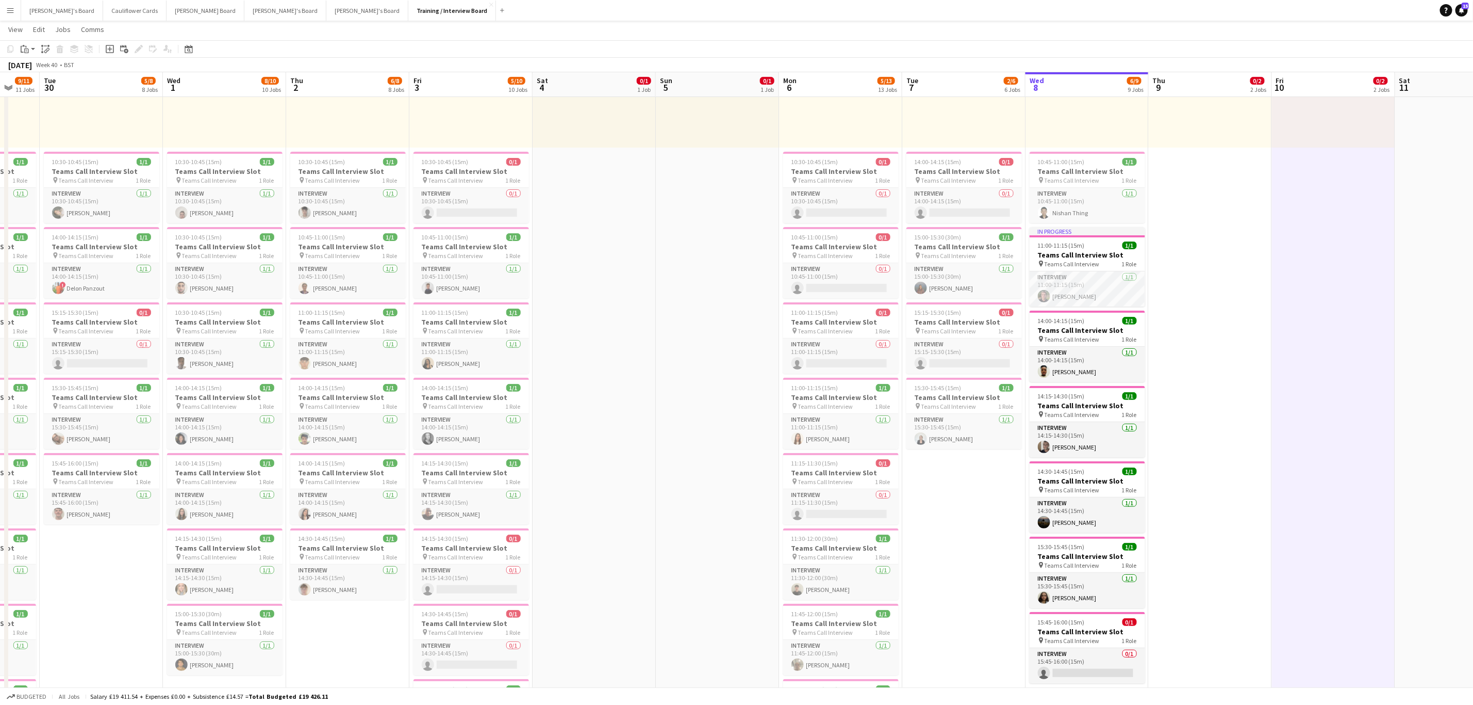
click at [724, 315] on app-date-cell "10:00-16:00 (6h) 0/1 pin Profiles Personnel 1 Role Admin Assistant 0/1 10:00-16…" at bounding box center [1210, 705] width 123 height 1488
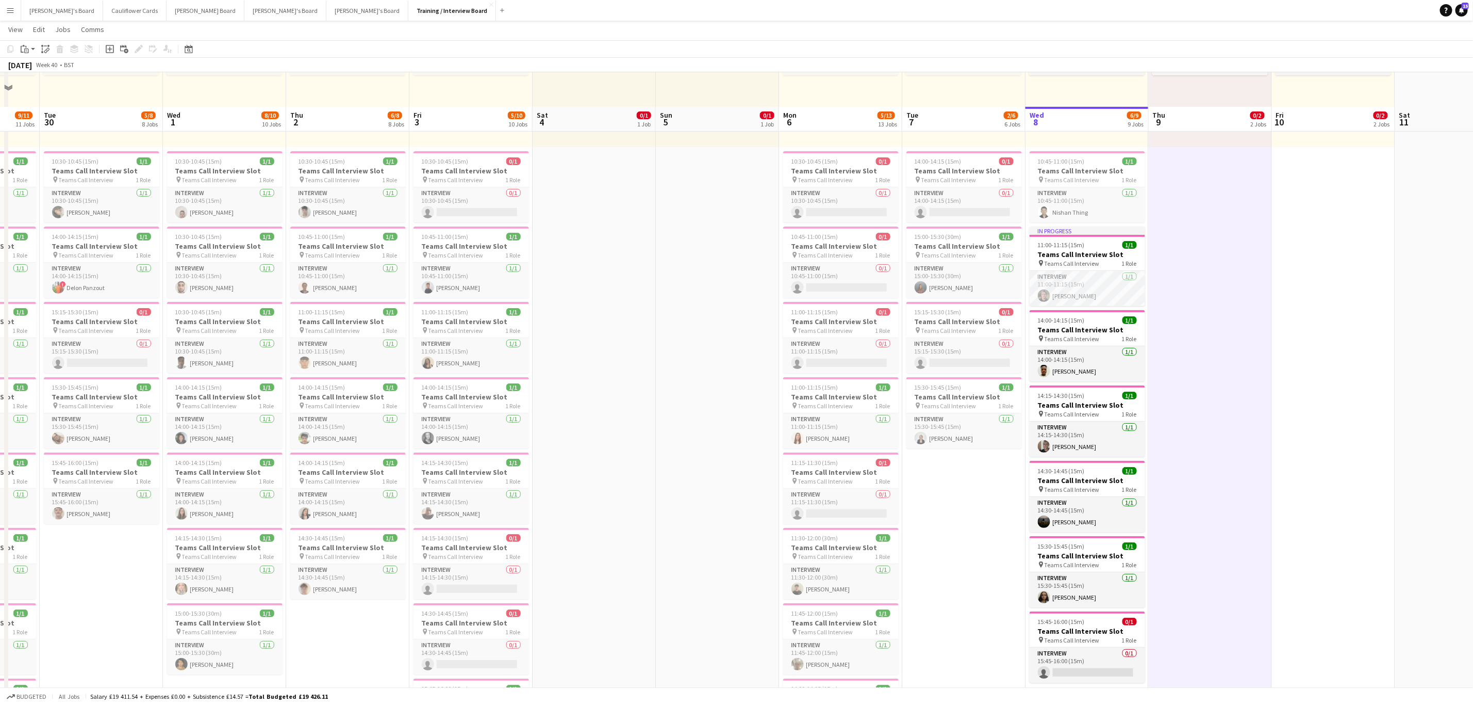
scroll to position [155, 0]
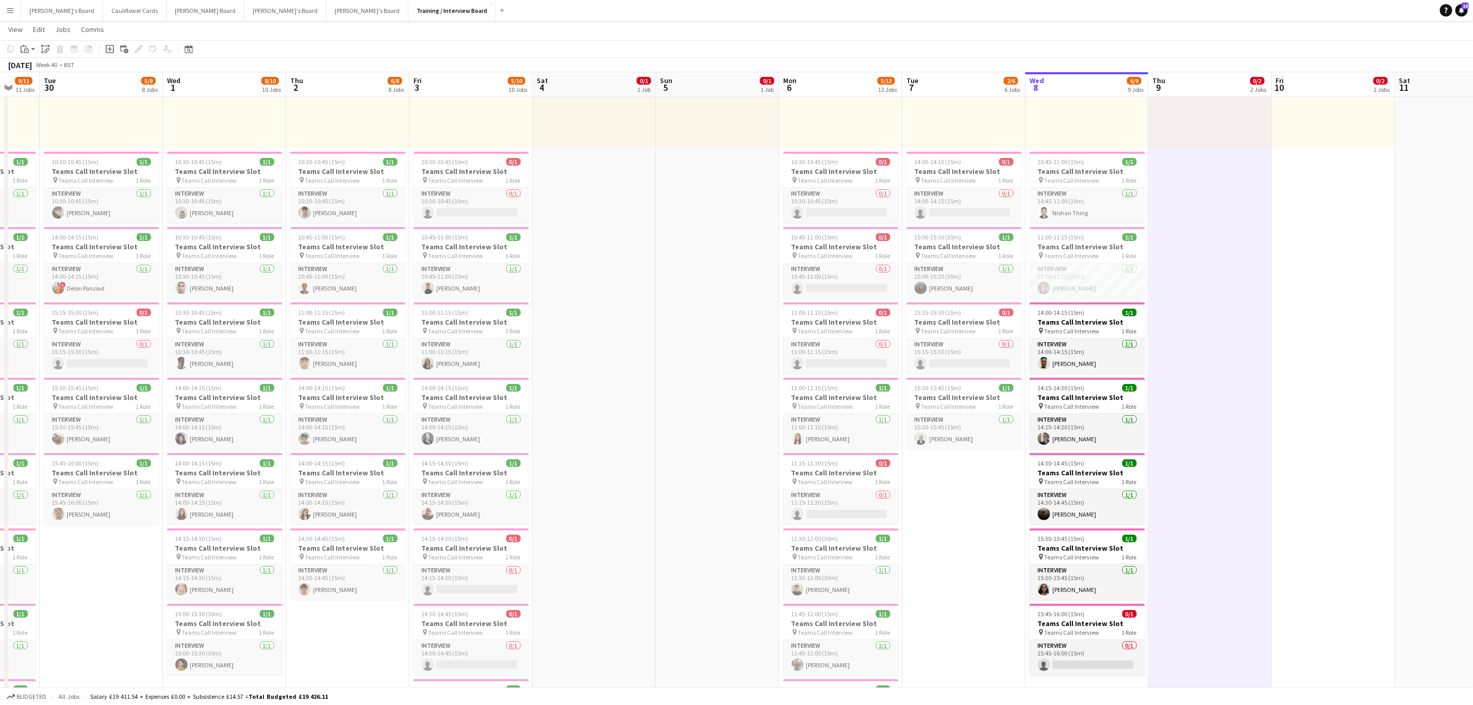
click at [724, 274] on app-date-cell "10:00-16:00 (6h) 0/1 pin Profiles Personnel 1 Role Admin Assistant 0/1 10:00-16…" at bounding box center [1210, 705] width 123 height 1488
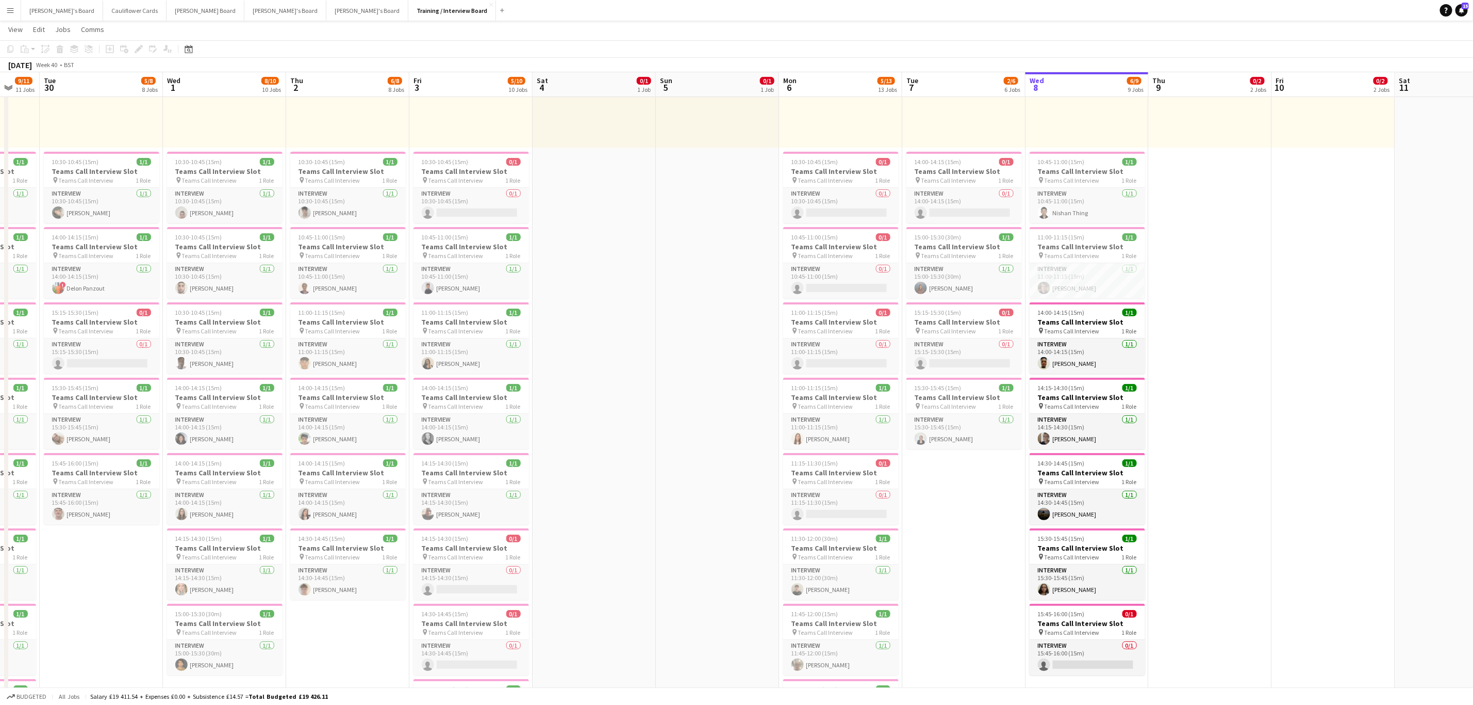
click at [724, 234] on app-date-cell "10:00-16:00 (6h) 0/1 pin Profiles Personnel 1 Role Admin Assistant 0/1 10:00-16…" at bounding box center [1210, 705] width 123 height 1488
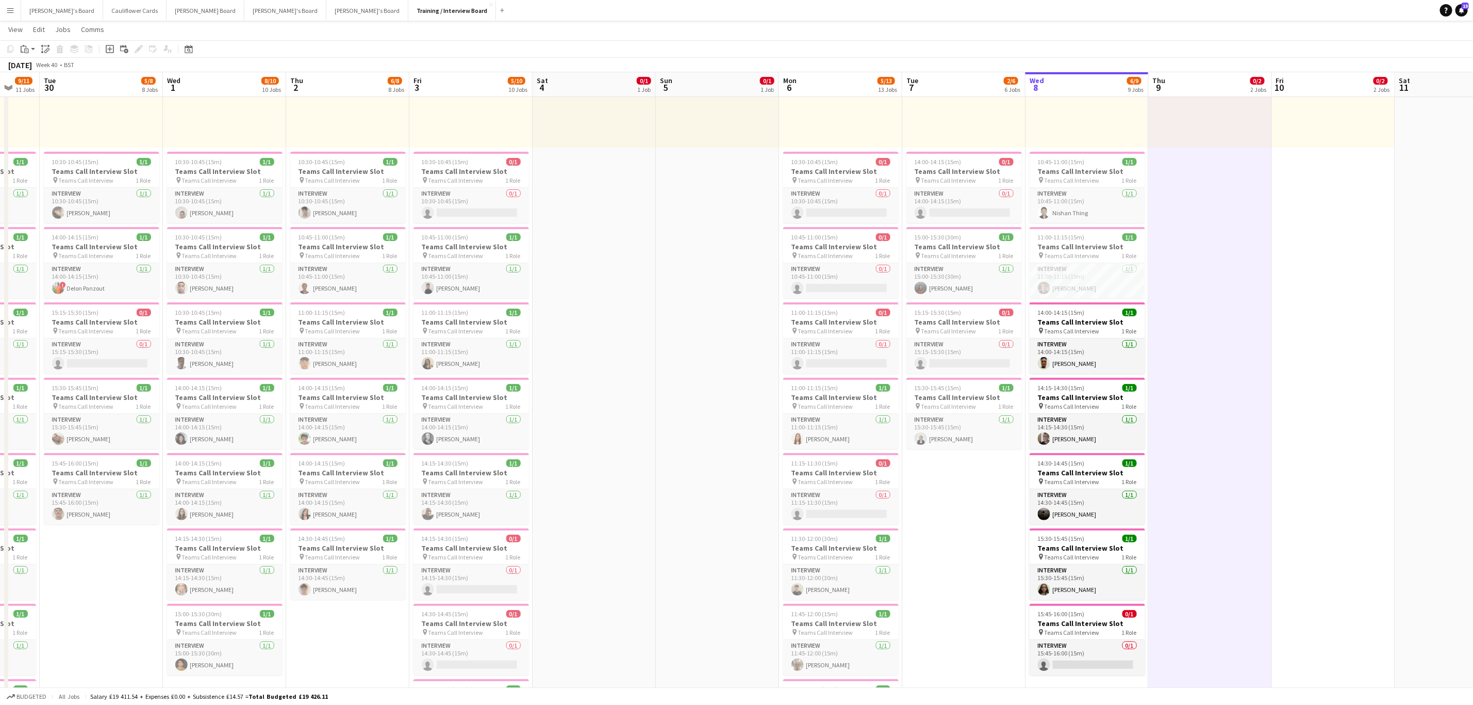
click at [724, 276] on app-date-cell "10:00-16:00 (6h) 0/1 pin Profiles Personnel 1 Role Admin Assistant 0/1 10:00-16…" at bounding box center [1333, 705] width 123 height 1488
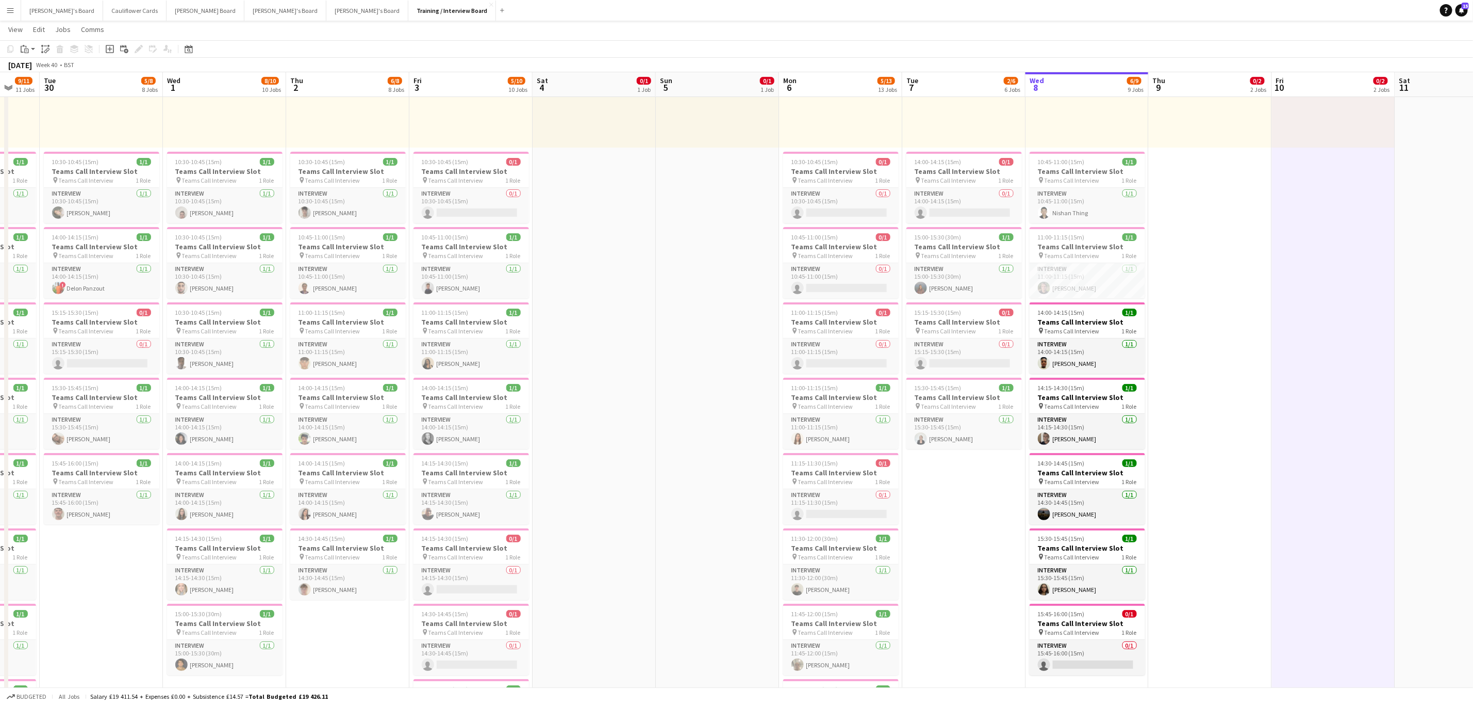
click at [724, 279] on app-date-cell "10:00-16:00 (6h) 0/1 pin Profiles Personnel 1 Role Admin Assistant 0/1 10:00-16…" at bounding box center [1210, 705] width 123 height 1488
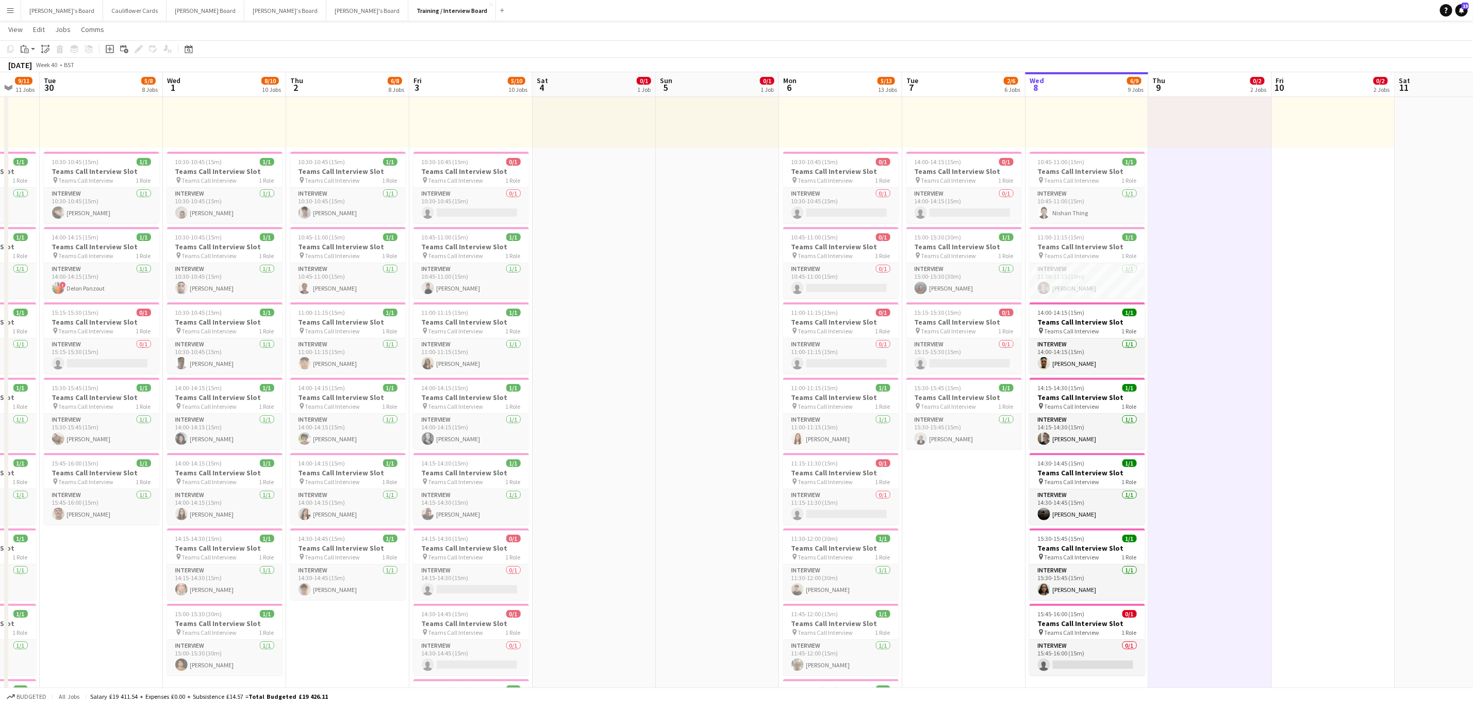
click at [724, 315] on app-date-cell "10:00-16:00 (6h) 0/1 pin Profiles Personnel 1 Role Admin Assistant 0/1 10:00-16…" at bounding box center [1333, 705] width 123 height 1488
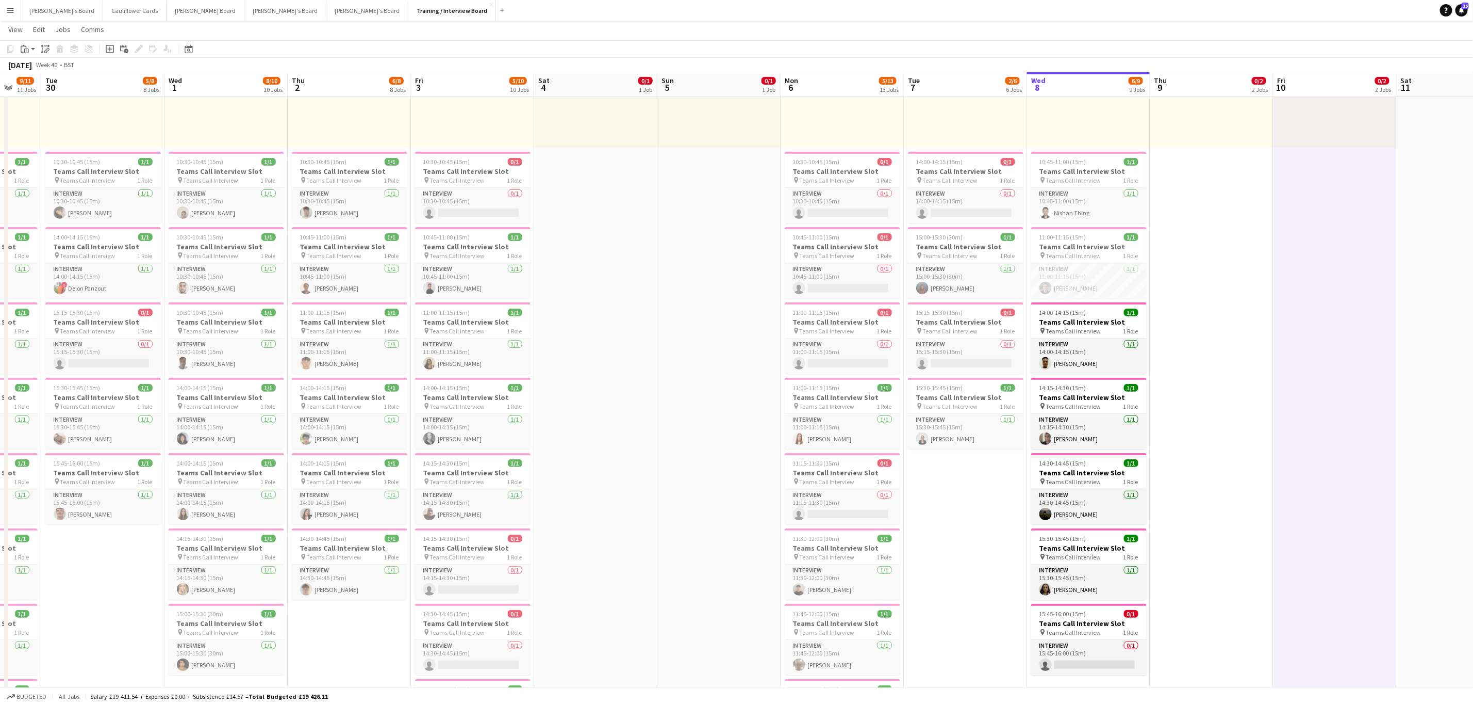
click at [724, 315] on app-date-cell "10:00-16:00 (6h) 0/1 pin Profiles Personnel 1 Role Admin Assistant 0/1 10:00-16…" at bounding box center [1212, 705] width 123 height 1488
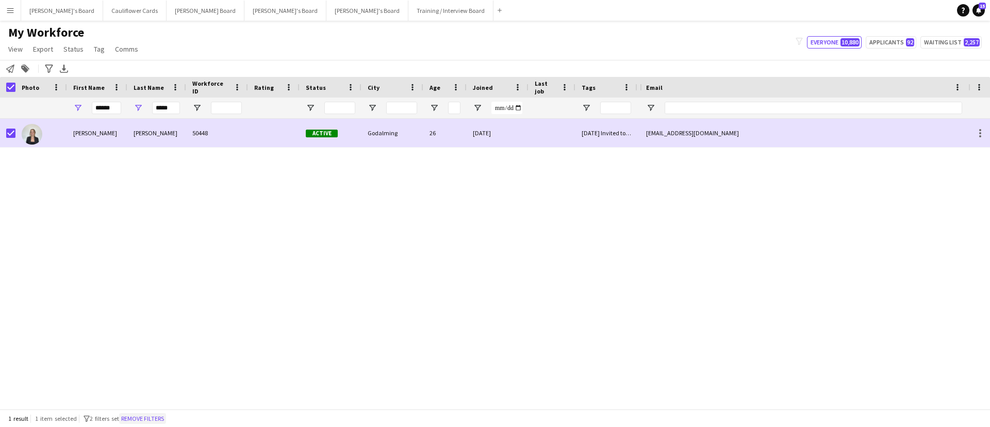
click at [166, 422] on button "Remove filters" at bounding box center [142, 418] width 47 height 11
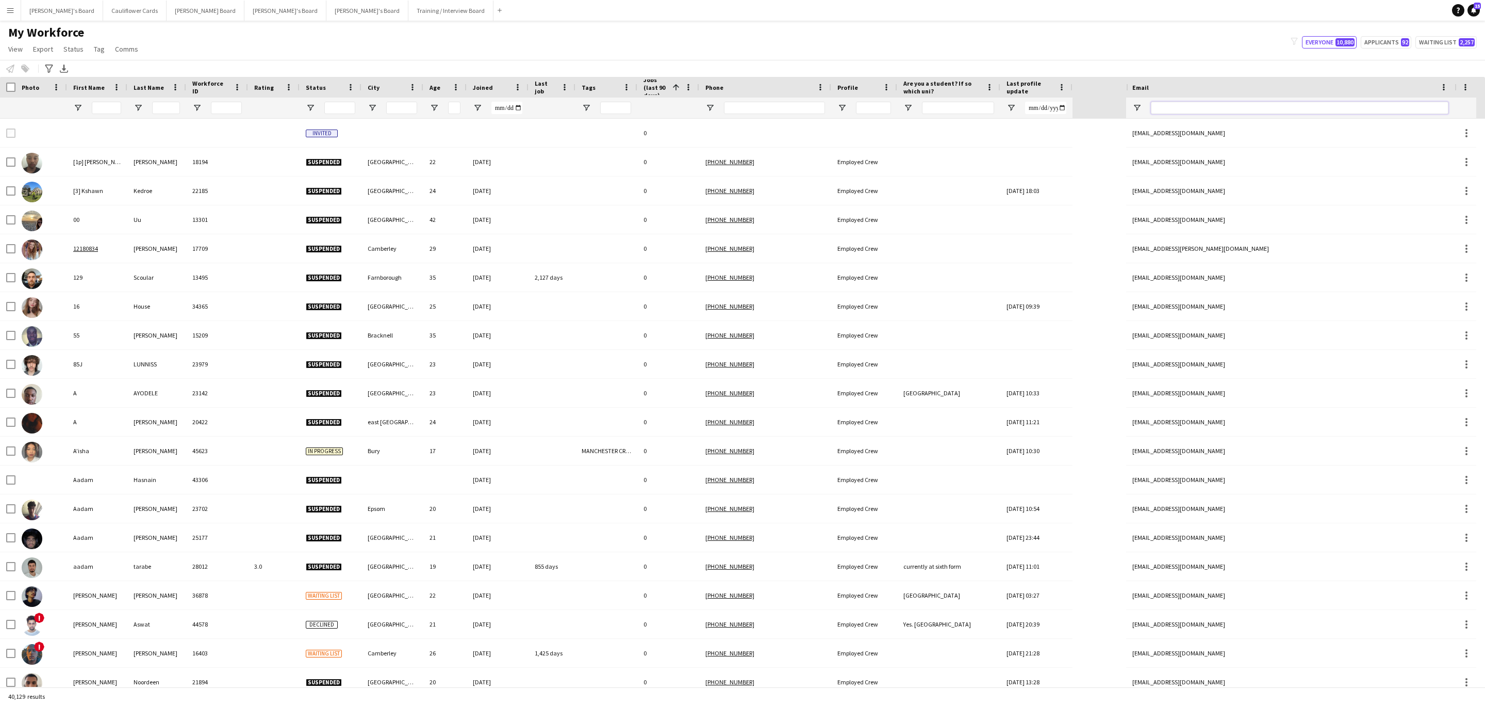
click at [990, 105] on input "Email Filter Input" at bounding box center [1300, 108] width 298 height 12
paste input "**********"
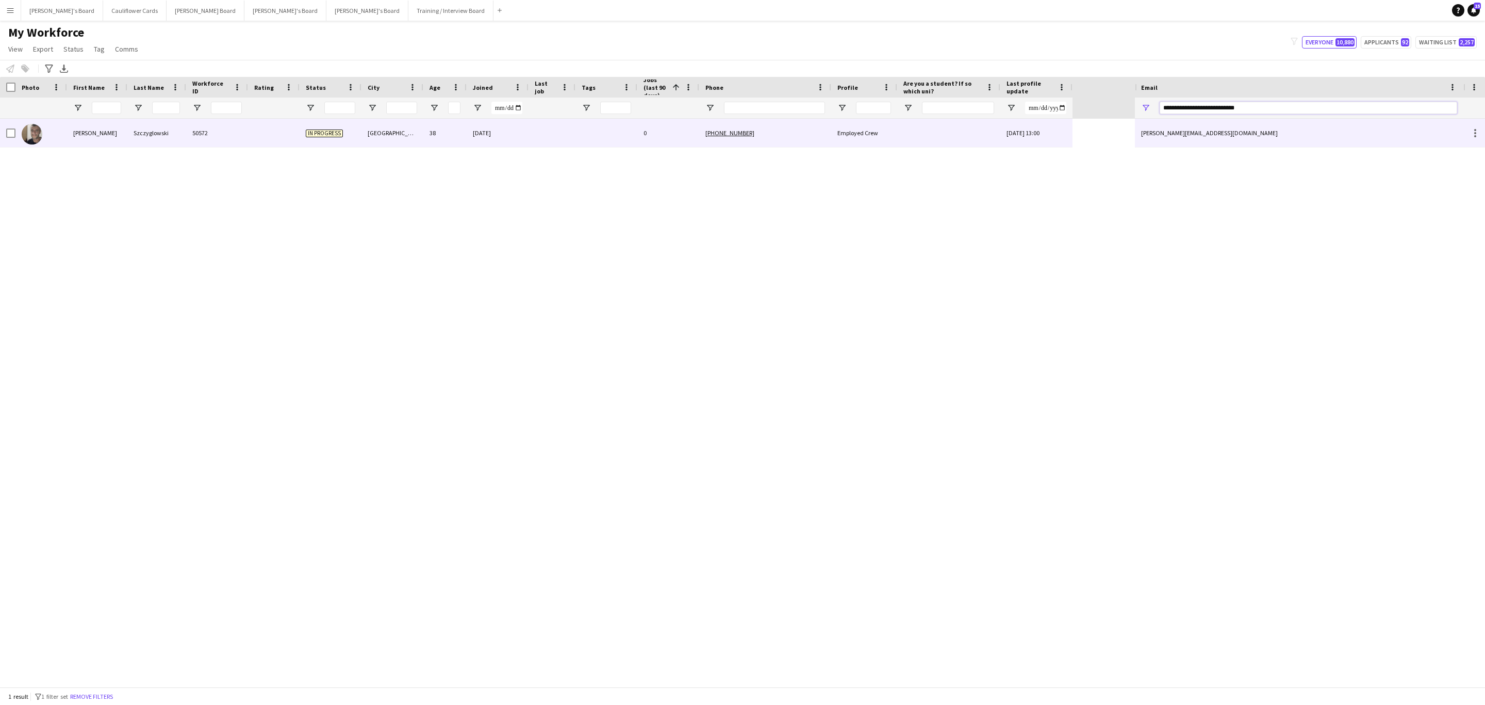
type input "**********"
click at [500, 127] on div "07-10-2025" at bounding box center [498, 133] width 62 height 28
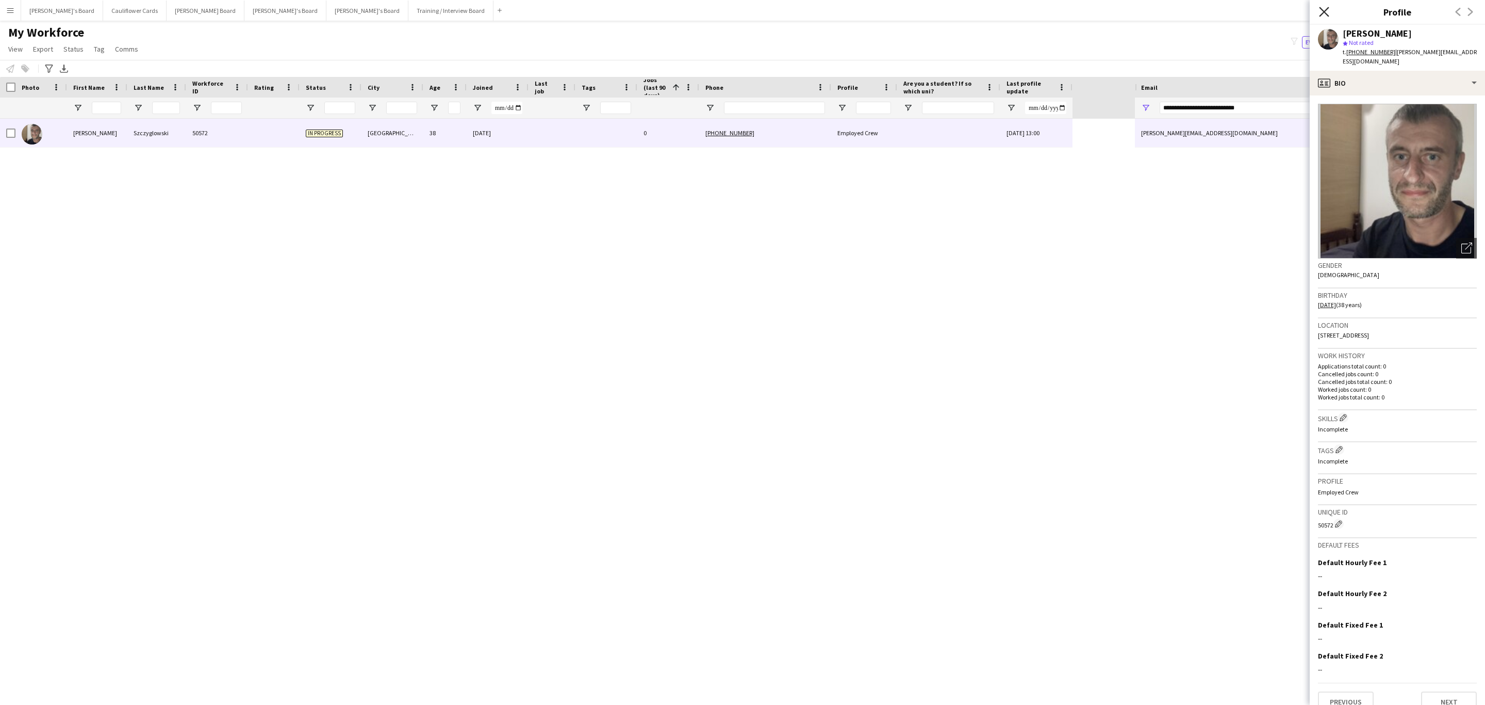
click at [990, 14] on icon at bounding box center [1324, 12] width 10 height 10
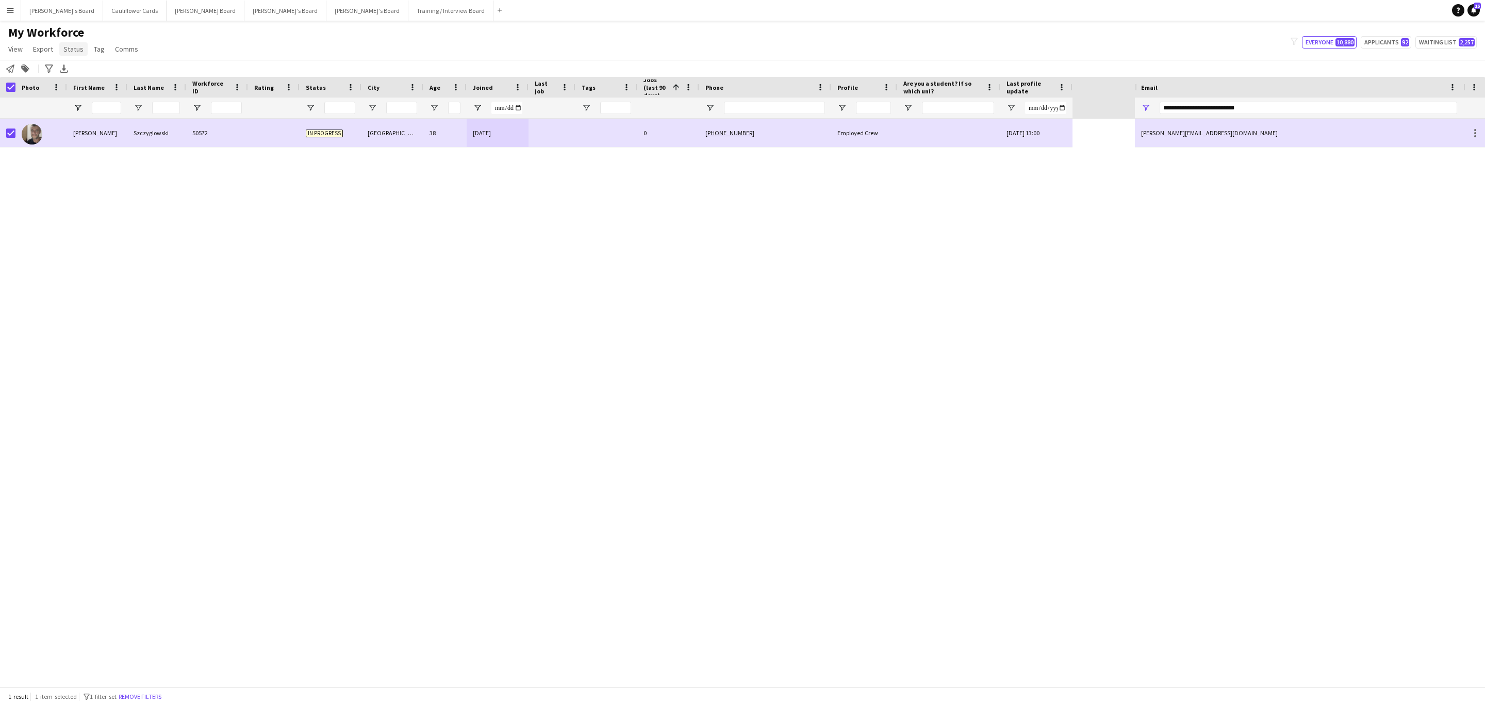
click at [76, 50] on span "Status" at bounding box center [73, 48] width 20 height 9
click at [90, 70] on link "Edit" at bounding box center [95, 71] width 72 height 22
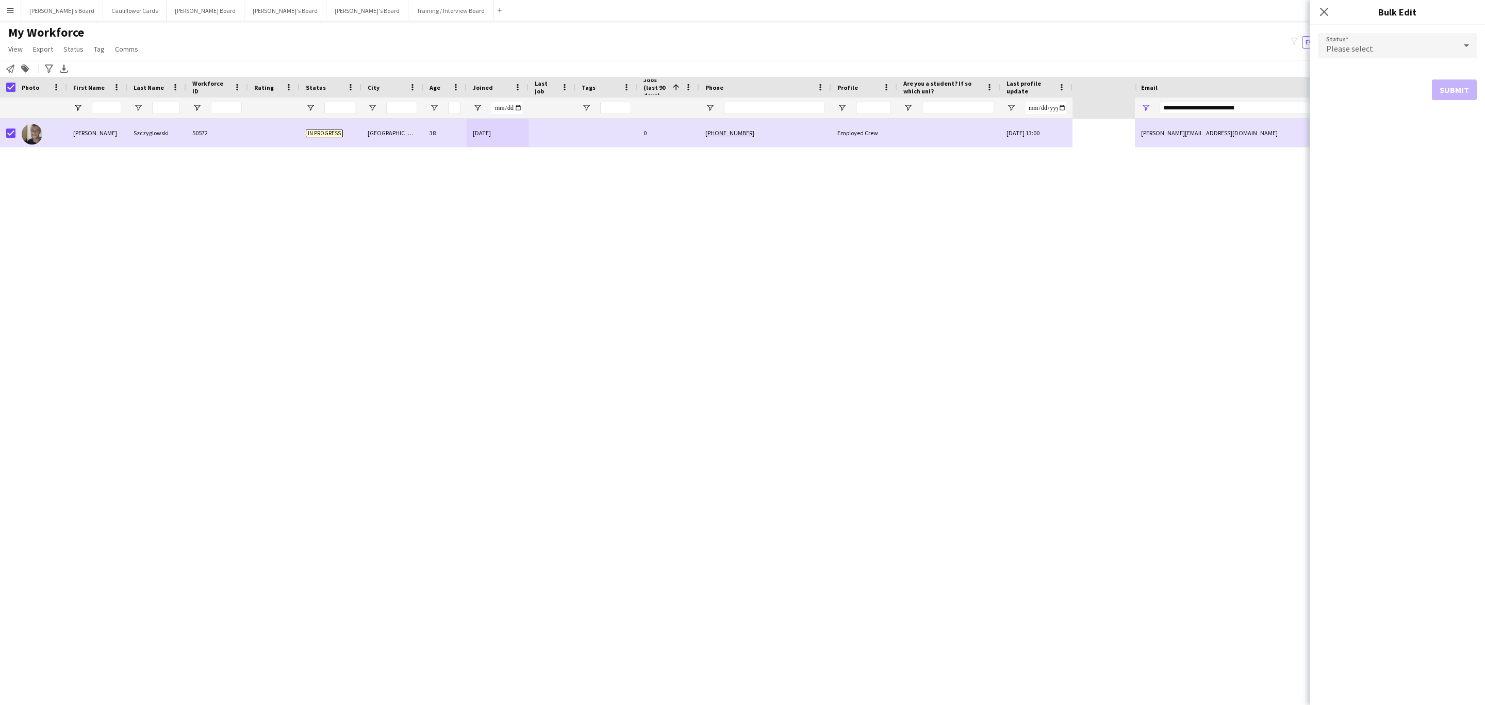
click at [990, 39] on div "Please select" at bounding box center [1387, 45] width 138 height 25
click at [990, 184] on mat-option "Waiting list" at bounding box center [1397, 175] width 159 height 26
click at [990, 117] on button "Submit" at bounding box center [1454, 124] width 45 height 21
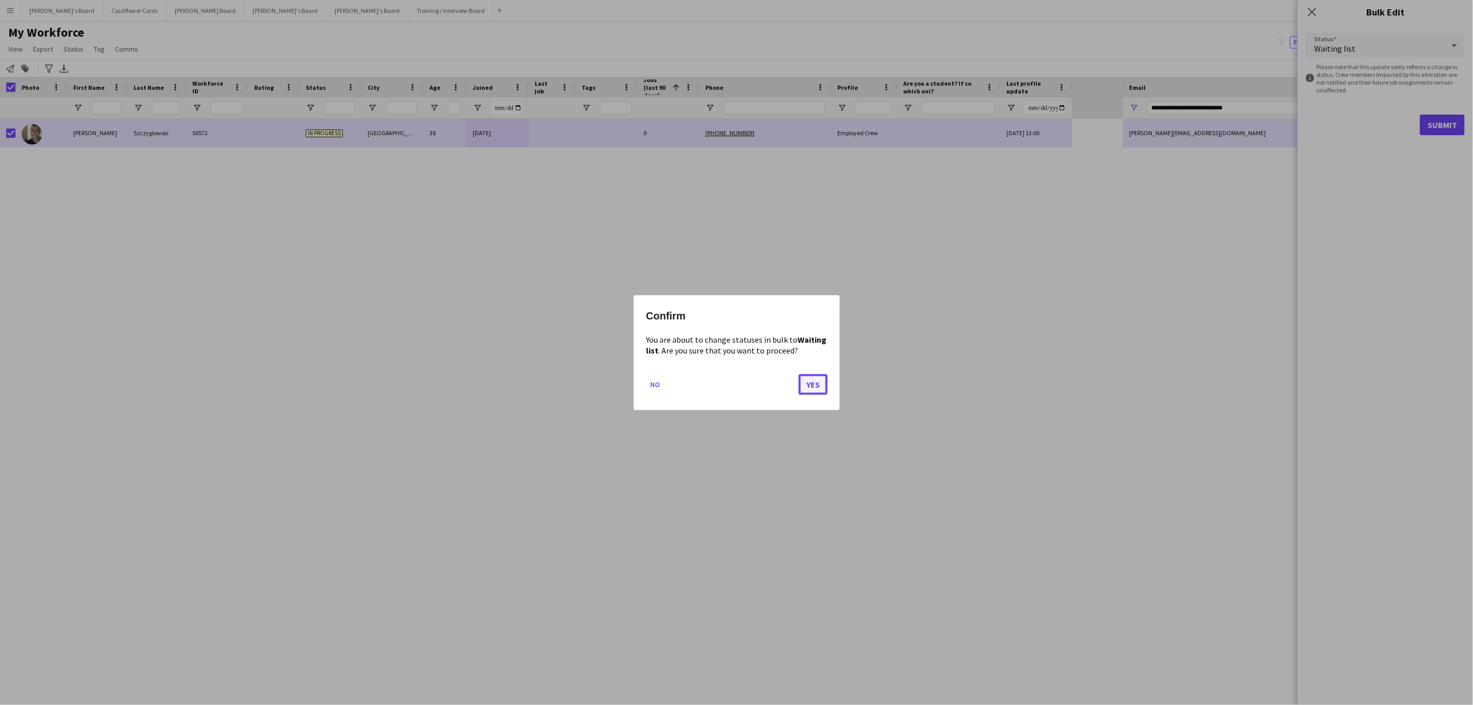
click at [815, 382] on button "Yes" at bounding box center [813, 383] width 29 height 21
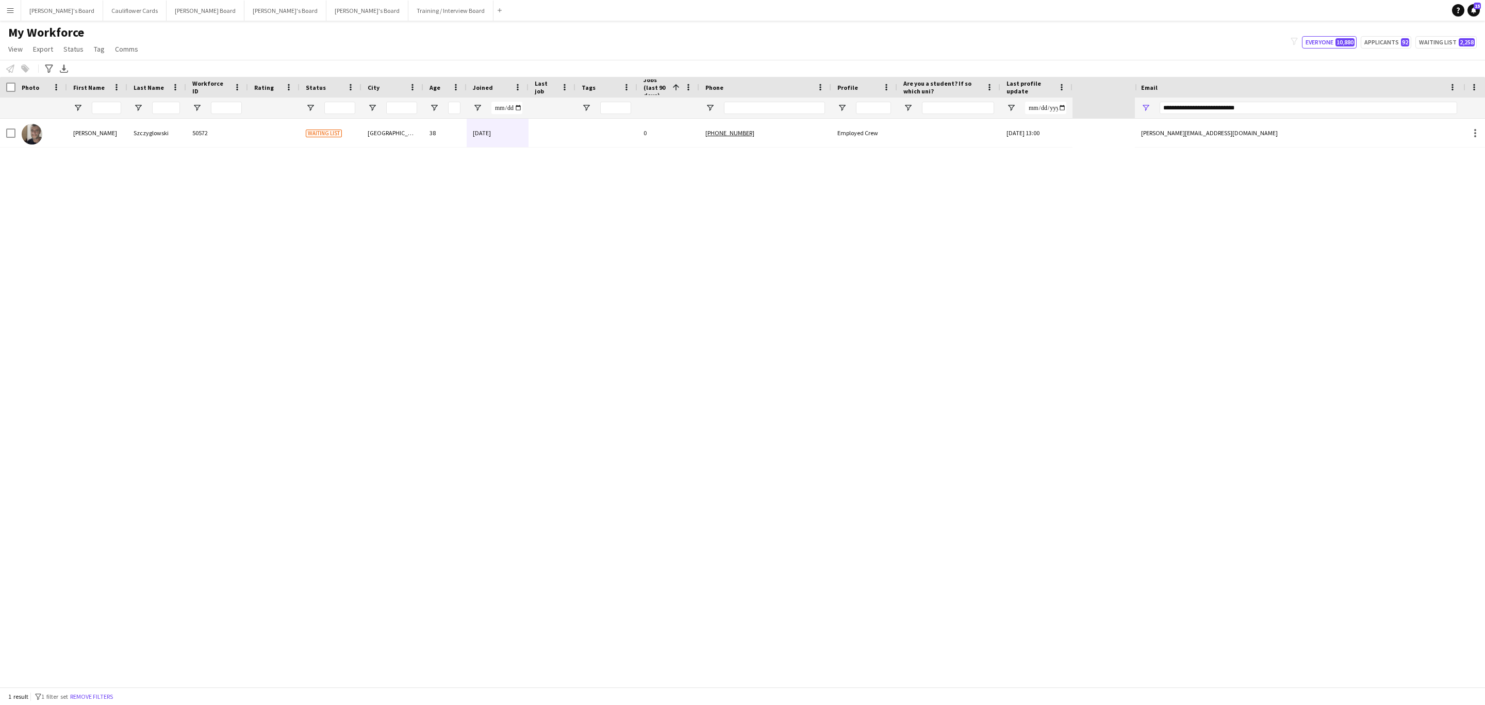
drag, startPoint x: 110, startPoint y: 697, endPoint x: 1109, endPoint y: 388, distance: 1045.5
click at [110, 426] on button "Remove filters" at bounding box center [91, 696] width 47 height 11
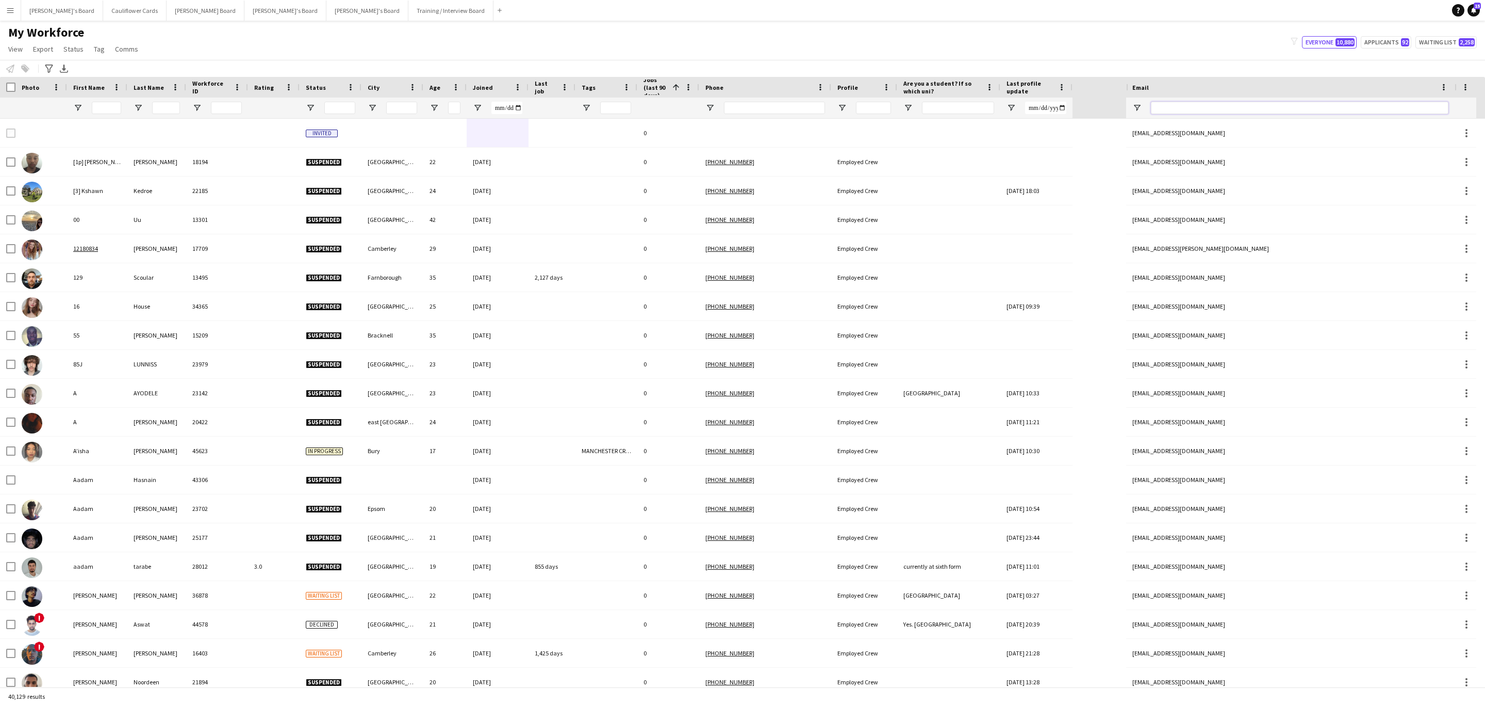
click at [990, 110] on input "Email Filter Input" at bounding box center [1300, 108] width 298 height 12
paste input "**********"
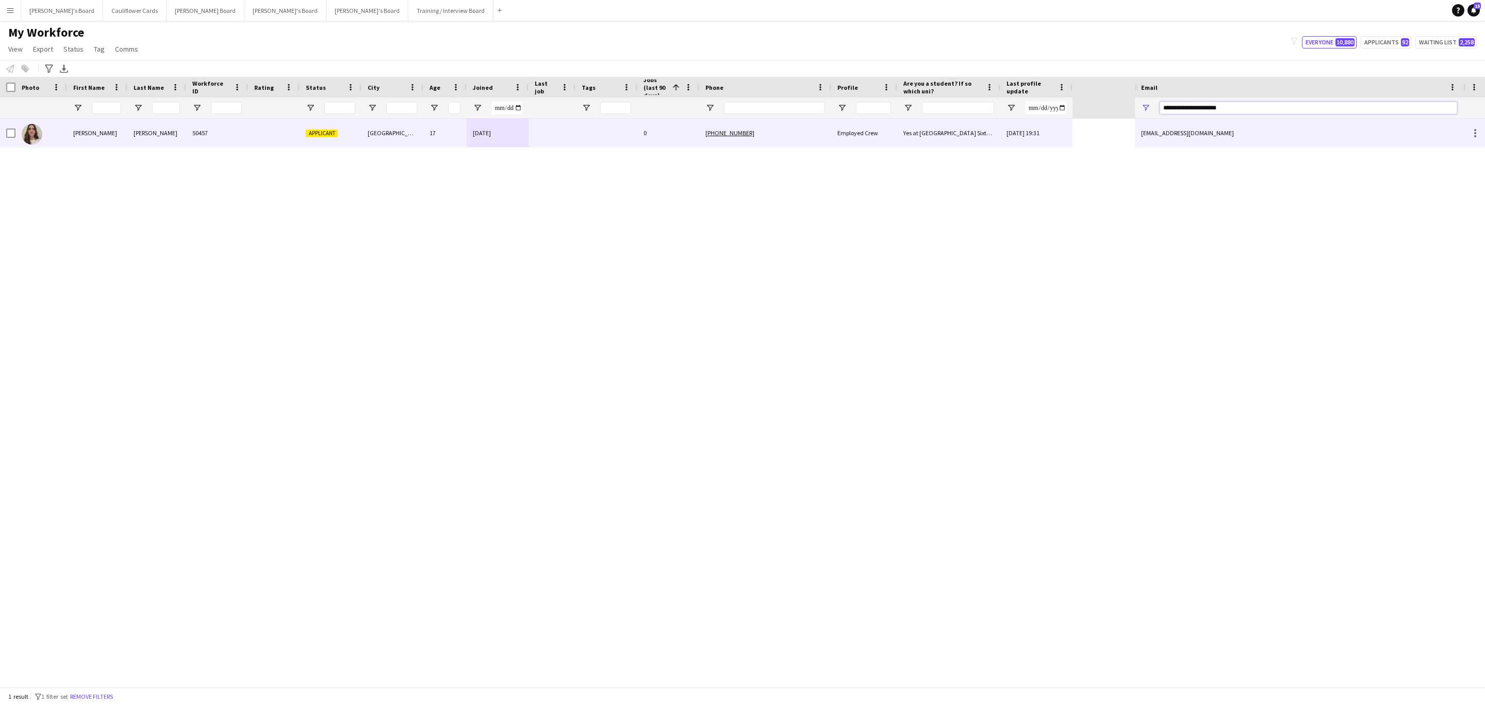
type input "**********"
click at [636, 130] on div at bounding box center [607, 133] width 62 height 28
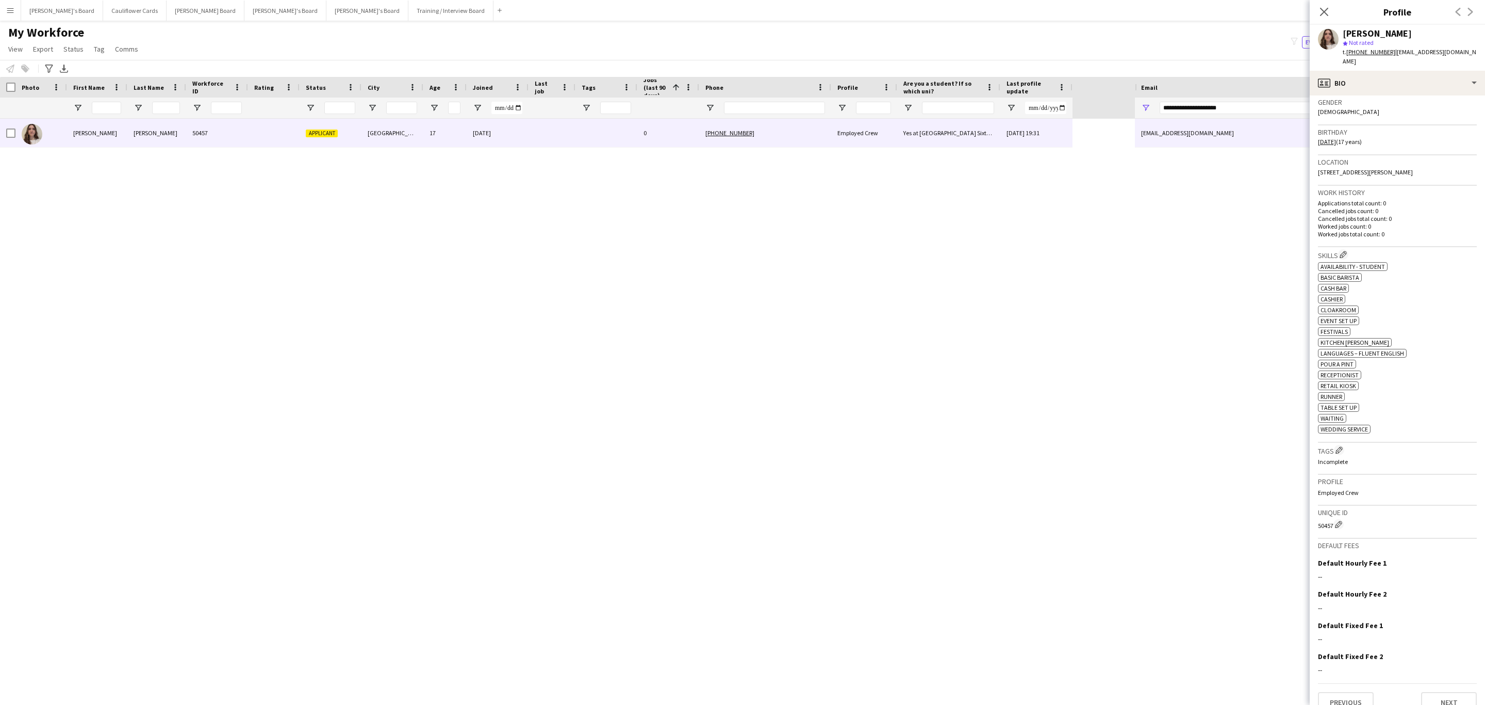
scroll to position [175, 0]
click at [990, 9] on icon "Close pop-in" at bounding box center [1324, 12] width 10 height 10
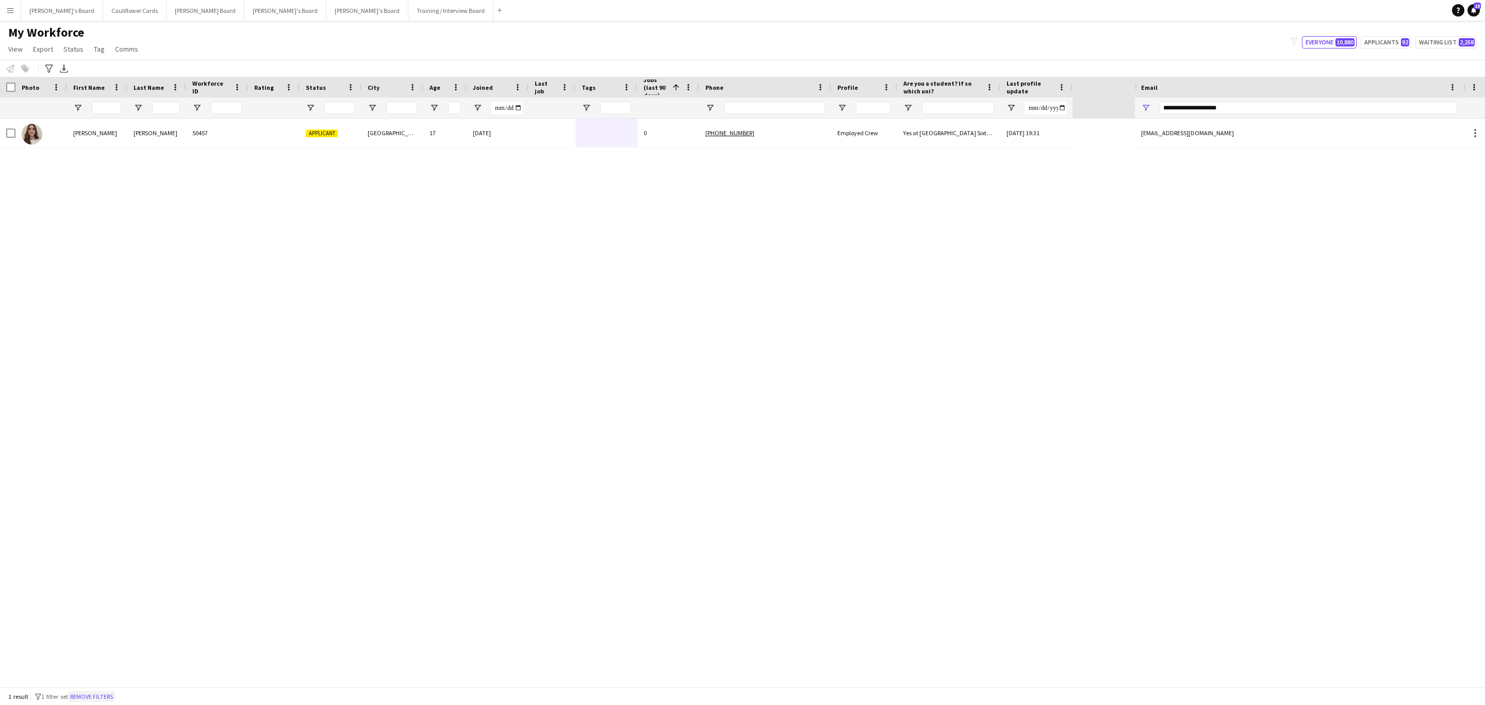
click at [101, 426] on button "Remove filters" at bounding box center [91, 696] width 47 height 11
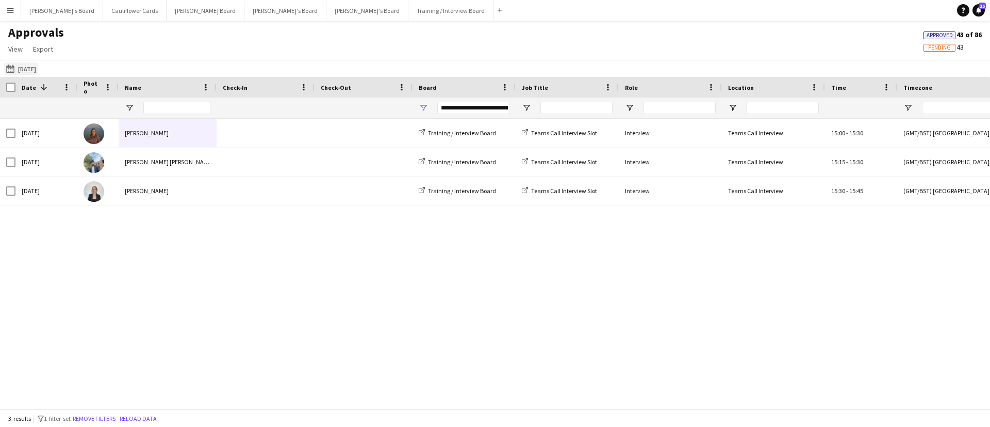
click at [9, 69] on app-icon "[DATE]" at bounding box center [12, 68] width 12 height 8
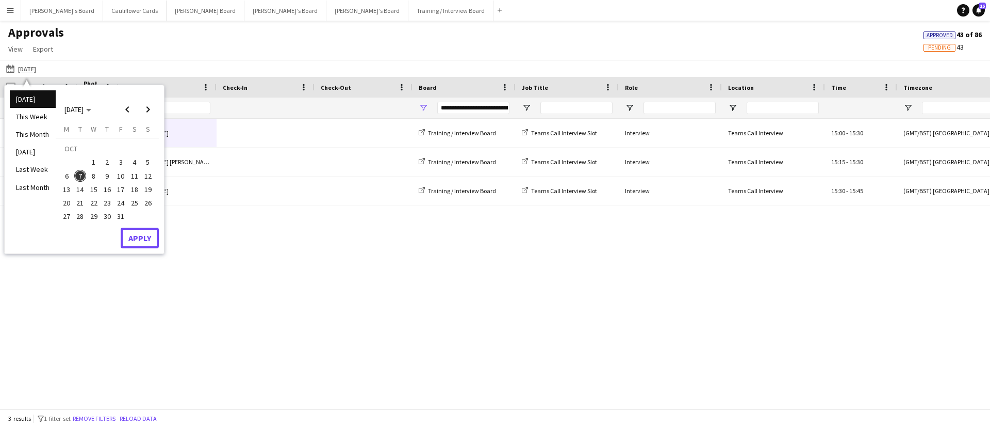
click at [137, 240] on button "Apply" at bounding box center [140, 237] width 38 height 21
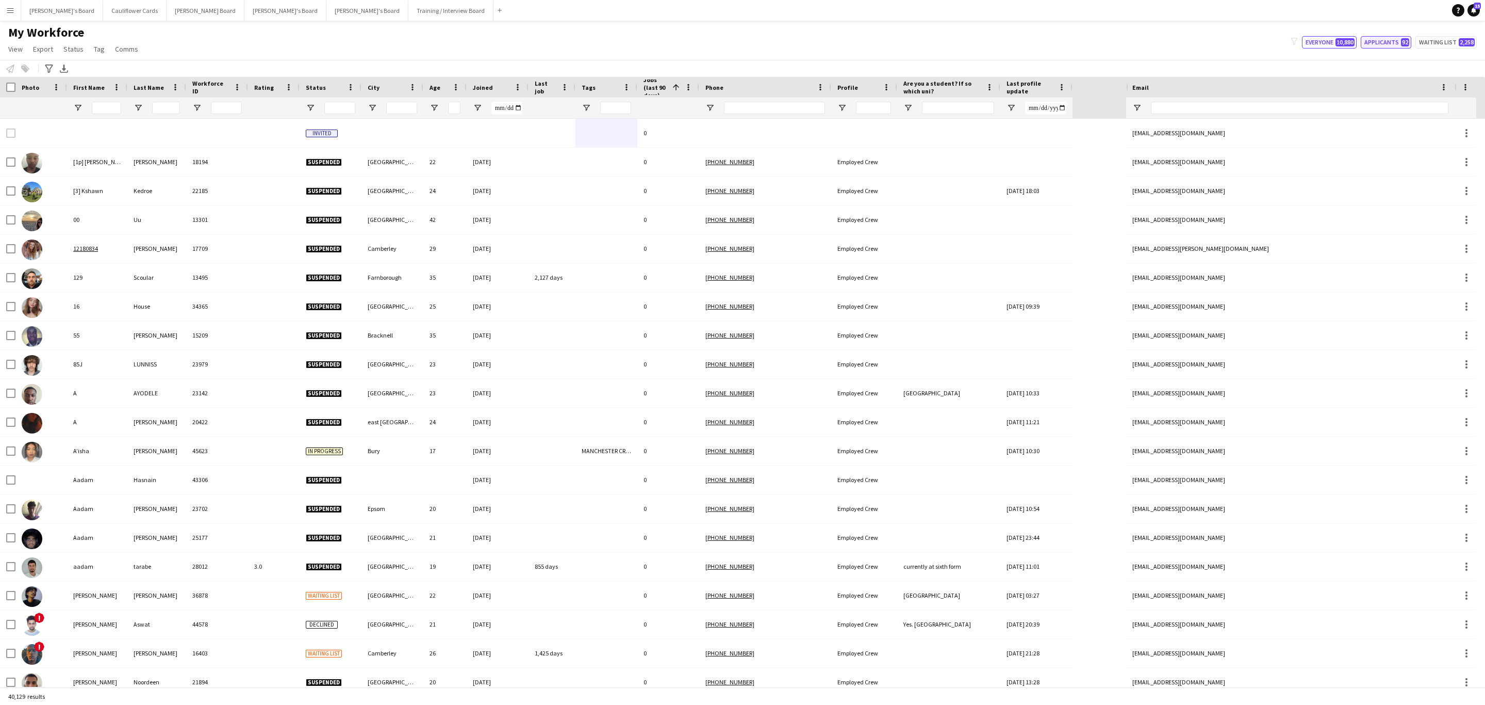
click at [1388, 46] on button "Applicants 92" at bounding box center [1386, 42] width 51 height 12
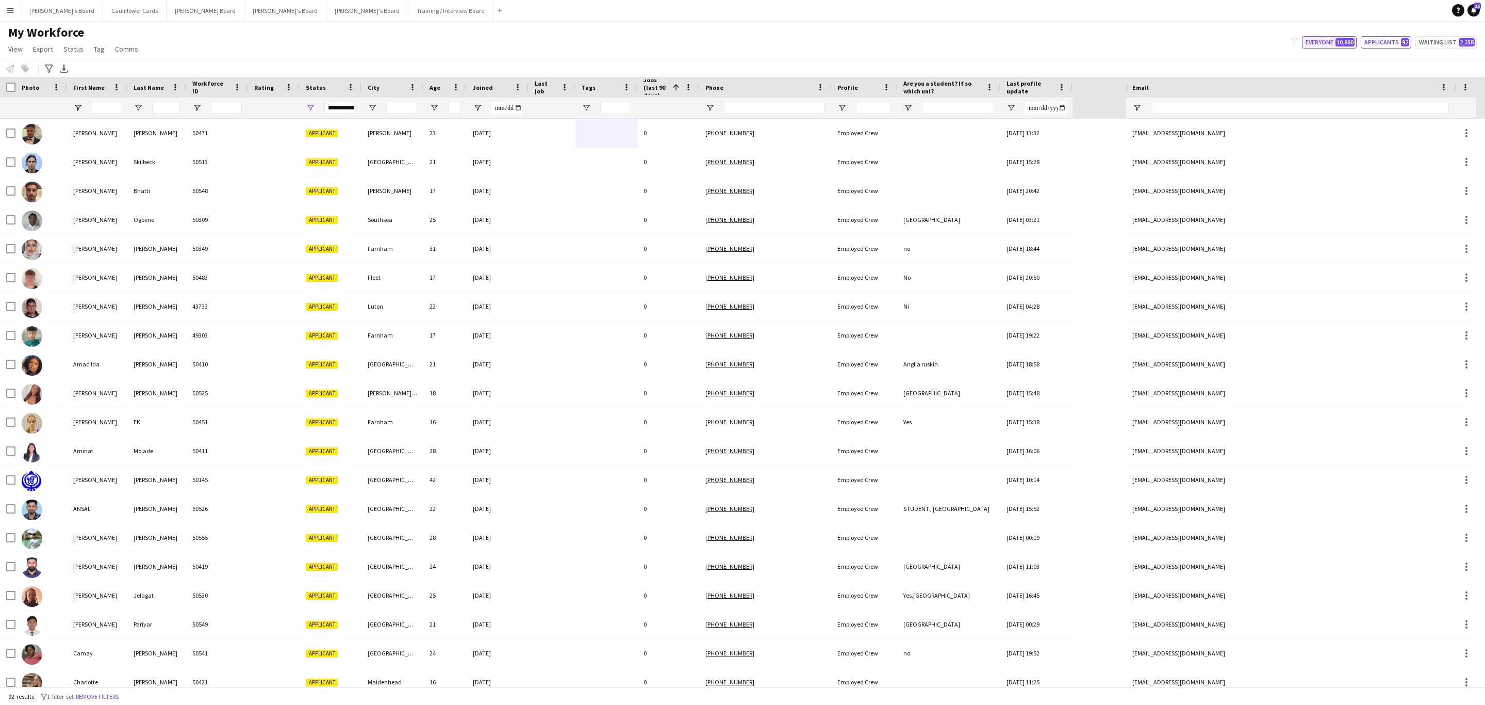
click at [1324, 39] on button "Everyone 10,880" at bounding box center [1329, 42] width 55 height 12
type input "**********"
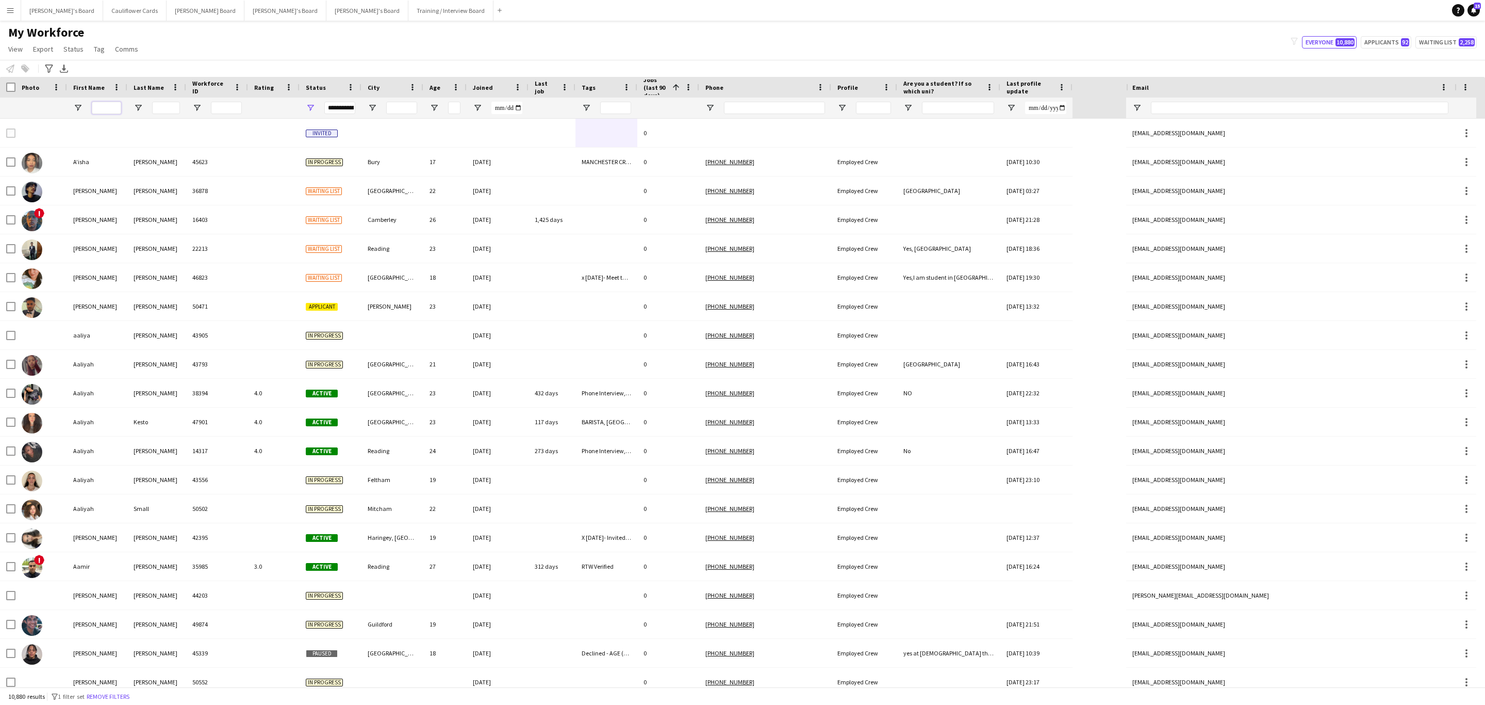
click at [109, 110] on input "First Name Filter Input" at bounding box center [106, 108] width 29 height 12
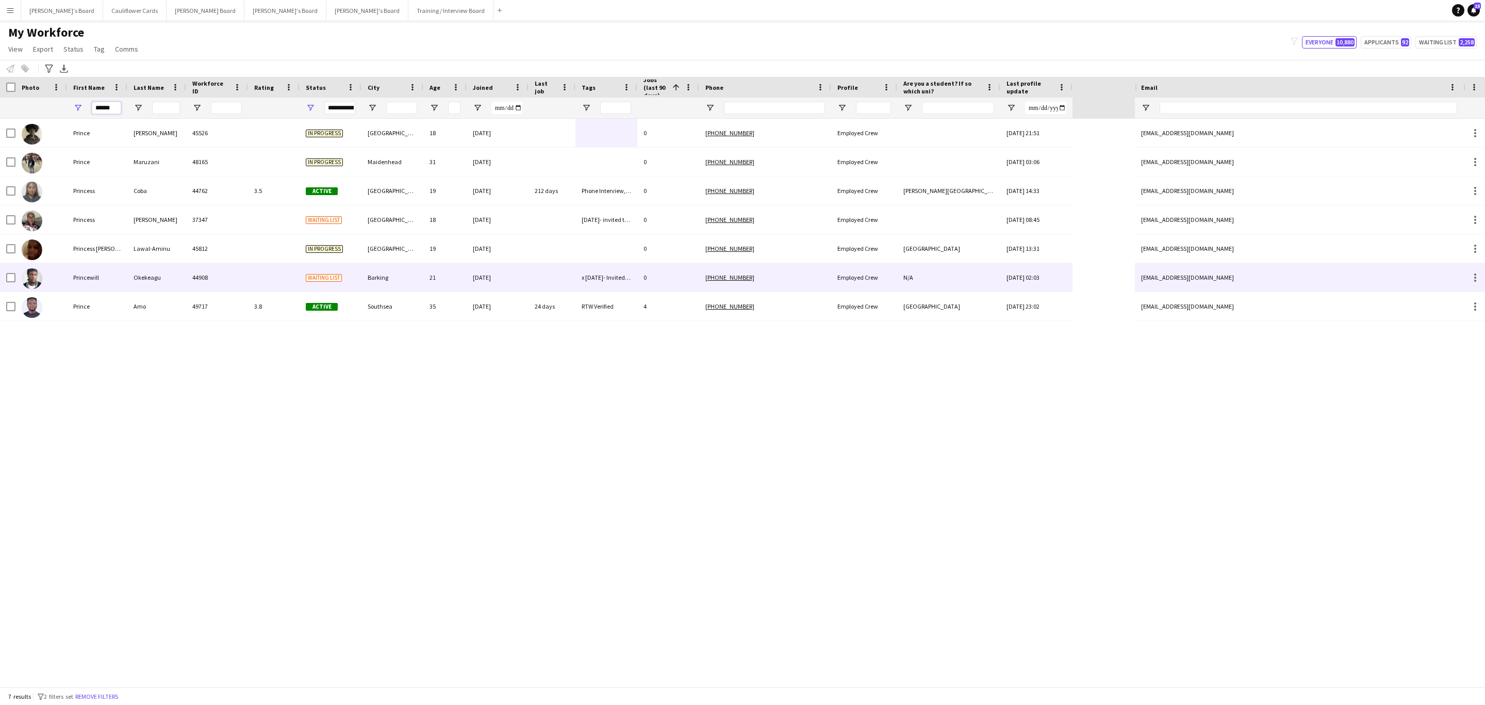
type input "******"
click at [171, 271] on div "Okekeagu" at bounding box center [156, 277] width 59 height 28
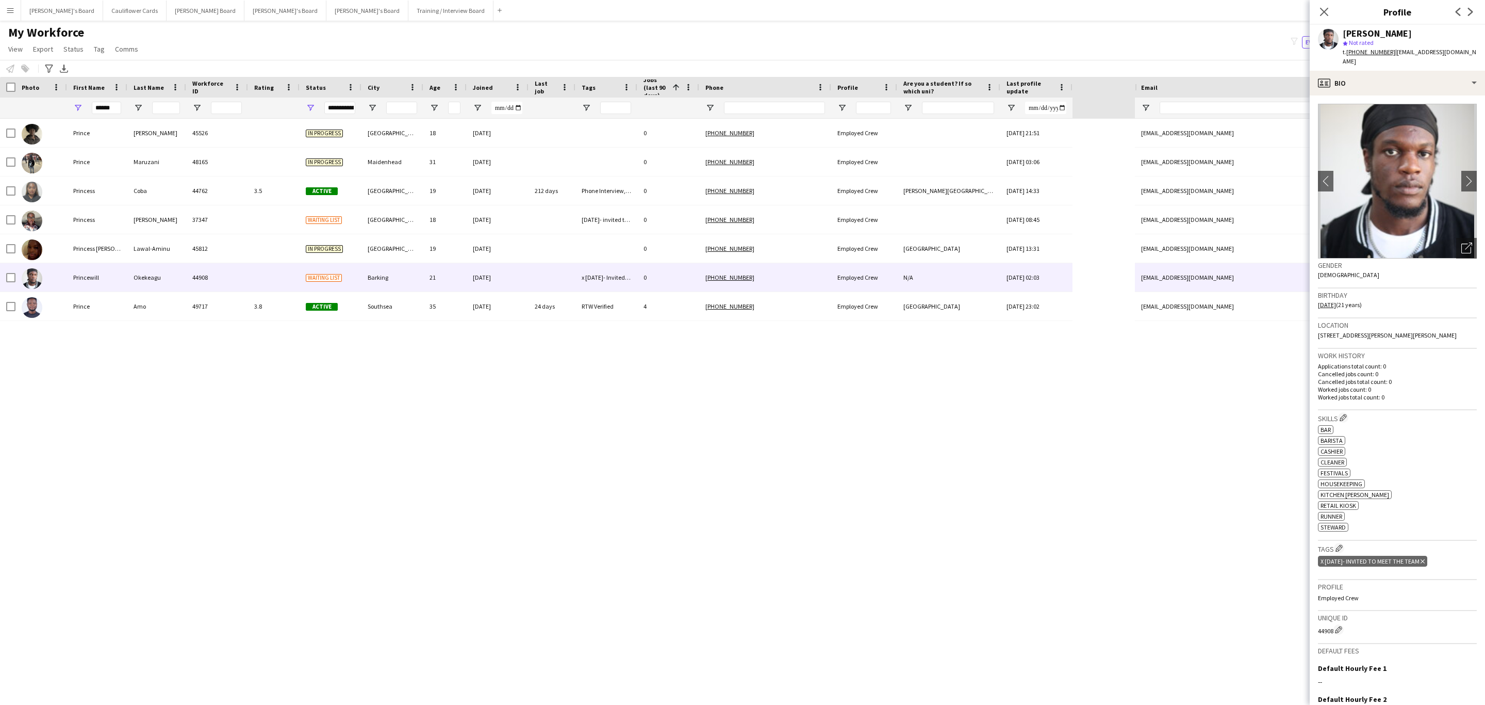
click at [1448, 182] on img at bounding box center [1397, 181] width 159 height 155
click at [1326, 12] on icon "Close pop-in" at bounding box center [1324, 12] width 10 height 10
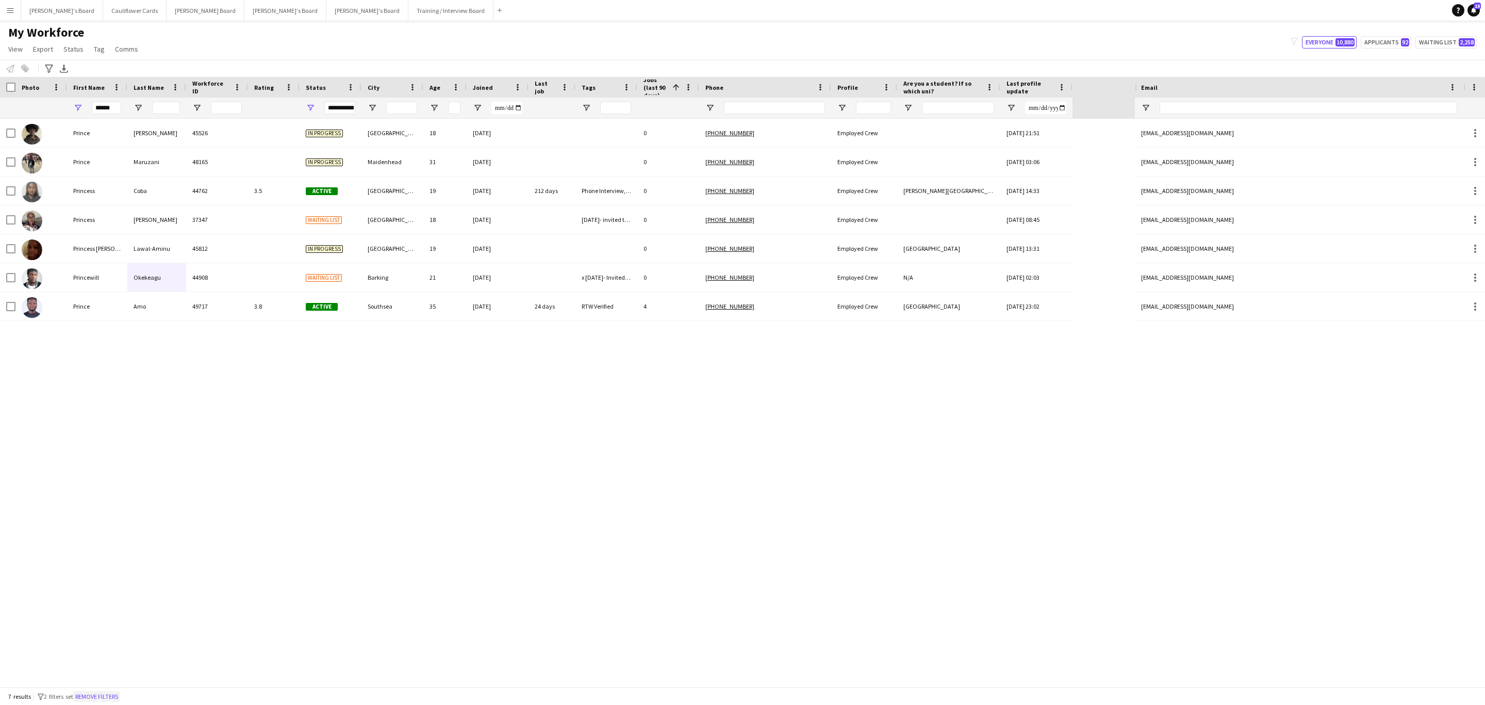
click at [96, 692] on button "Remove filters" at bounding box center [96, 696] width 47 height 11
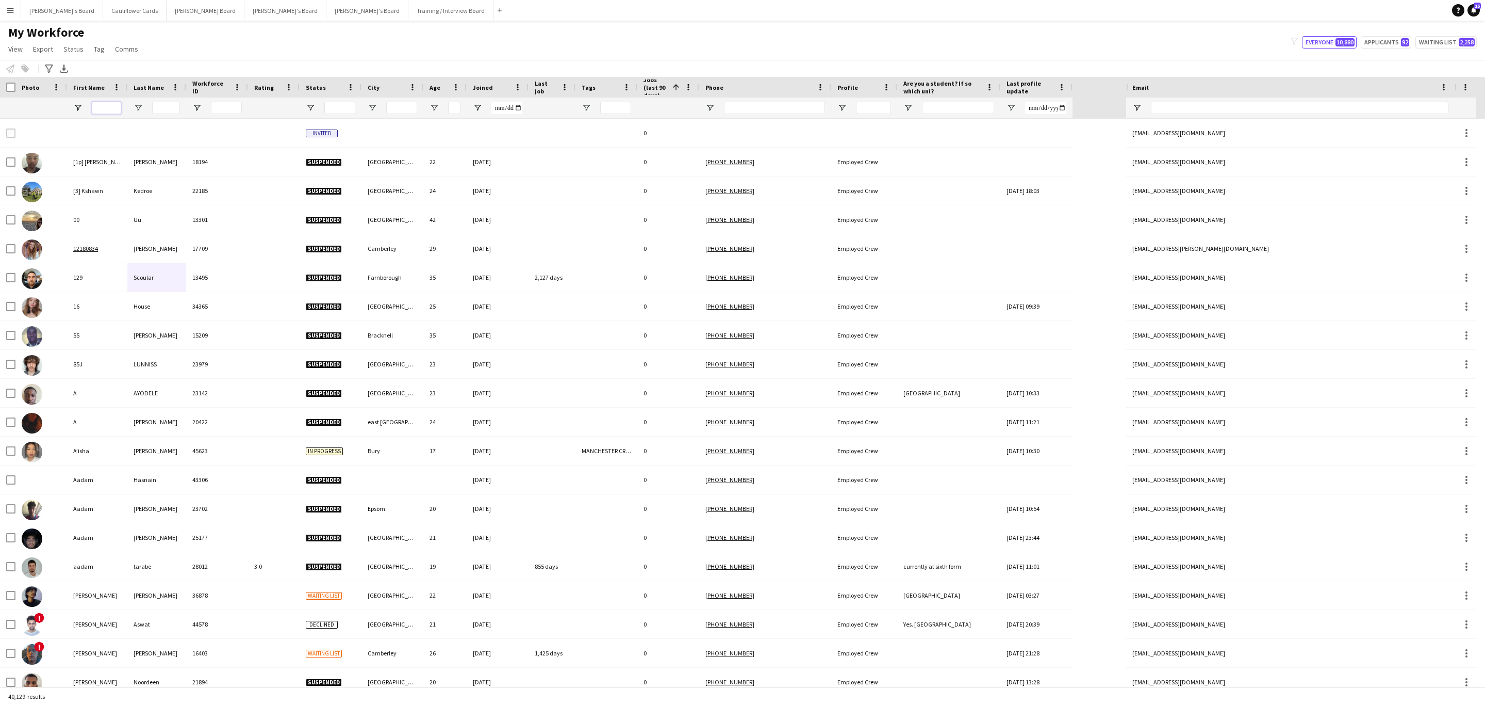
click at [112, 112] on input "First Name Filter Input" at bounding box center [106, 108] width 29 height 12
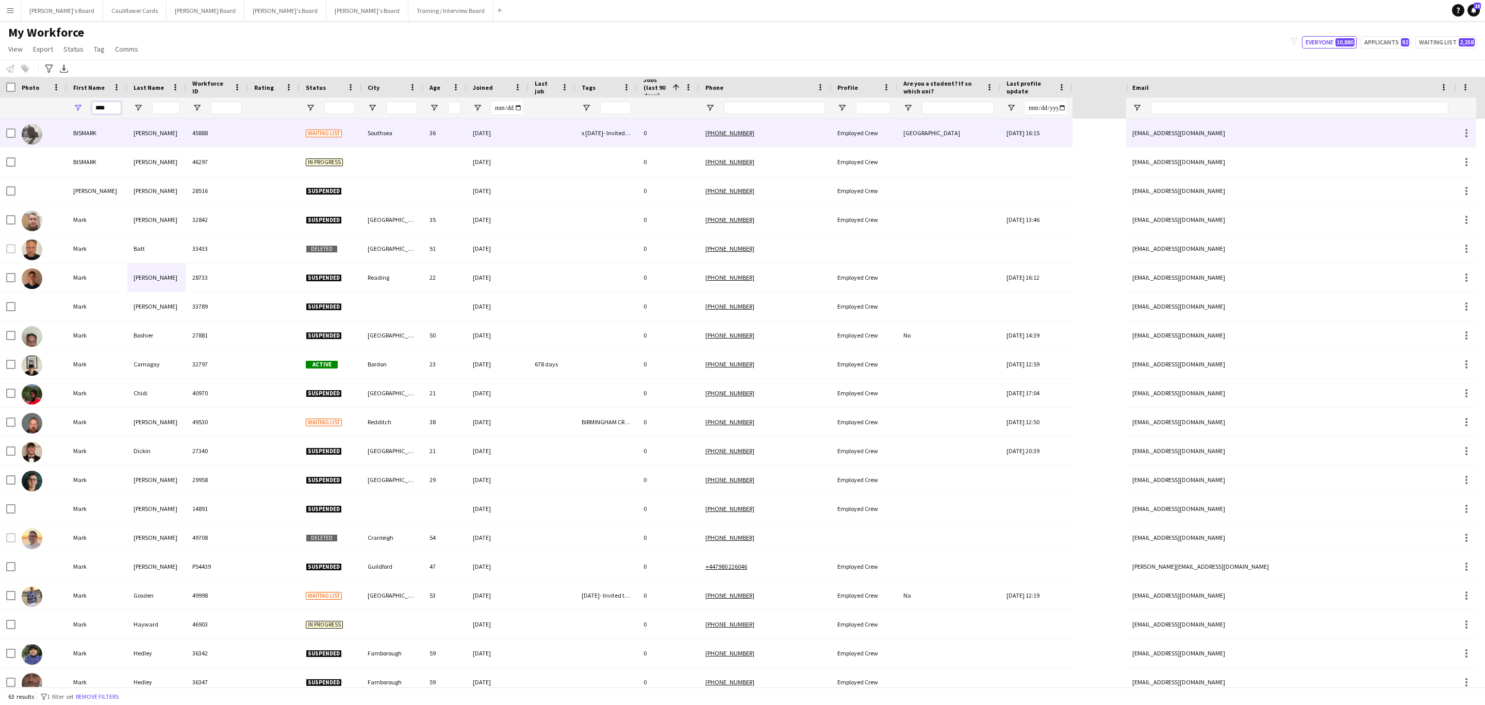
type input "****"
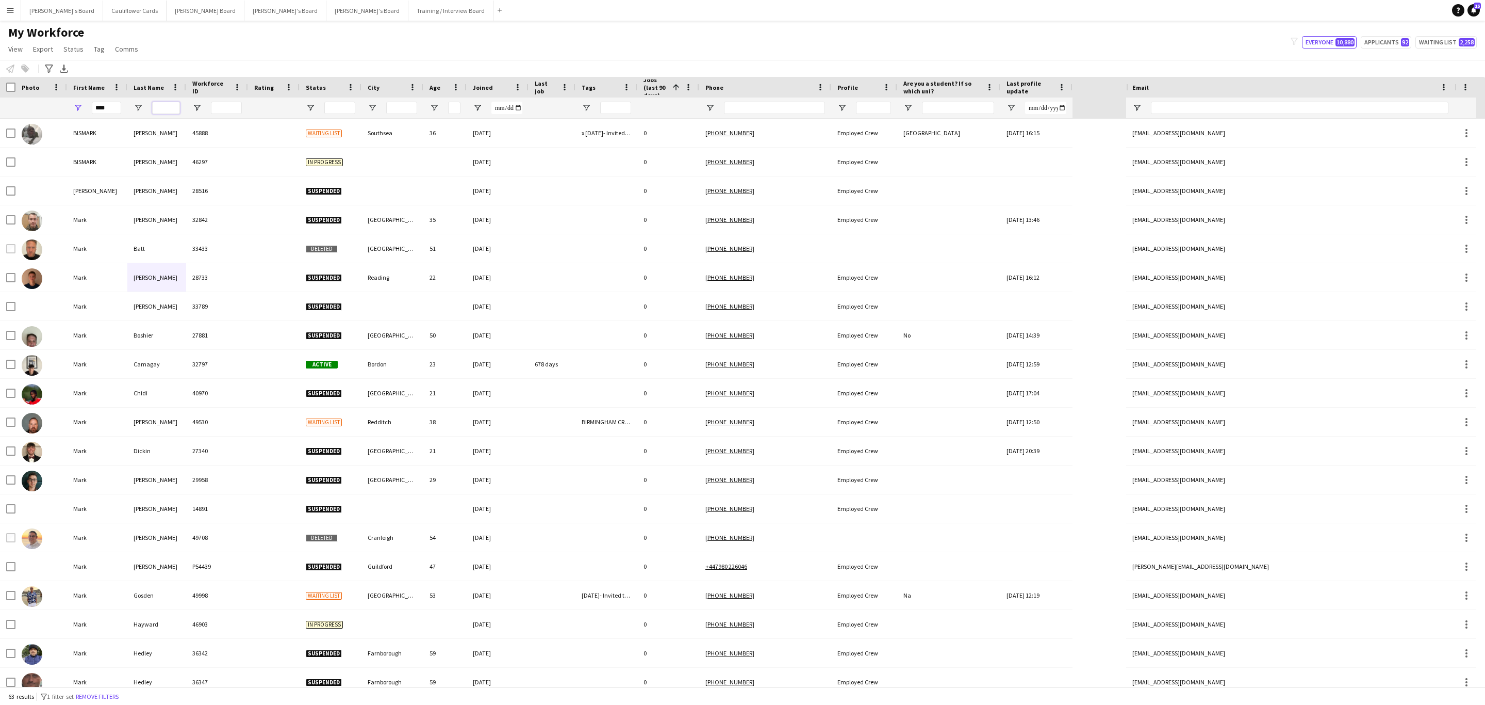
click at [159, 112] on input "Last Name Filter Input" at bounding box center [166, 108] width 28 height 12
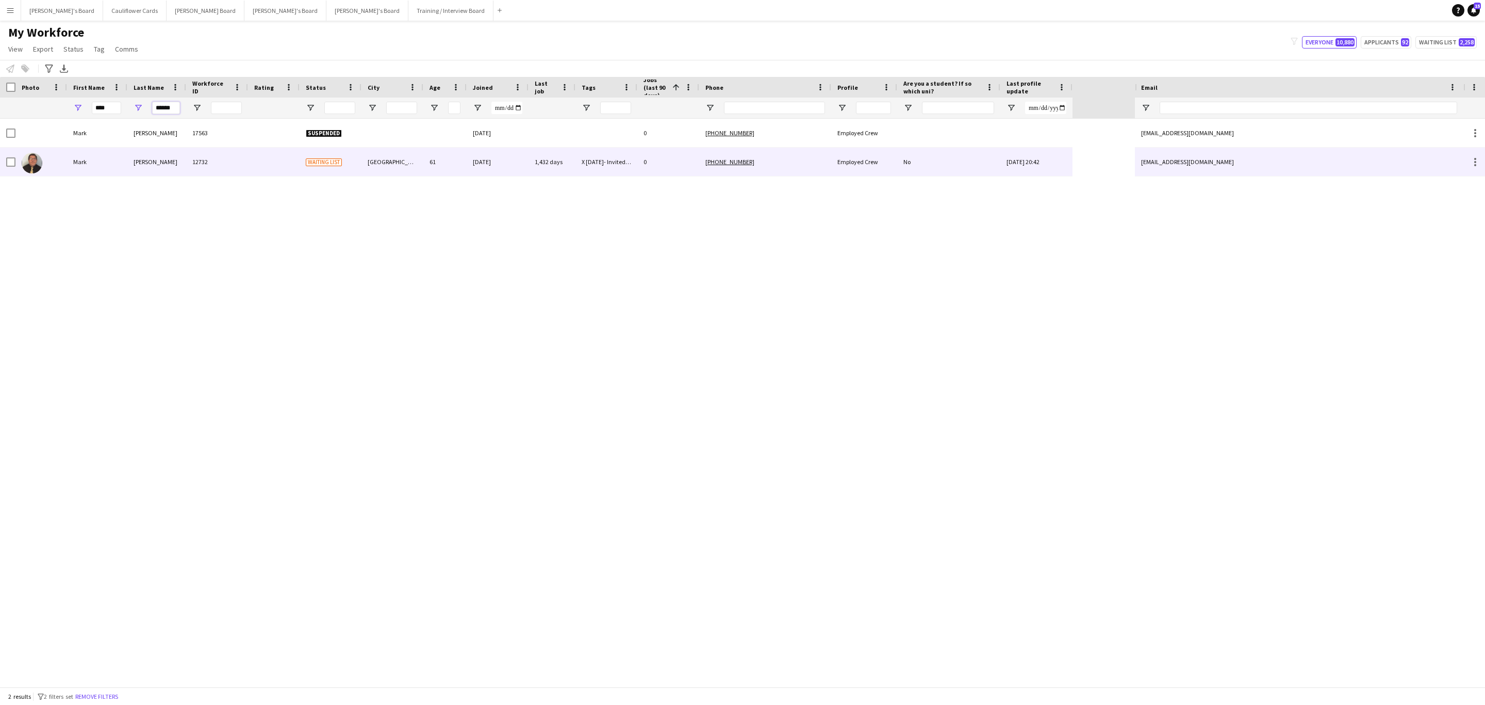
type input "******"
click at [184, 175] on div "Weller" at bounding box center [156, 162] width 59 height 28
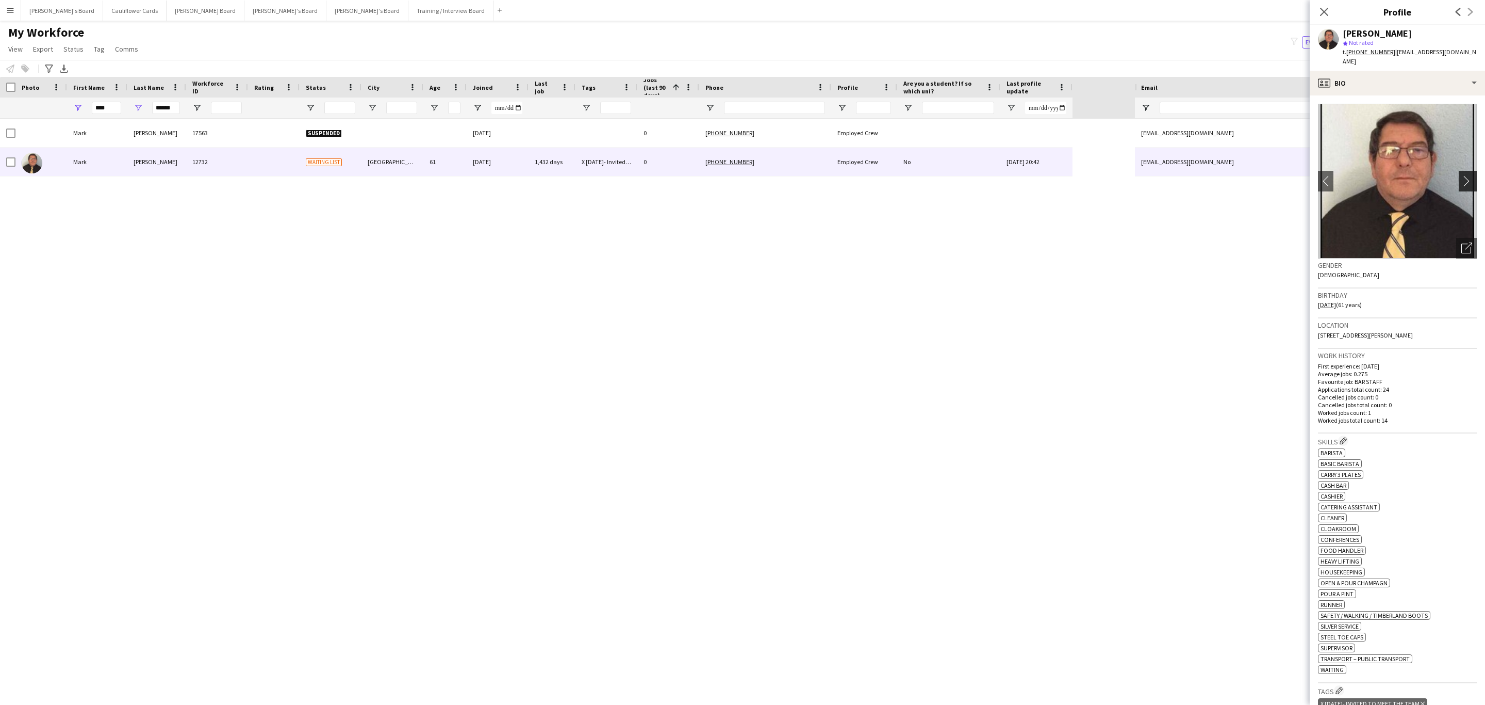
click at [1462, 175] on app-icon "chevron-right" at bounding box center [1470, 180] width 16 height 11
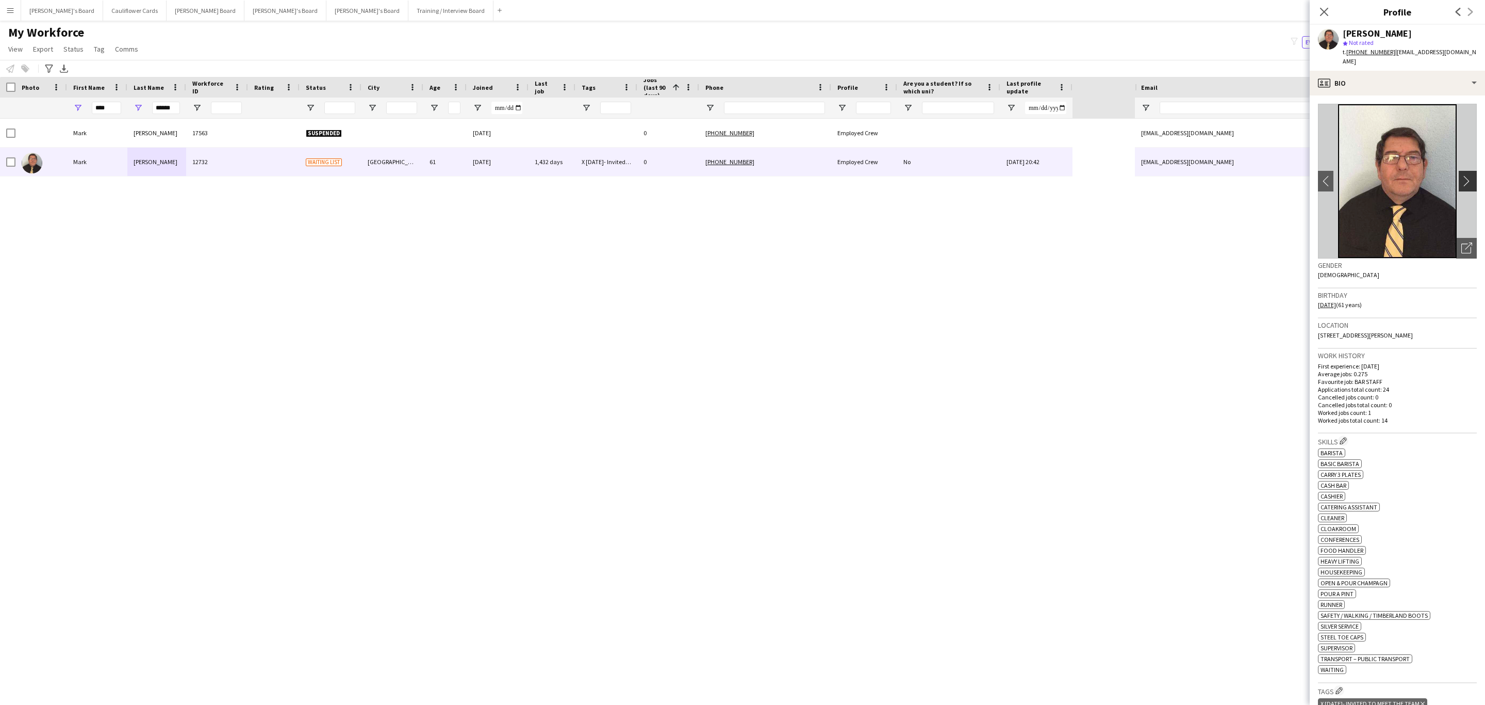
click at [1462, 175] on app-icon "chevron-right" at bounding box center [1470, 180] width 16 height 11
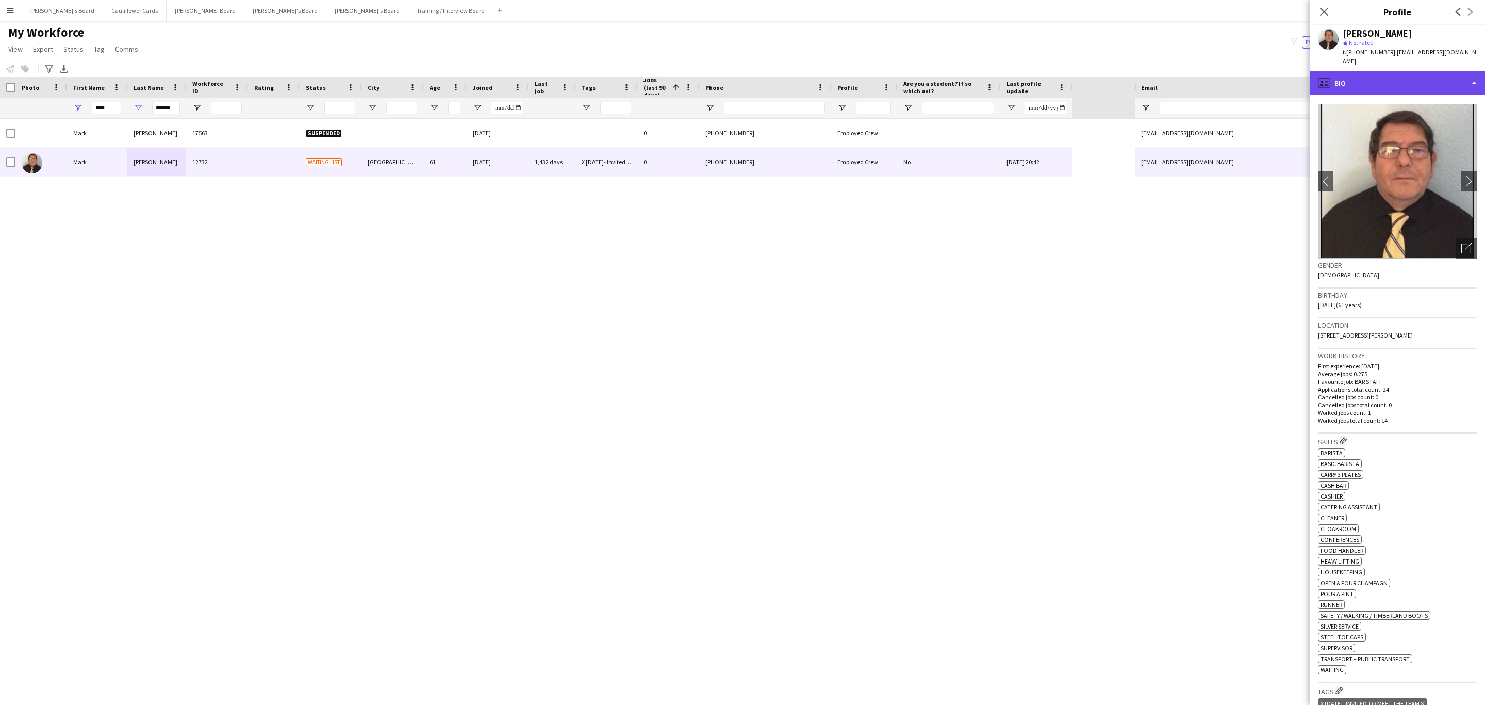
click at [1430, 76] on div "profile Bio" at bounding box center [1397, 83] width 175 height 25
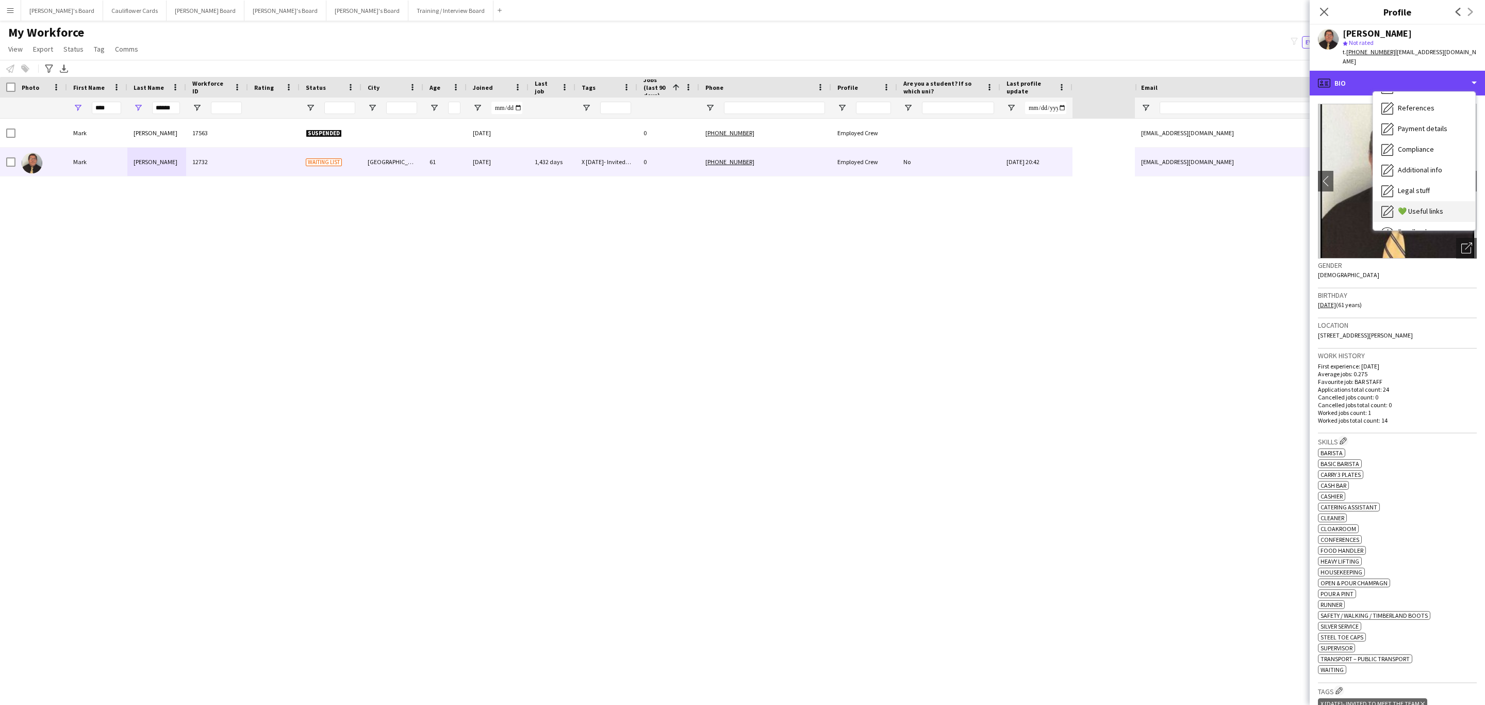
scroll to position [138, 0]
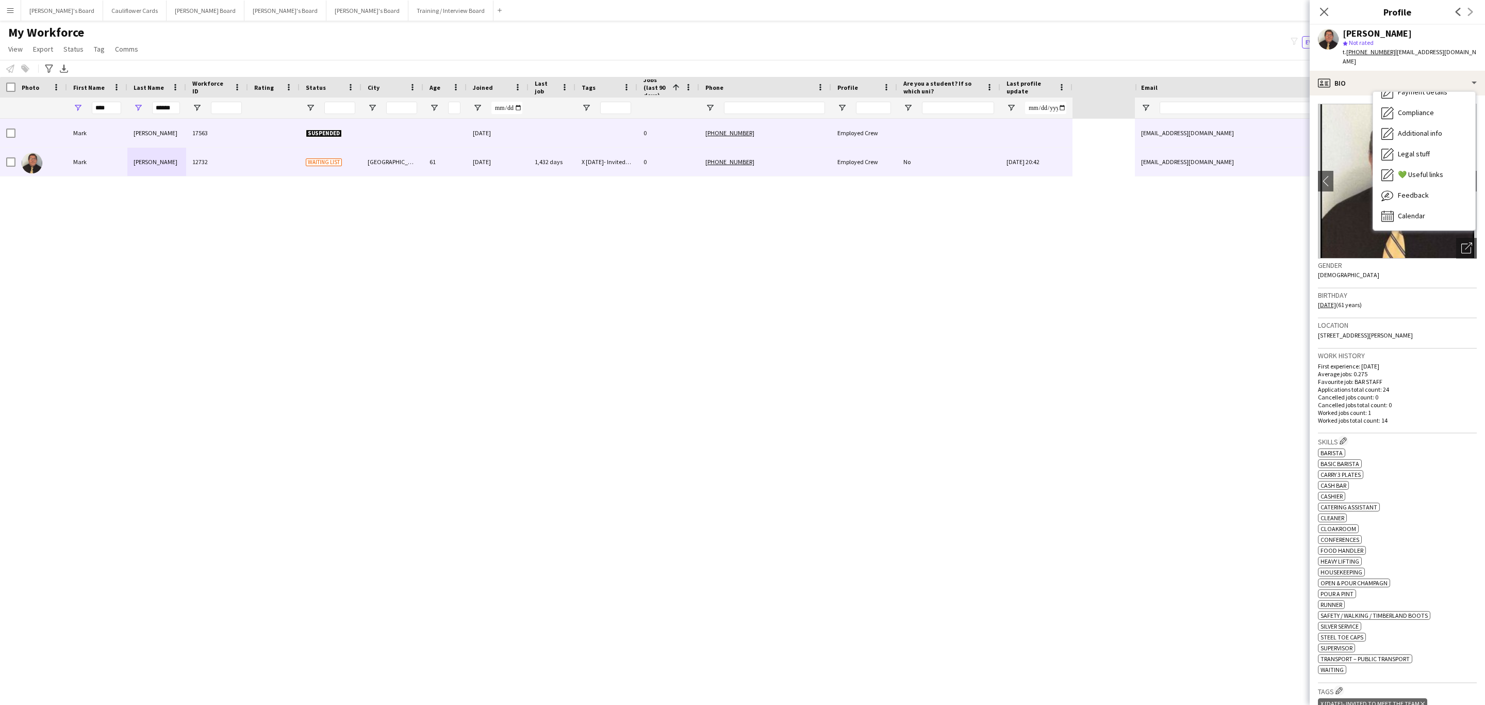
click at [572, 139] on div at bounding box center [552, 133] width 47 height 28
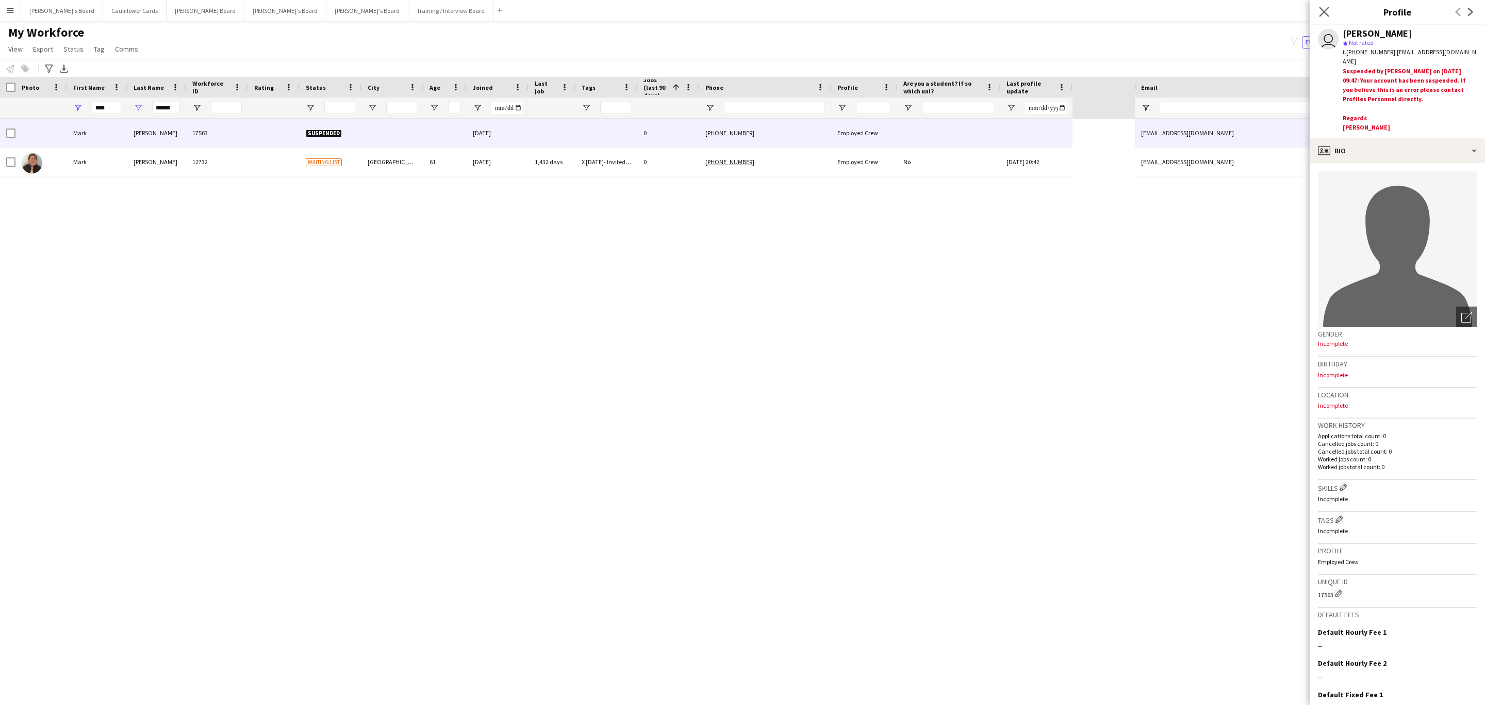
click at [1318, 12] on app-icon "Close pop-in" at bounding box center [1324, 12] width 15 height 15
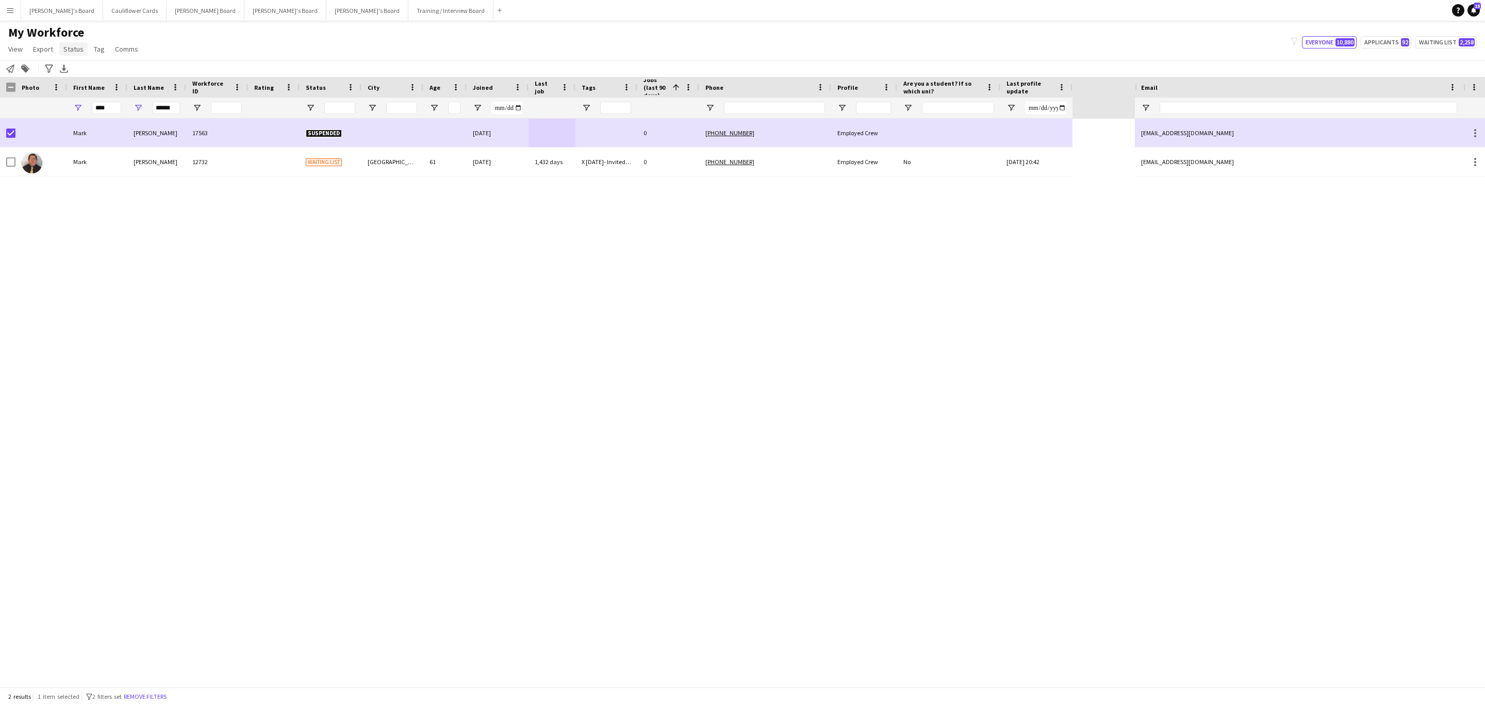
click at [67, 52] on span "Status" at bounding box center [73, 48] width 20 height 9
click at [106, 70] on link "Edit" at bounding box center [95, 71] width 72 height 22
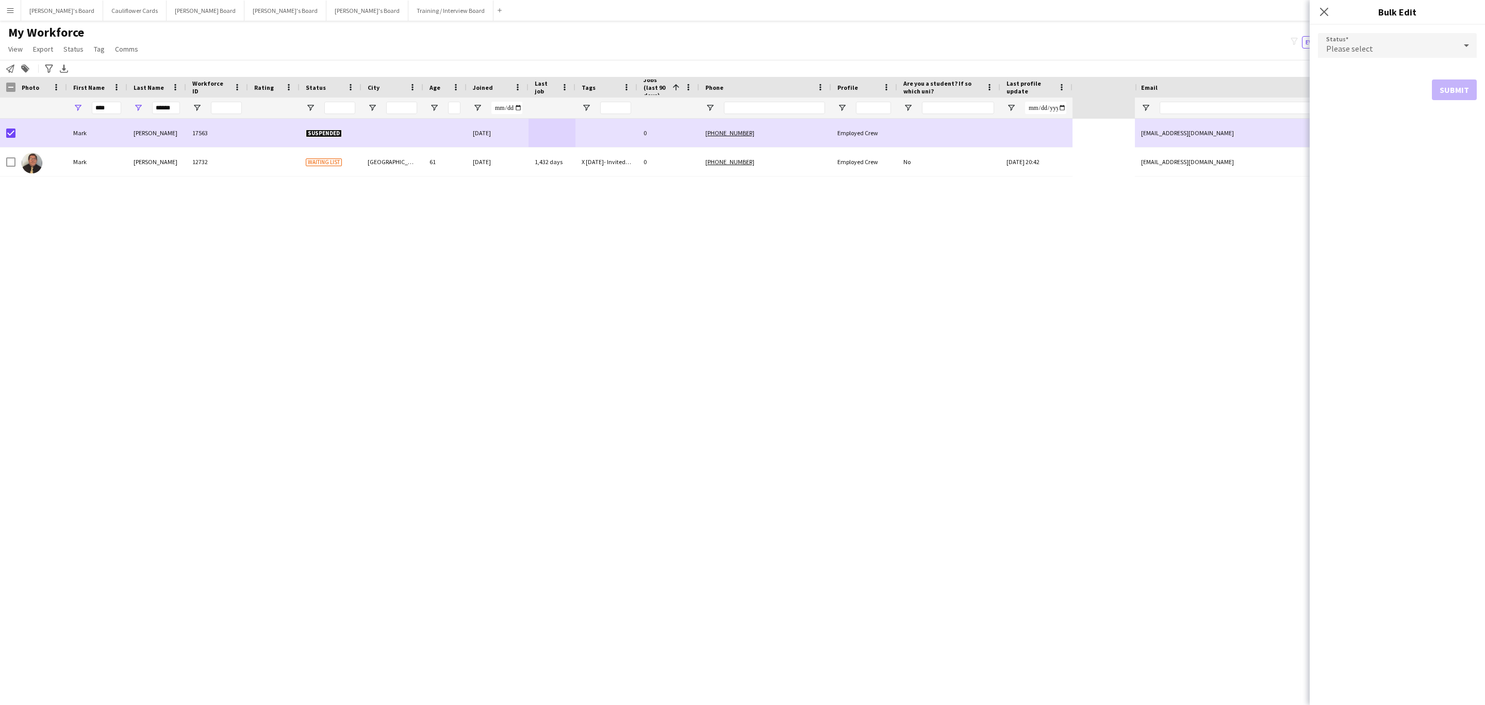
click at [1367, 53] on span "Please select" at bounding box center [1349, 48] width 47 height 10
click at [1382, 170] on span "Waiting list" at bounding box center [1397, 175] width 142 height 10
click at [1451, 123] on button "Submit" at bounding box center [1454, 124] width 45 height 21
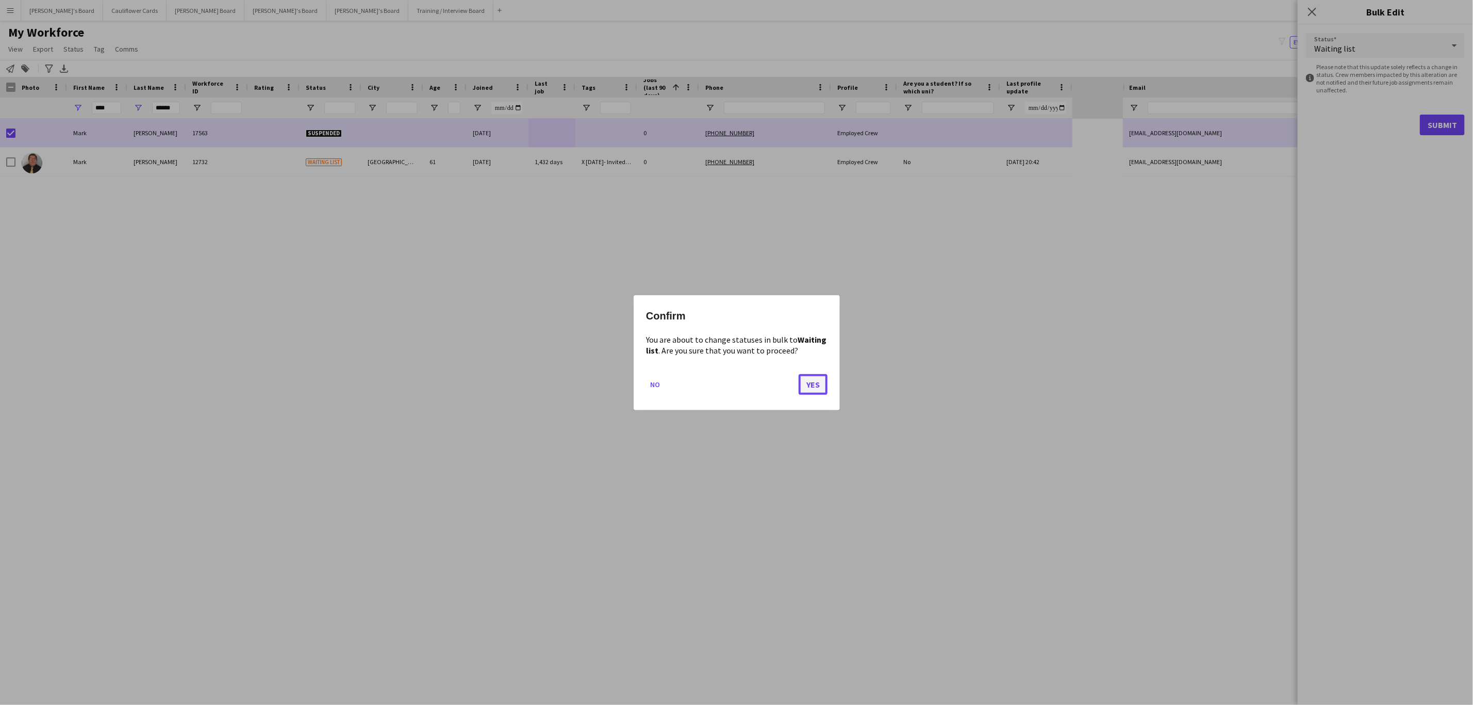
click at [813, 379] on button "Yes" at bounding box center [813, 383] width 29 height 21
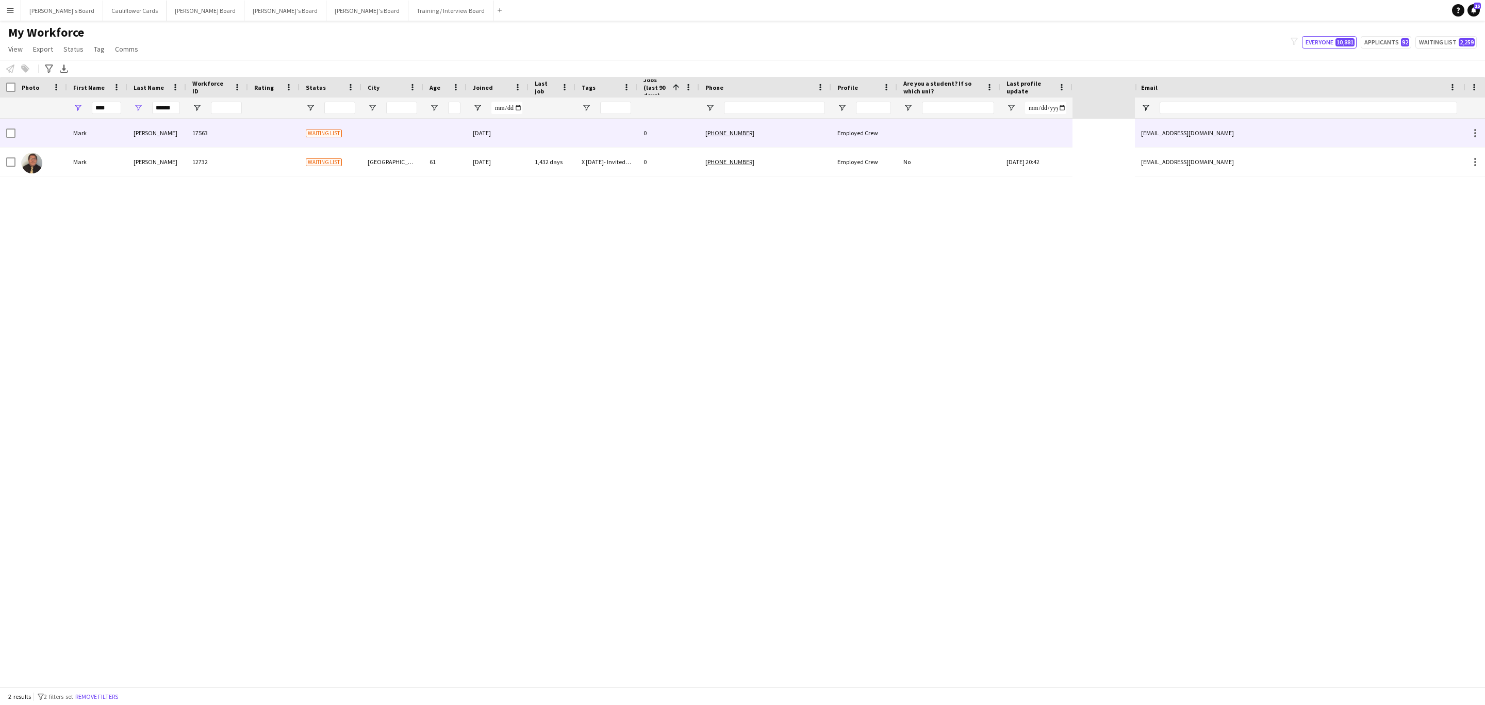
click at [292, 141] on div at bounding box center [274, 133] width 52 height 28
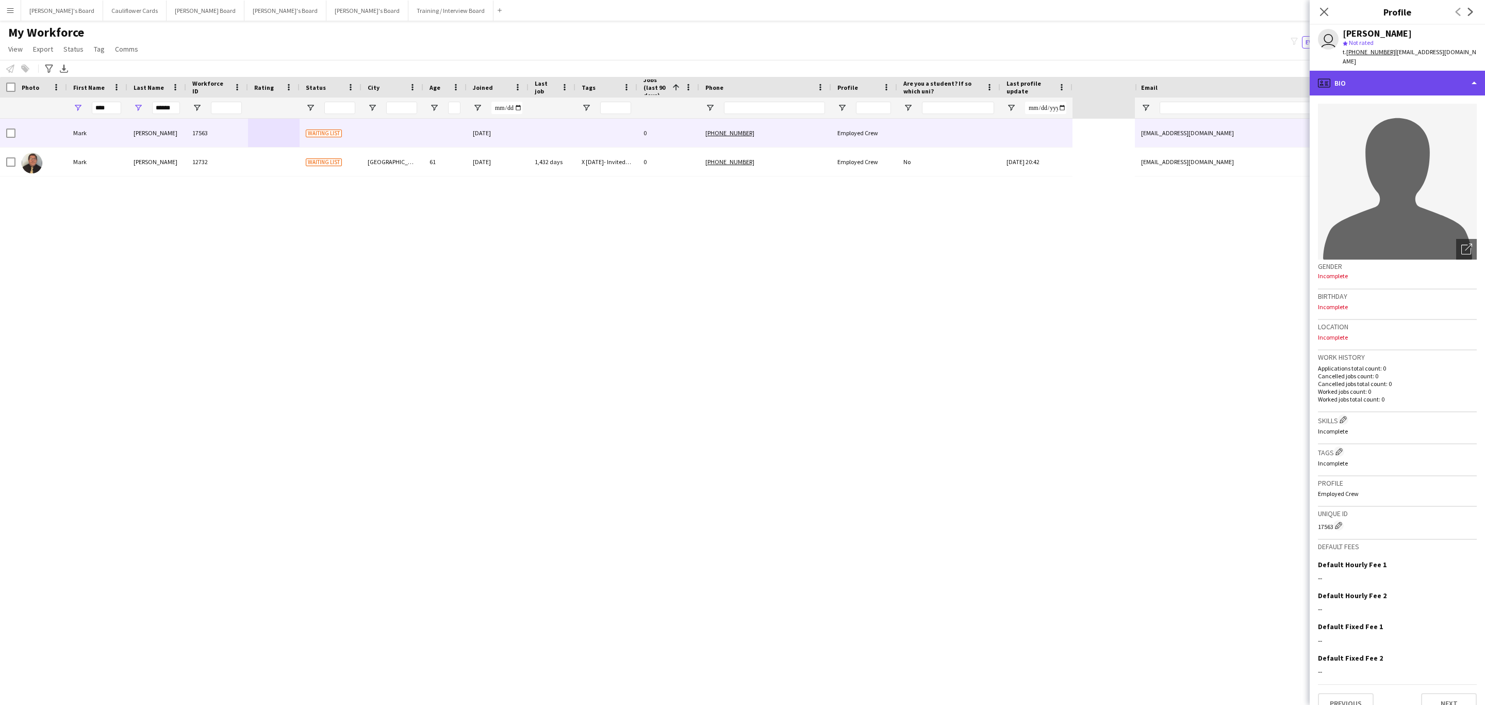
click at [1408, 76] on div "profile Bio" at bounding box center [1397, 83] width 175 height 25
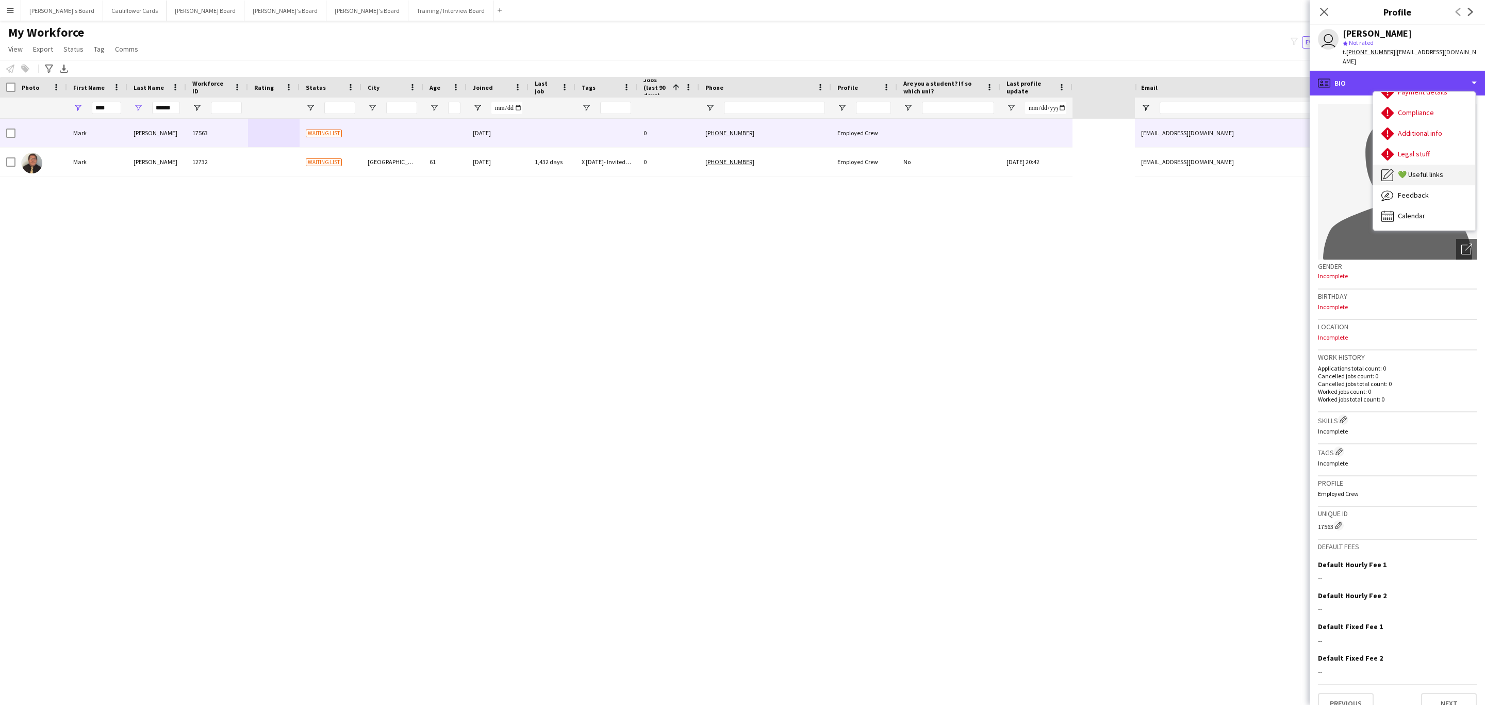
scroll to position [0, 0]
